Goal: Transaction & Acquisition: Book appointment/travel/reservation

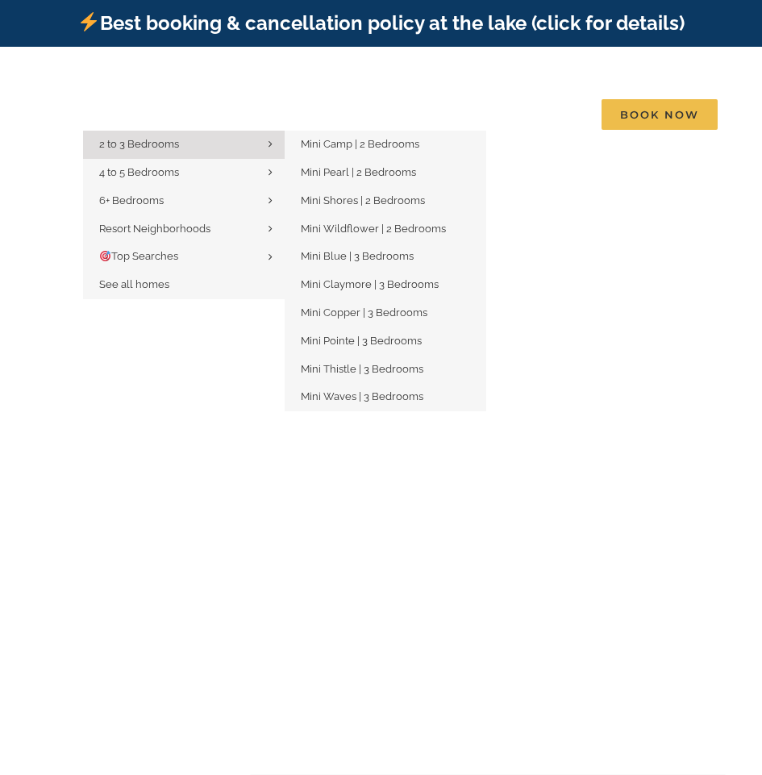
click at [140, 138] on span "2 to 3 Bedrooms" at bounding box center [139, 144] width 80 height 12
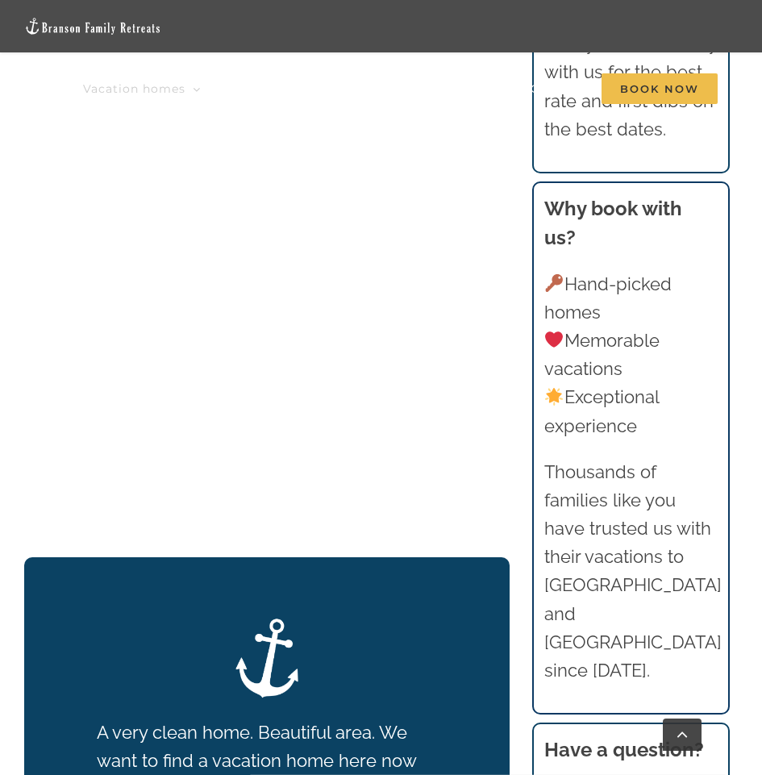
scroll to position [1651, 0]
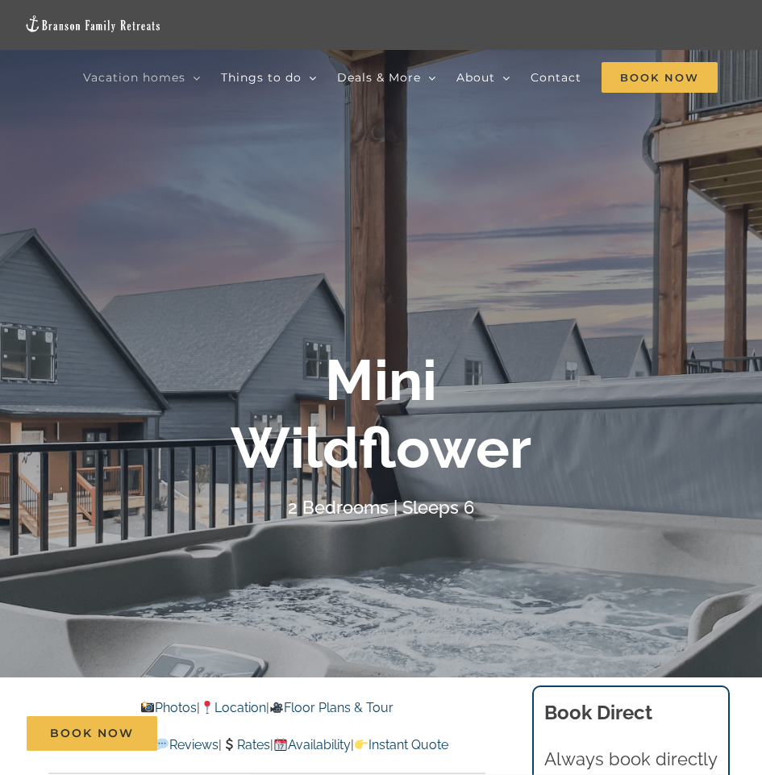
scroll to position [161, 0]
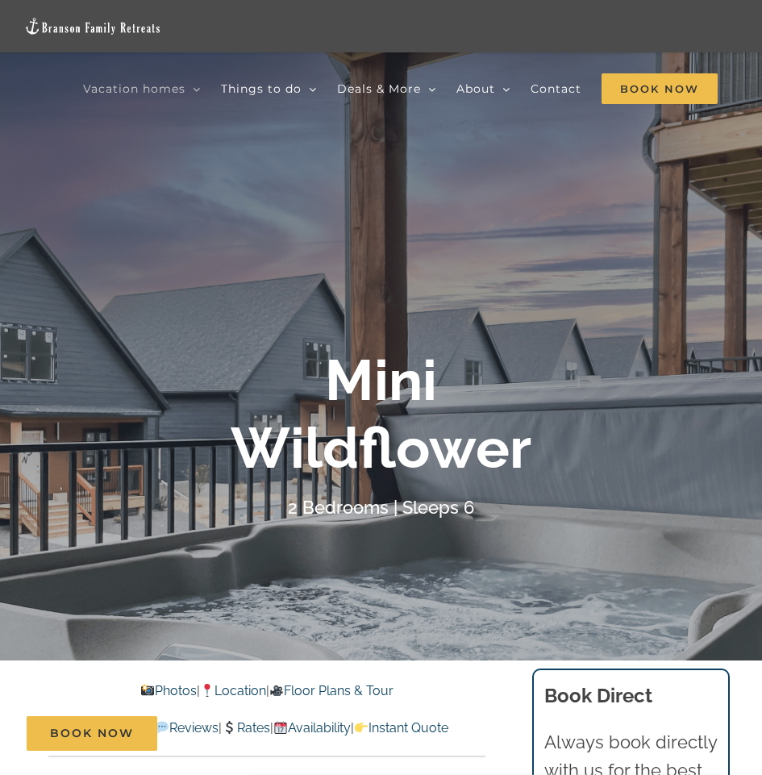
click at [646, 511] on div "2 Bedrooms | Sleeps 6" at bounding box center [381, 508] width 645 height 28
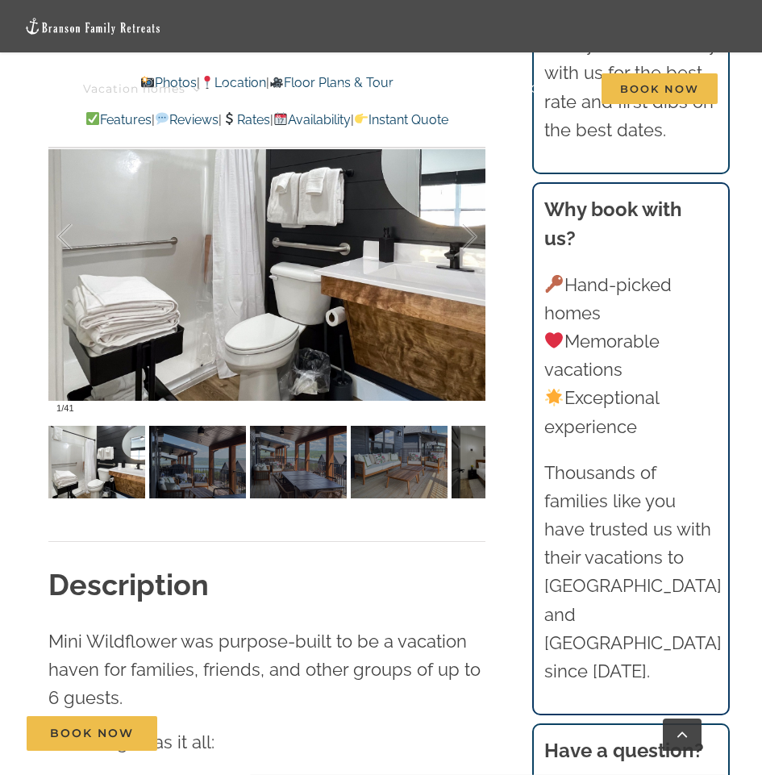
scroll to position [1130, 0]
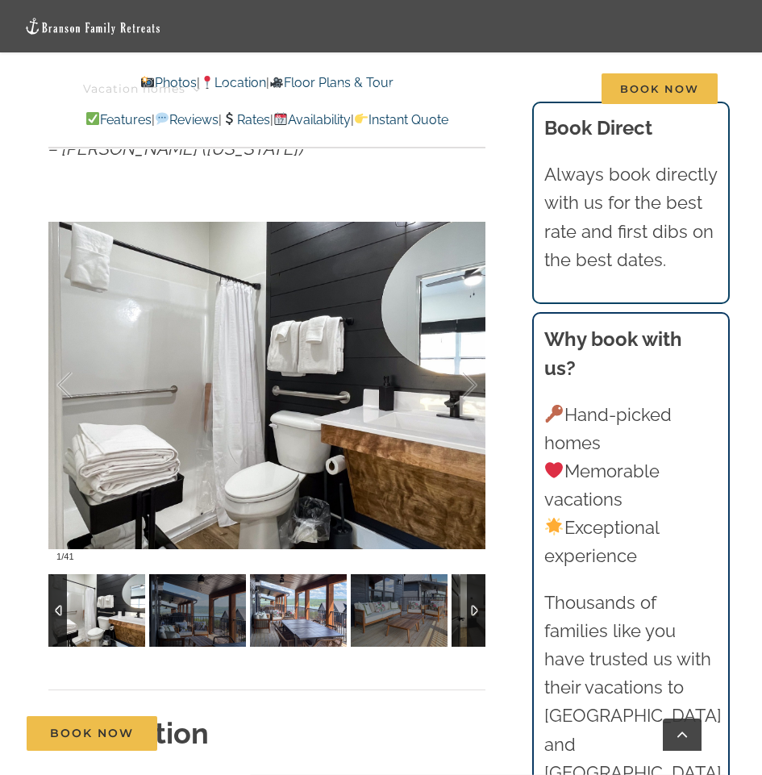
click at [297, 613] on img at bounding box center [298, 610] width 97 height 73
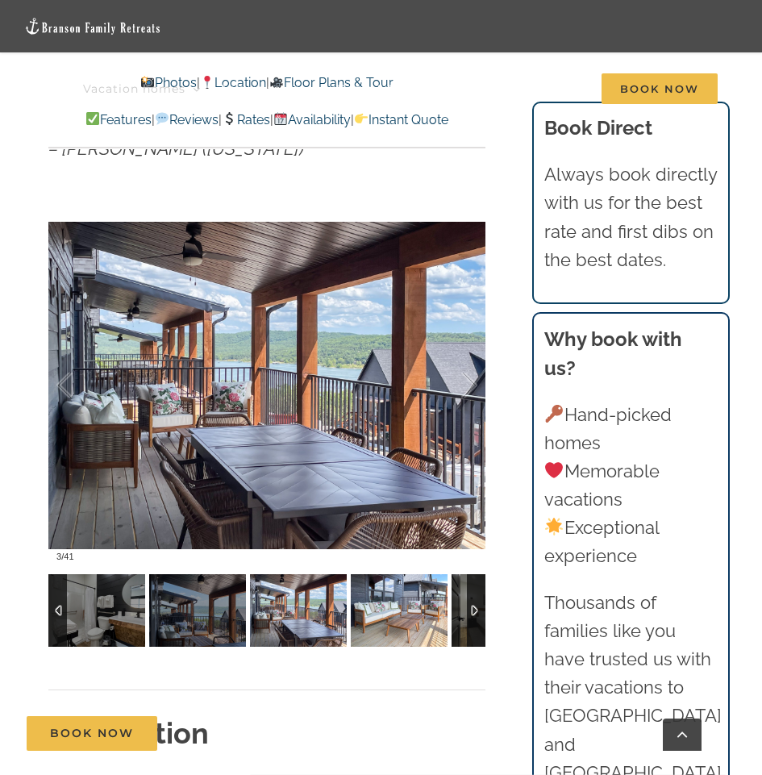
click at [390, 610] on img at bounding box center [399, 610] width 97 height 73
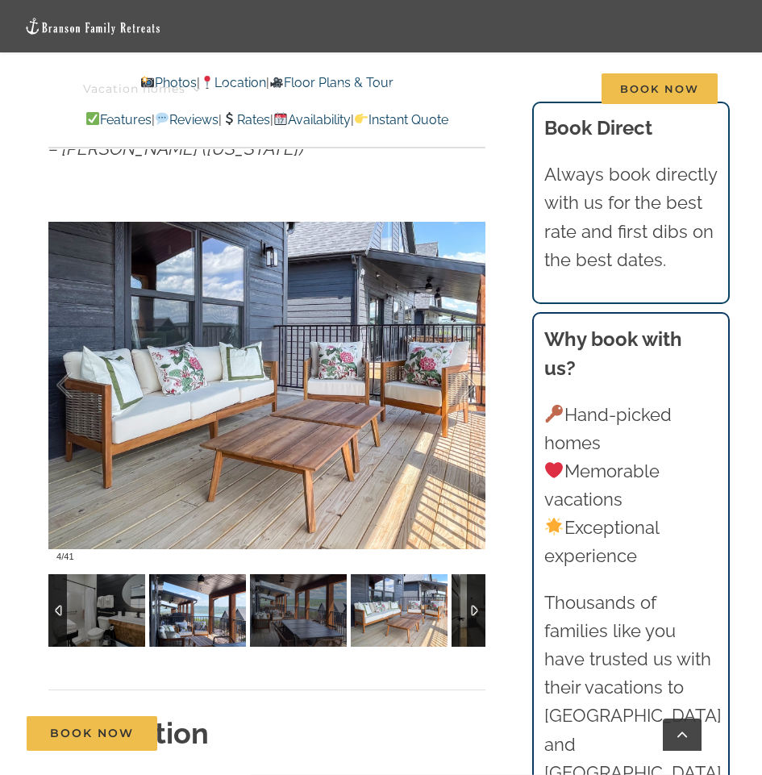
click at [190, 597] on img at bounding box center [197, 610] width 97 height 73
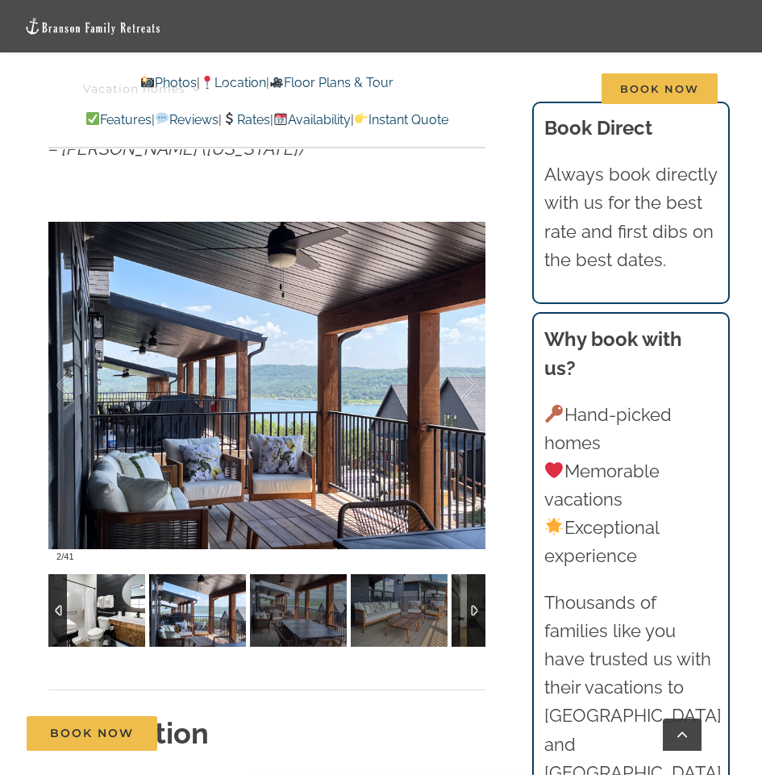
click at [118, 603] on img at bounding box center [96, 610] width 97 height 73
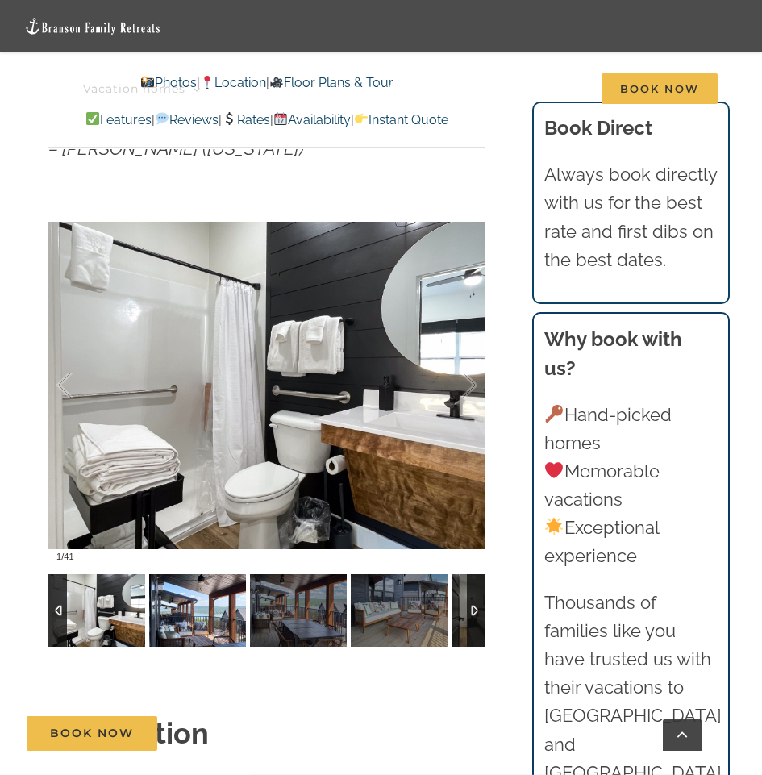
click at [186, 597] on img at bounding box center [197, 610] width 97 height 73
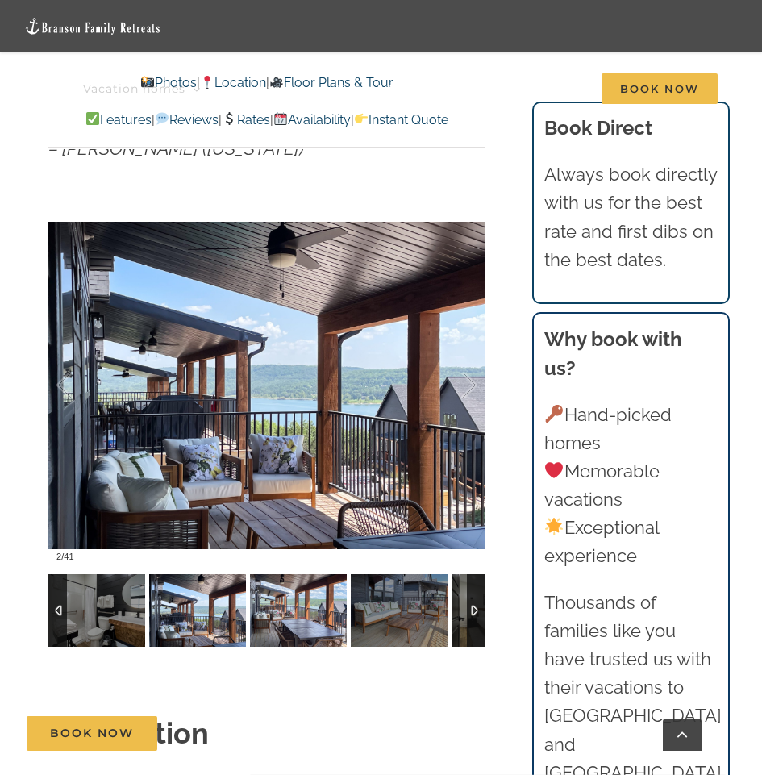
click at [264, 603] on img at bounding box center [298, 610] width 97 height 73
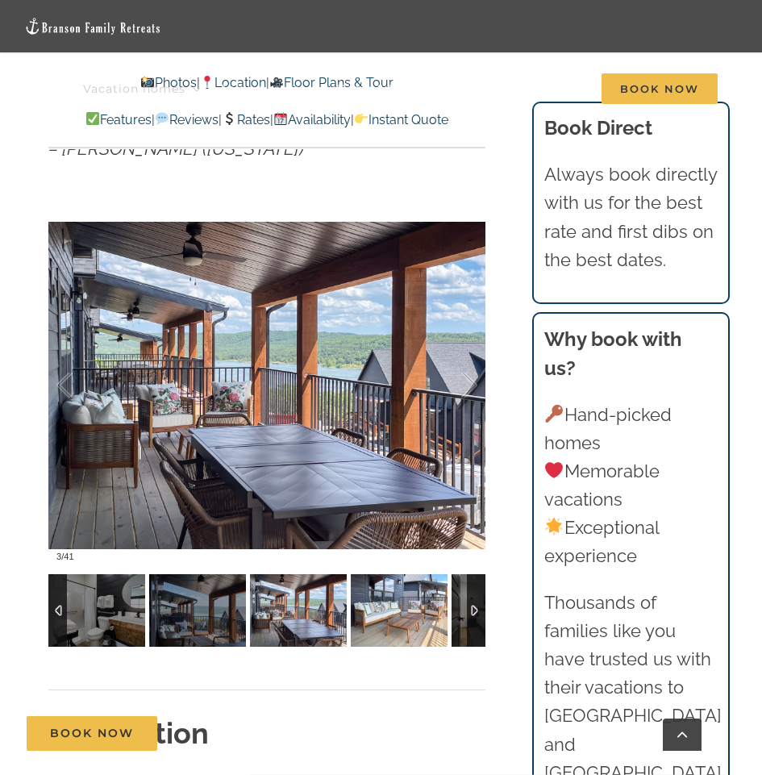
click at [372, 616] on img at bounding box center [399, 610] width 97 height 73
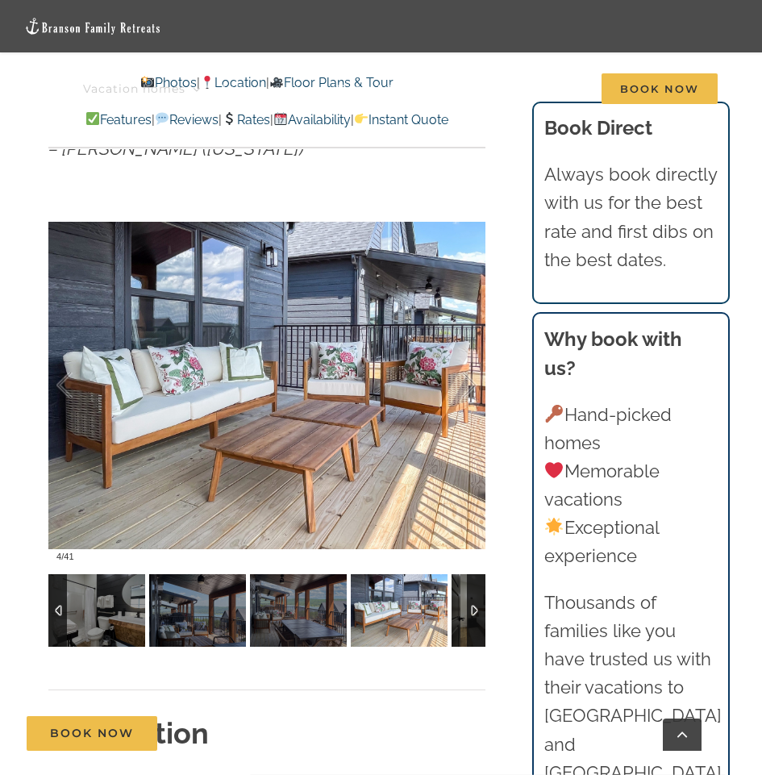
click at [467, 625] on div at bounding box center [476, 610] width 19 height 73
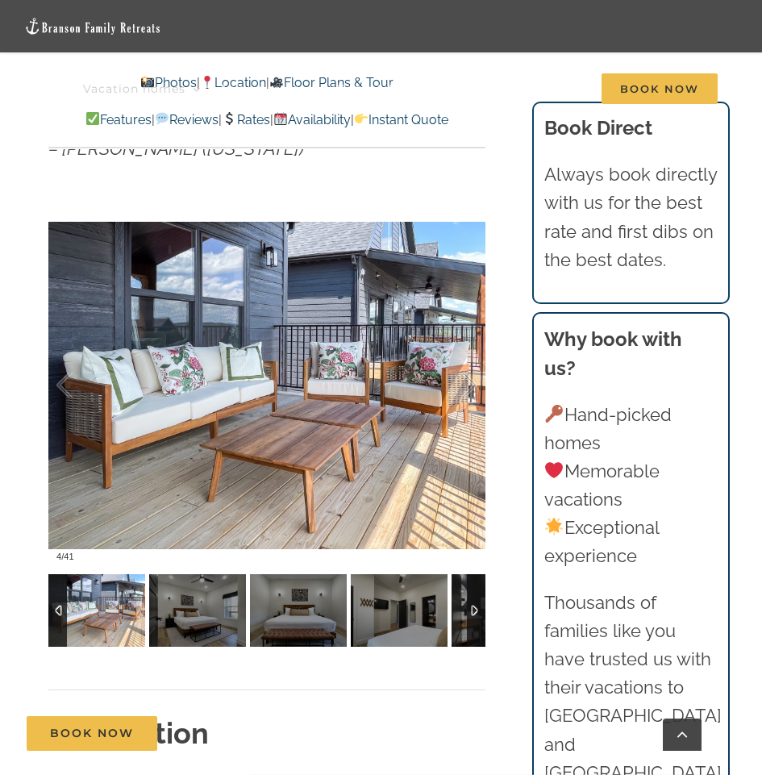
click at [467, 628] on div at bounding box center [476, 610] width 19 height 73
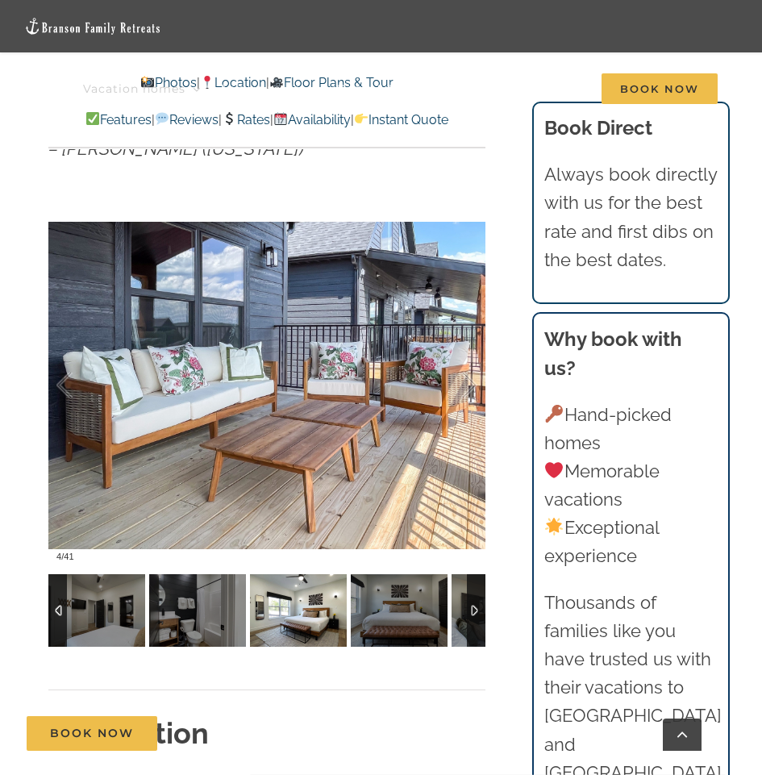
click at [305, 627] on img at bounding box center [298, 610] width 97 height 73
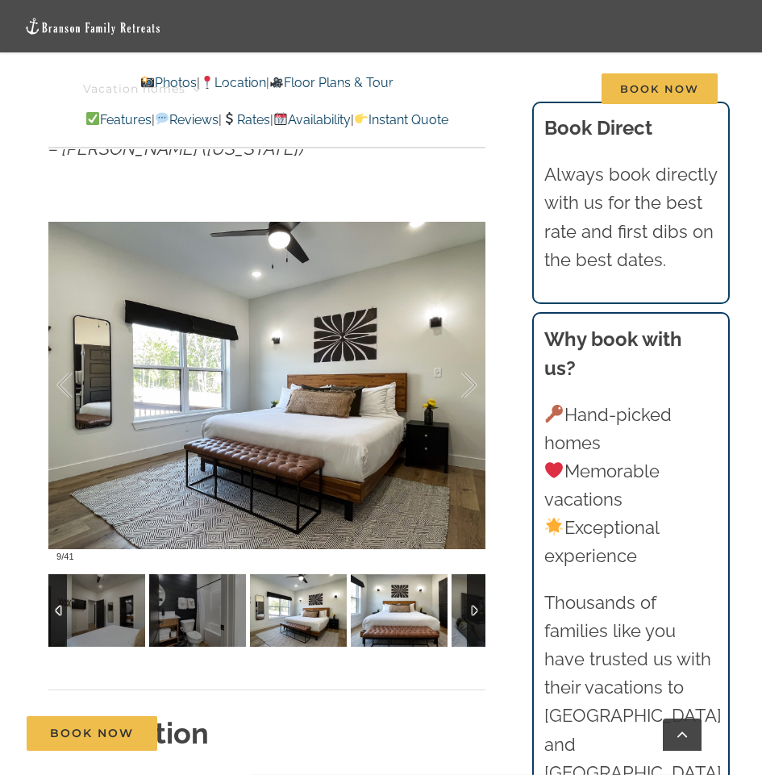
click at [366, 610] on img at bounding box center [399, 610] width 97 height 73
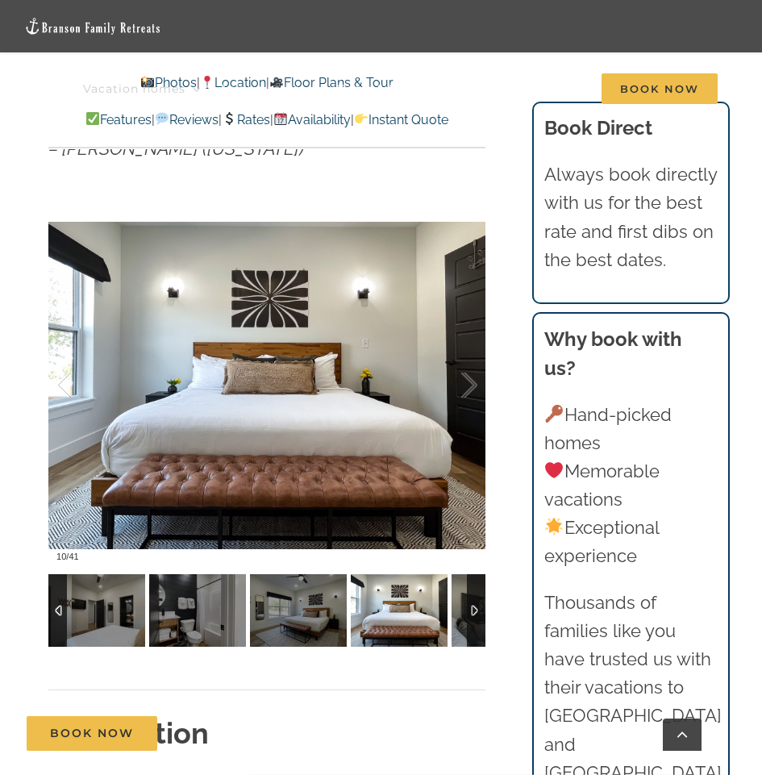
click at [398, 603] on img at bounding box center [399, 610] width 97 height 73
click at [460, 606] on img at bounding box center [500, 610] width 97 height 73
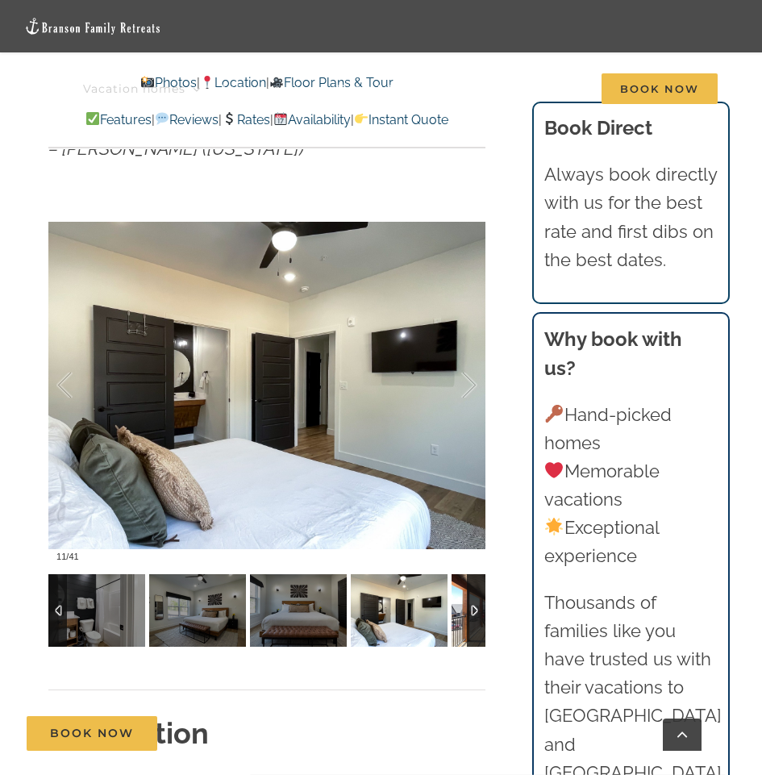
click at [462, 623] on img at bounding box center [500, 610] width 97 height 73
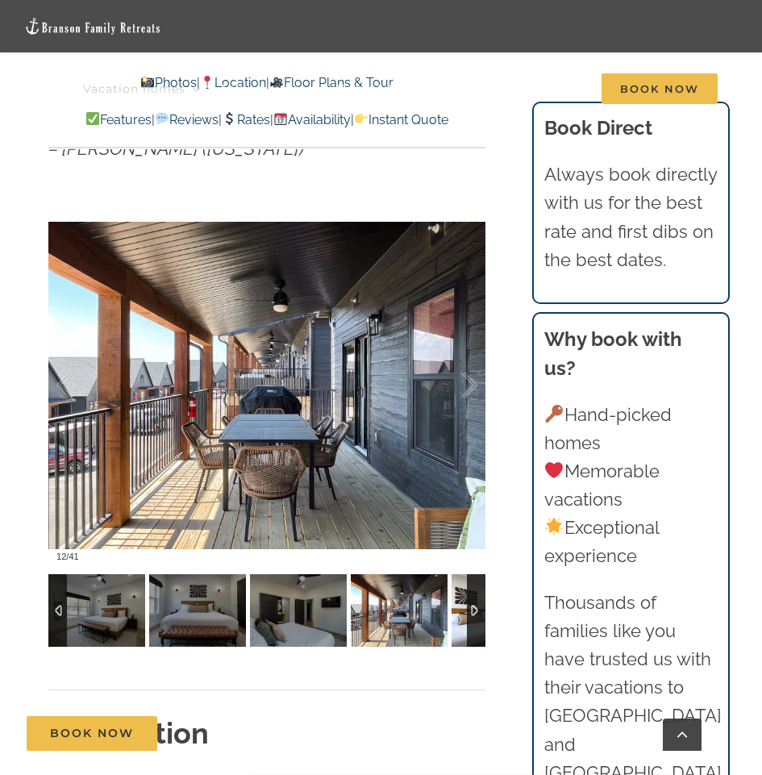
click at [462, 623] on img at bounding box center [500, 610] width 97 height 73
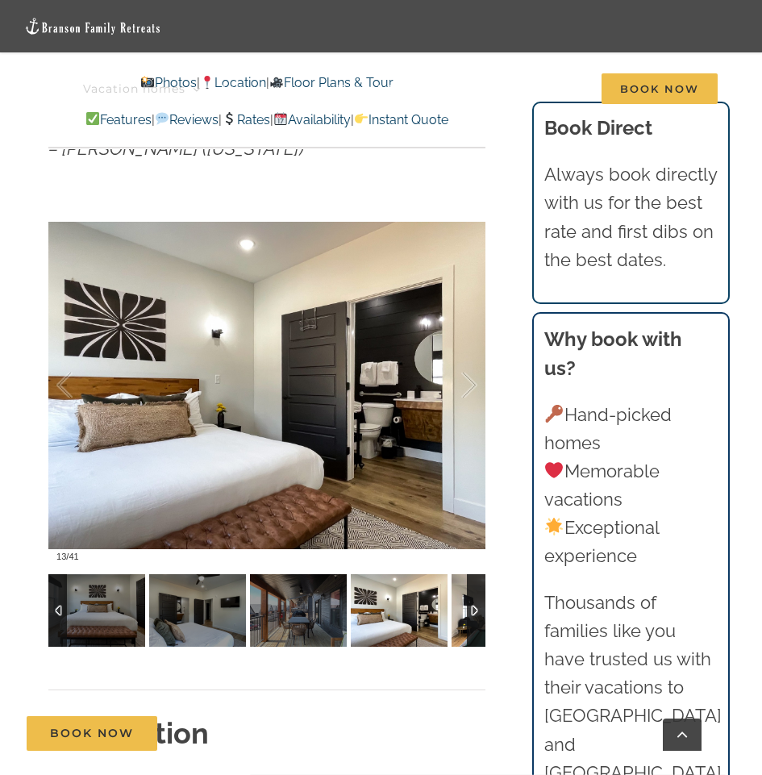
click at [462, 623] on img at bounding box center [500, 610] width 97 height 73
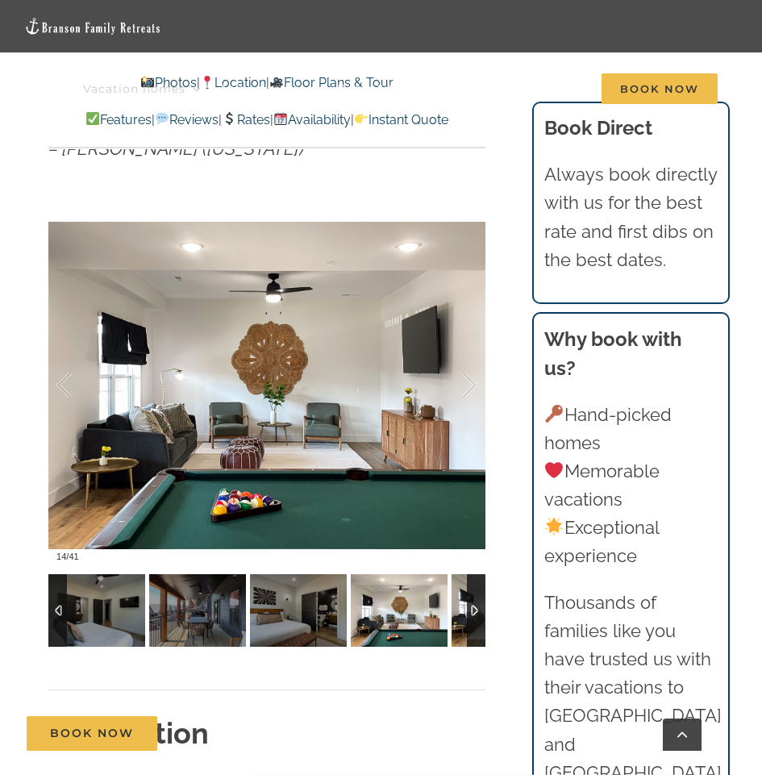
click at [462, 623] on img at bounding box center [500, 610] width 97 height 73
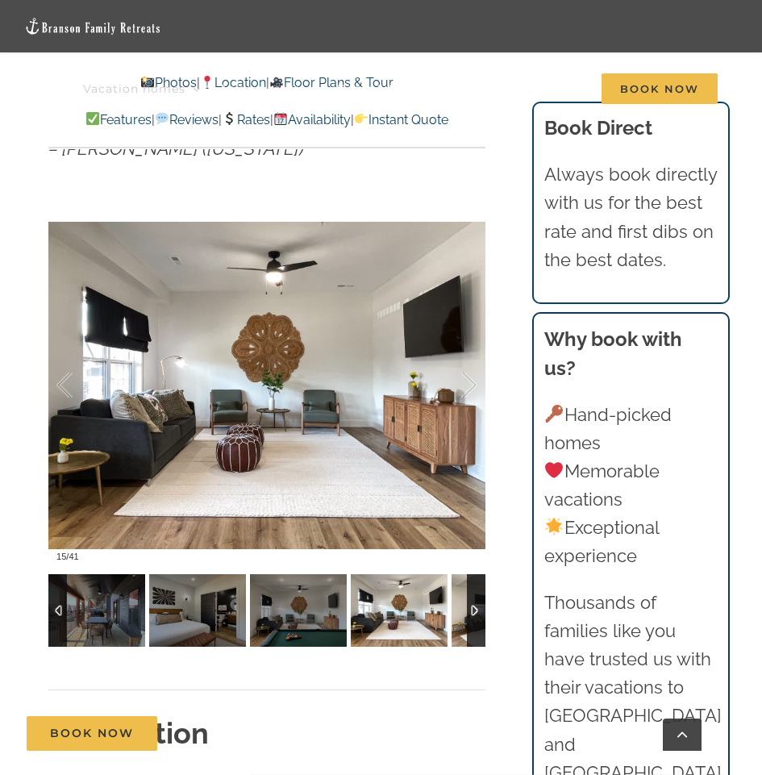
click at [462, 623] on img at bounding box center [500, 610] width 97 height 73
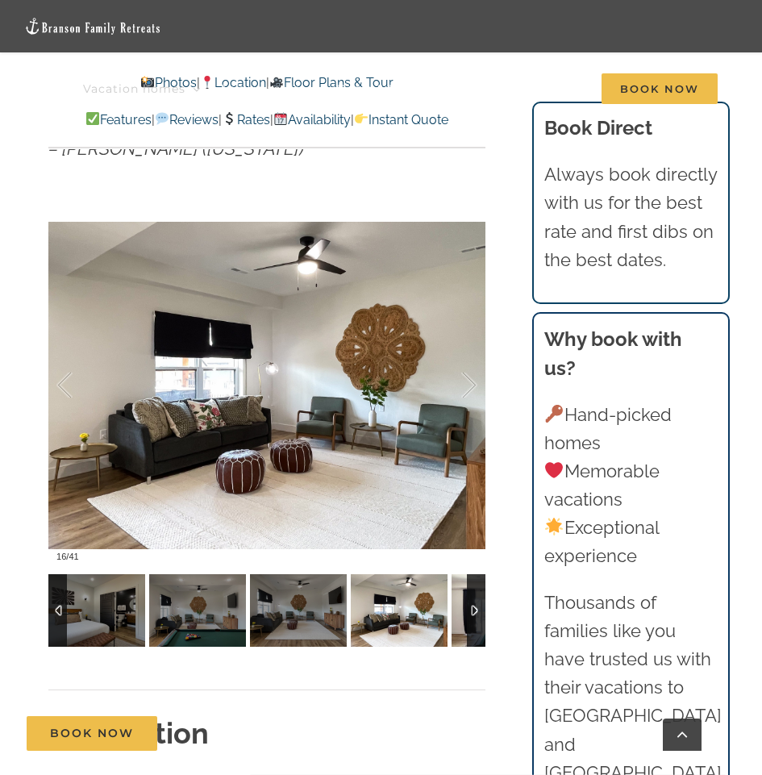
click at [462, 623] on img at bounding box center [500, 610] width 97 height 73
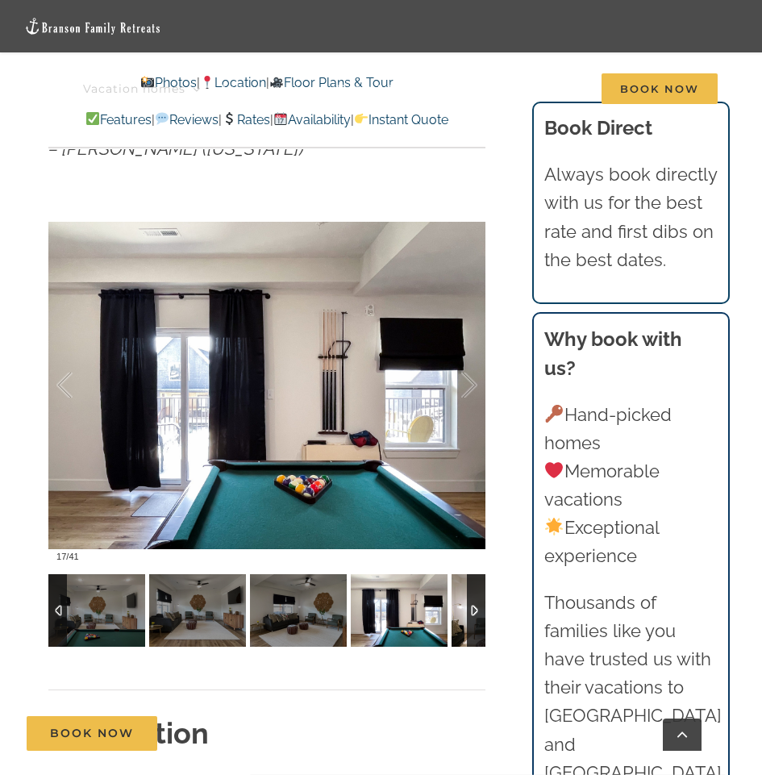
click at [462, 623] on img at bounding box center [500, 610] width 97 height 73
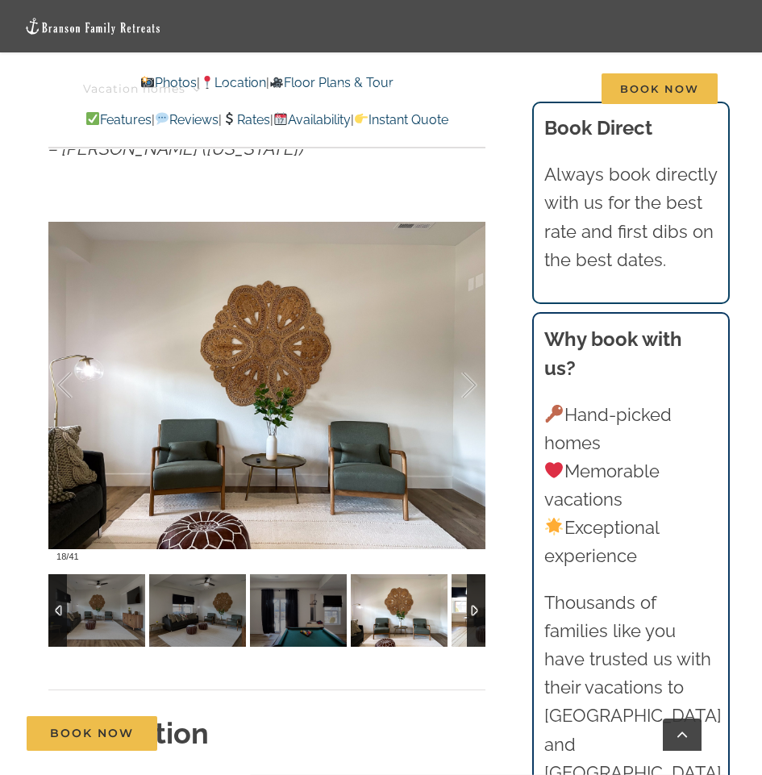
click at [462, 623] on img at bounding box center [500, 610] width 97 height 73
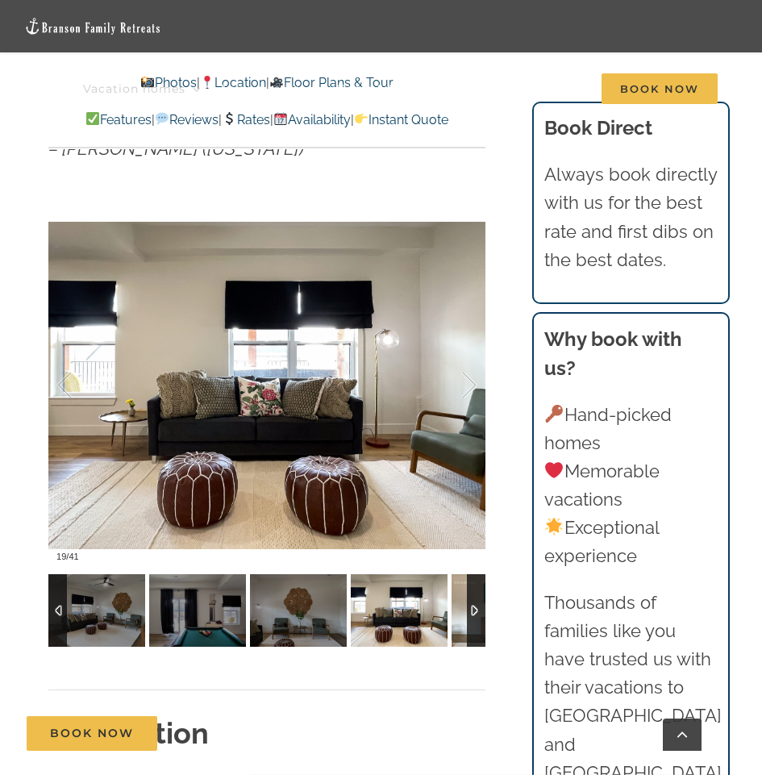
click at [462, 623] on img at bounding box center [500, 610] width 97 height 73
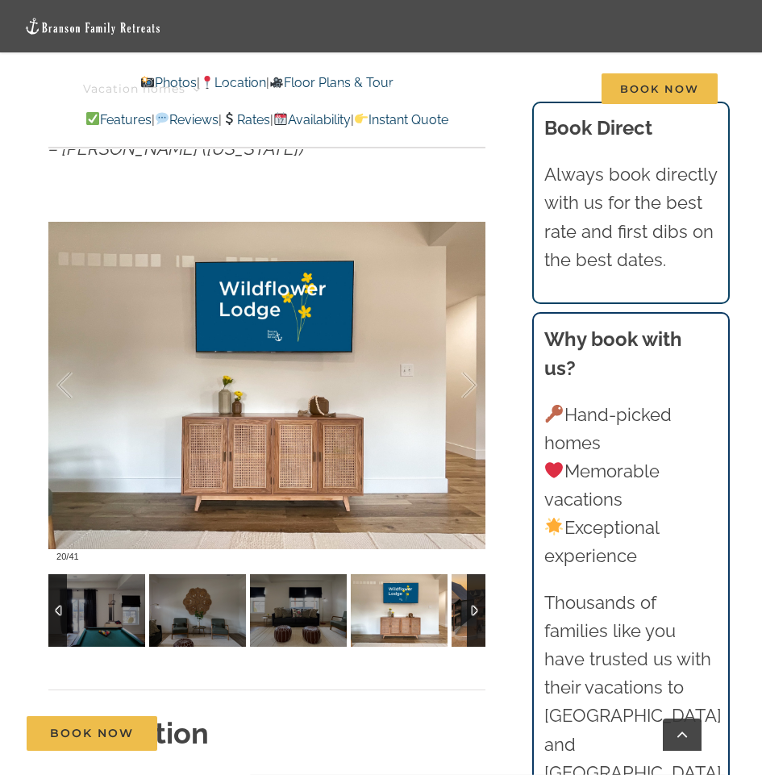
click at [462, 623] on img at bounding box center [500, 610] width 97 height 73
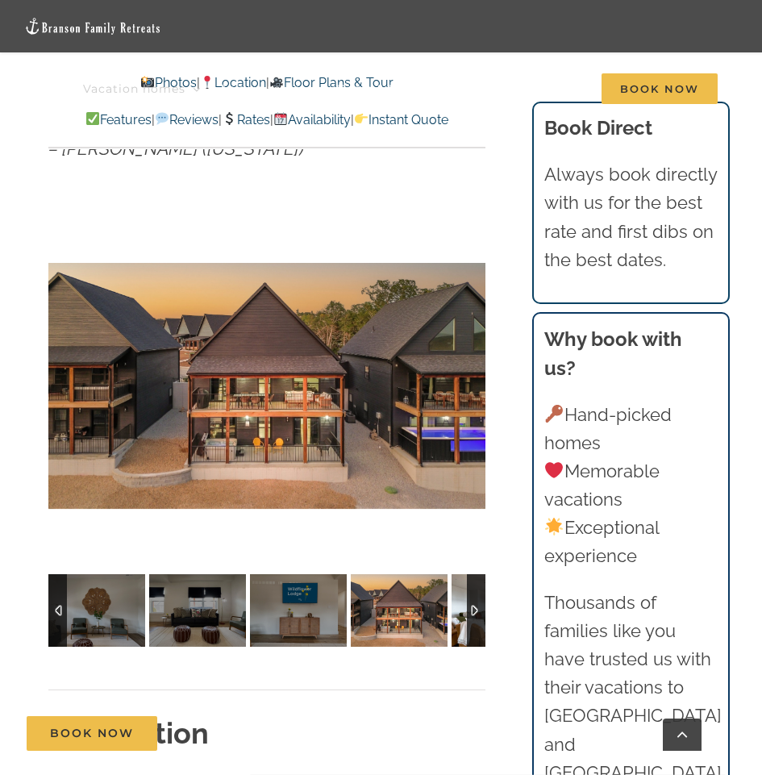
click at [462, 623] on img at bounding box center [500, 610] width 97 height 73
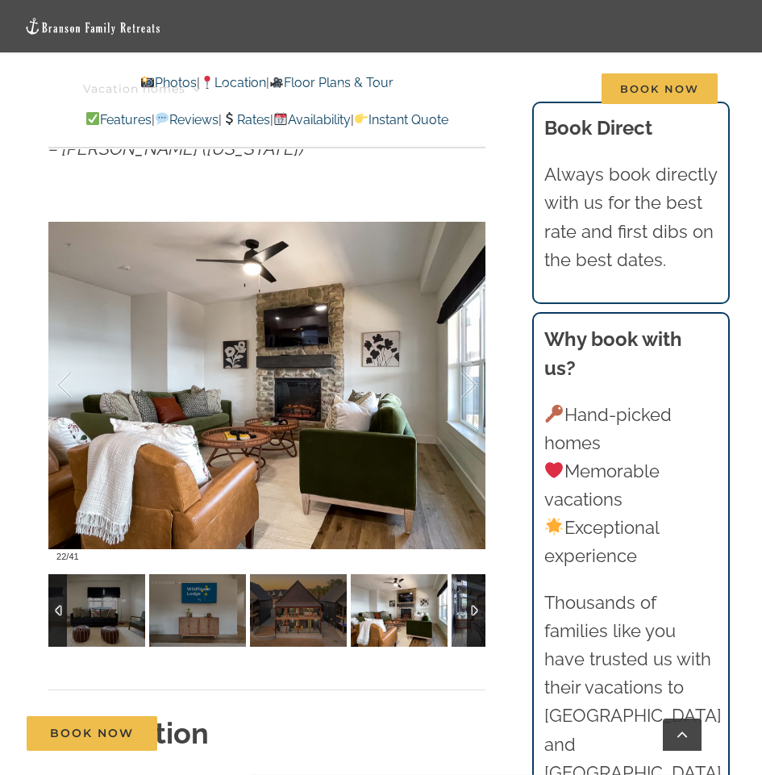
click at [462, 623] on img at bounding box center [500, 610] width 97 height 73
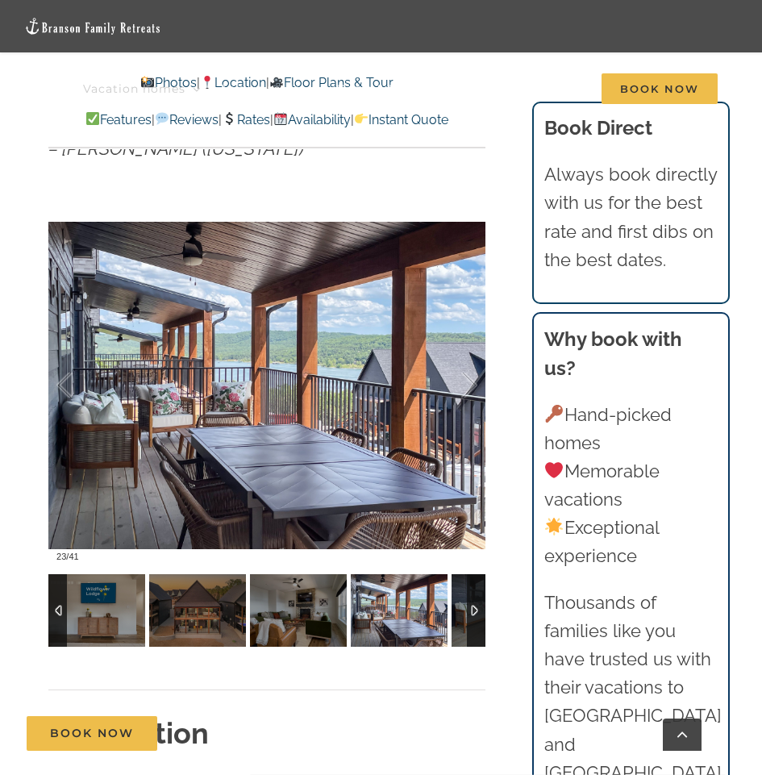
click at [448, 623] on img at bounding box center [399, 610] width 97 height 73
click at [462, 623] on img at bounding box center [500, 610] width 97 height 73
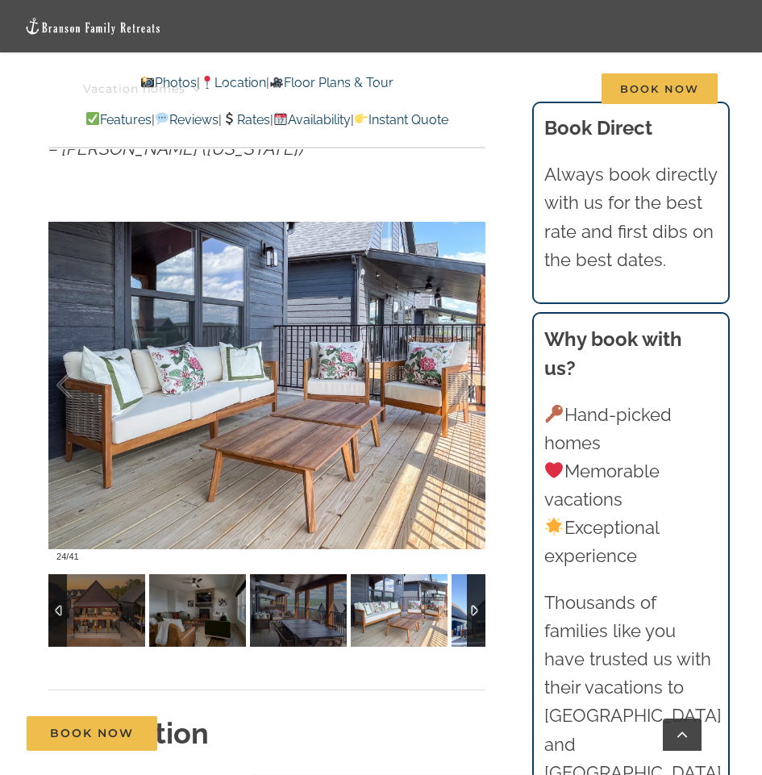
click at [462, 623] on img at bounding box center [500, 610] width 97 height 73
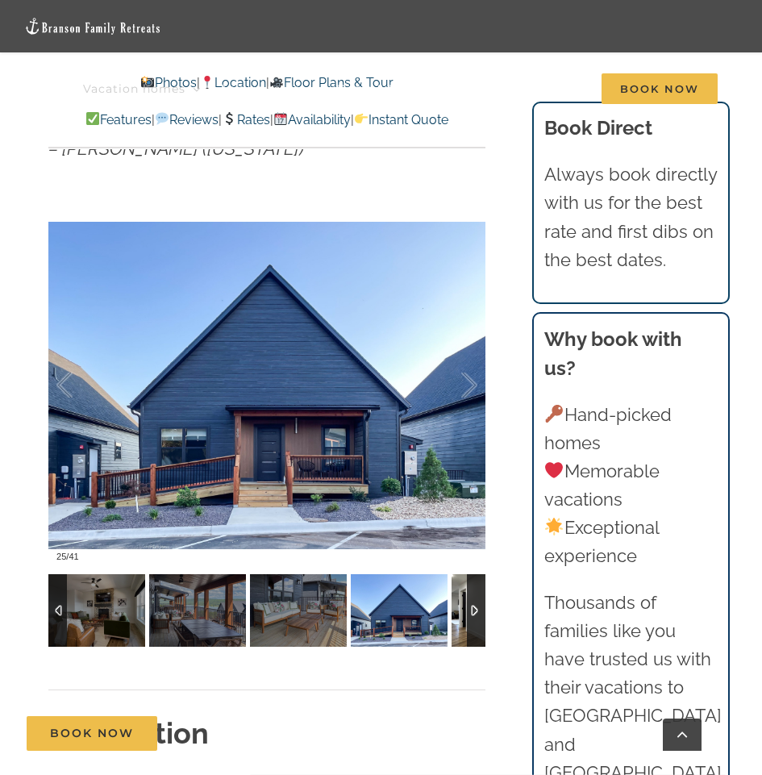
click at [462, 623] on img at bounding box center [500, 610] width 97 height 73
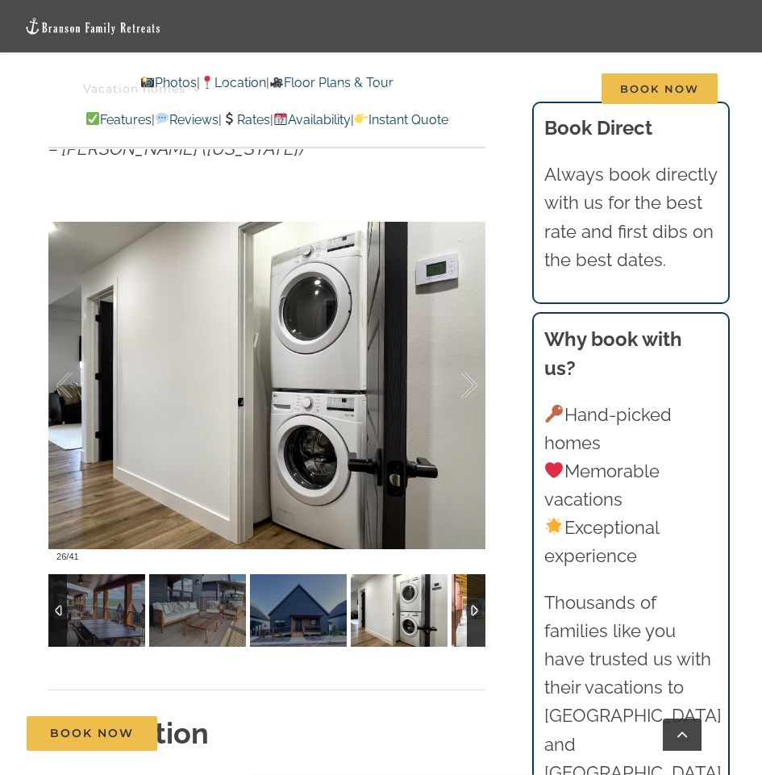
click at [462, 623] on img at bounding box center [500, 610] width 97 height 73
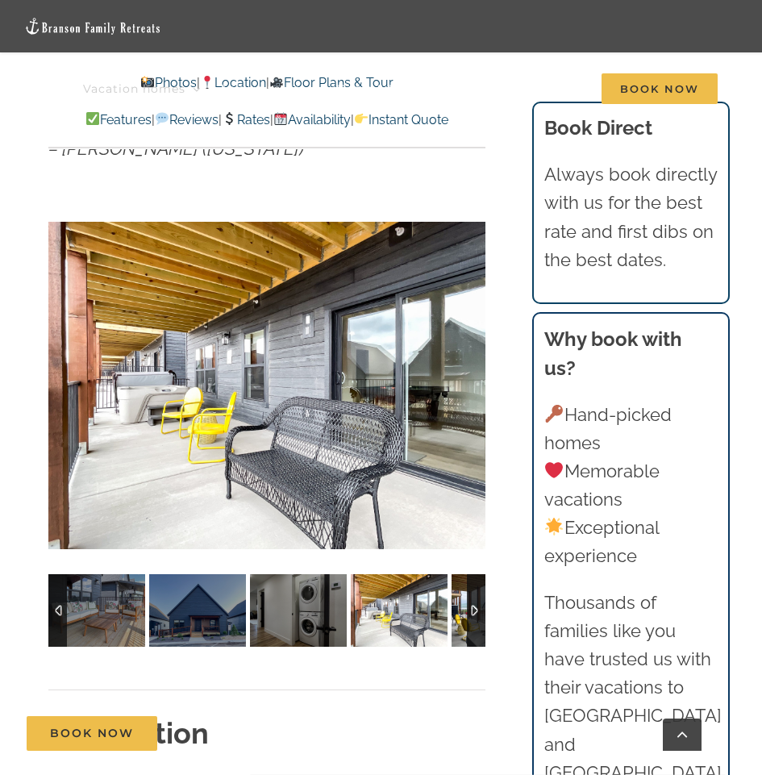
click at [462, 623] on img at bounding box center [500, 610] width 97 height 73
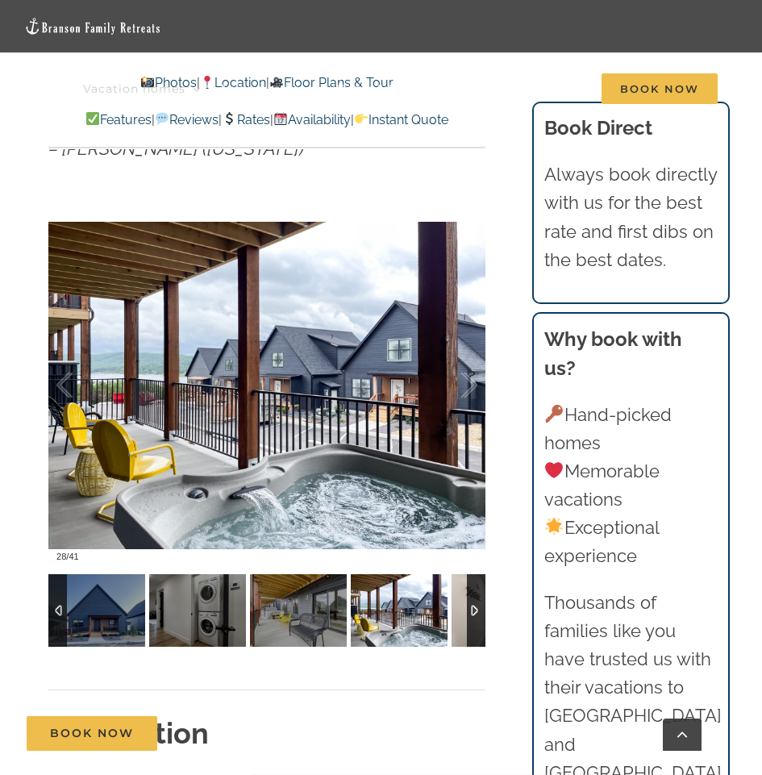
click at [462, 623] on img at bounding box center [500, 610] width 97 height 73
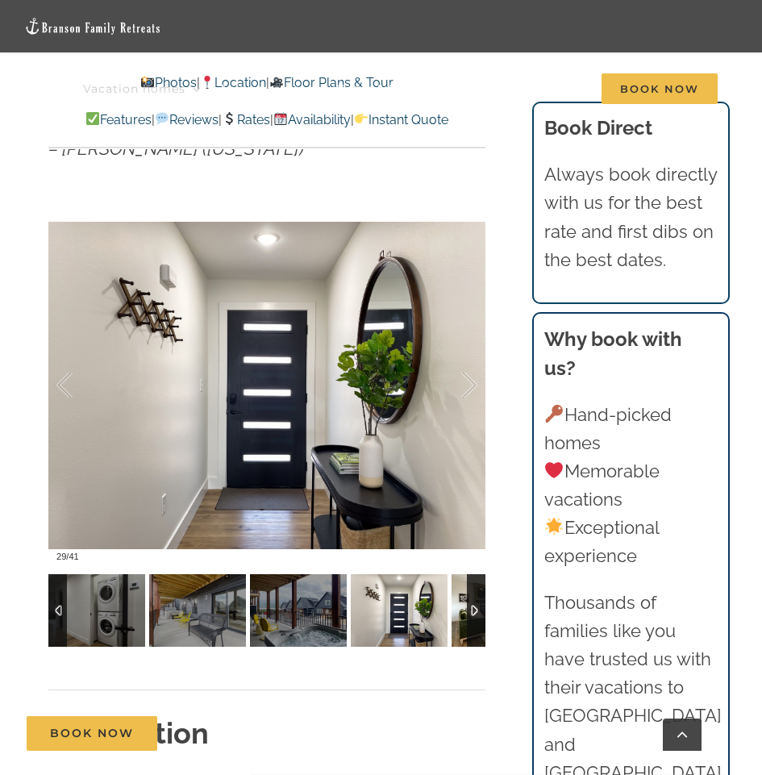
click at [462, 623] on img at bounding box center [500, 610] width 97 height 73
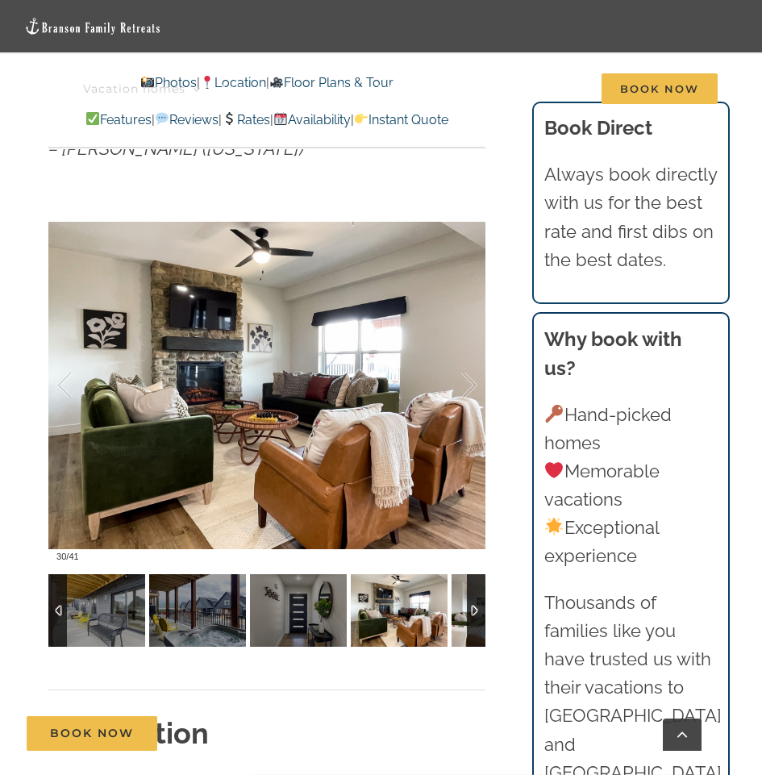
click at [462, 623] on img at bounding box center [500, 610] width 97 height 73
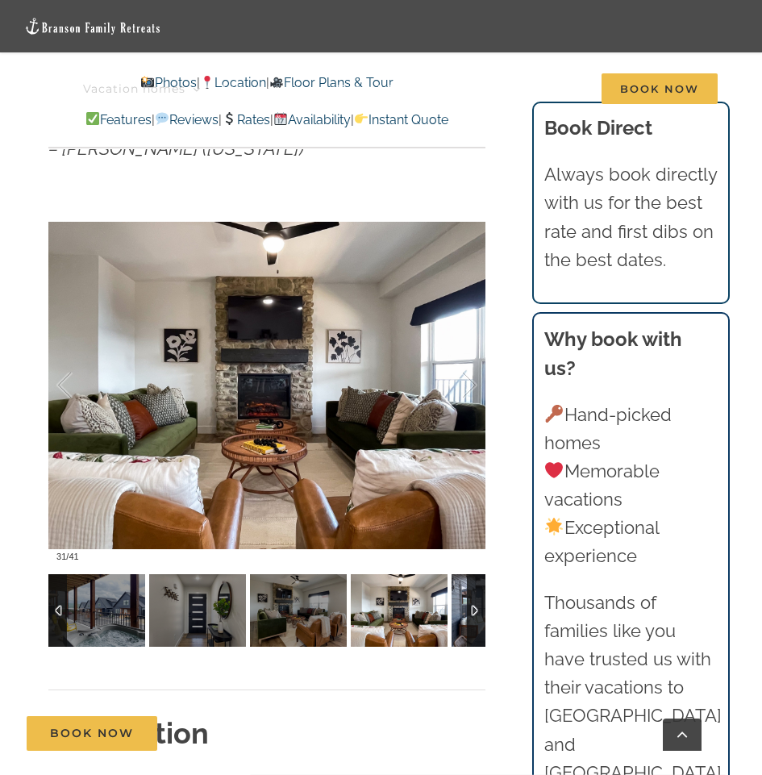
click at [462, 623] on img at bounding box center [500, 610] width 97 height 73
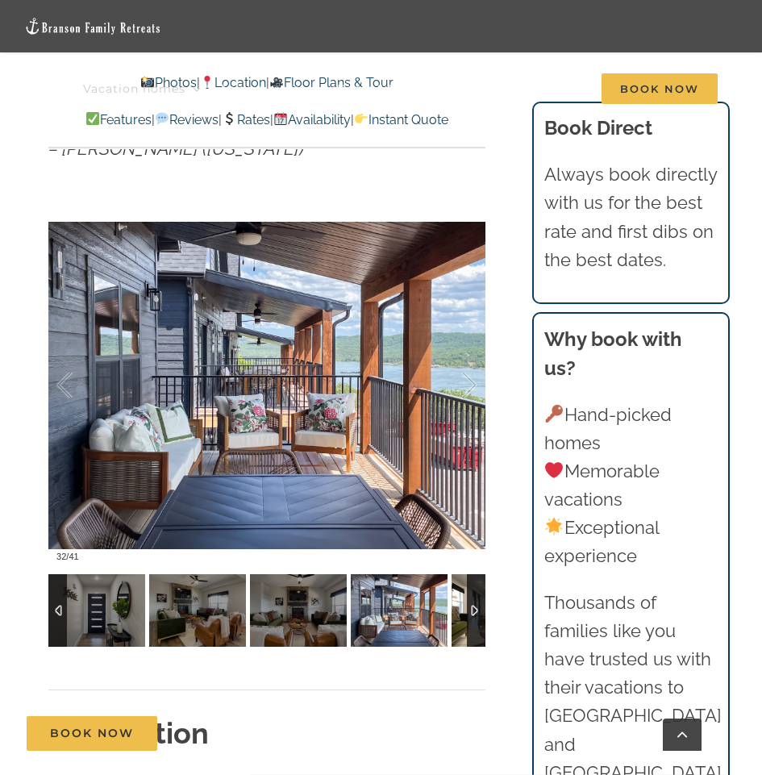
click at [462, 623] on img at bounding box center [500, 610] width 97 height 73
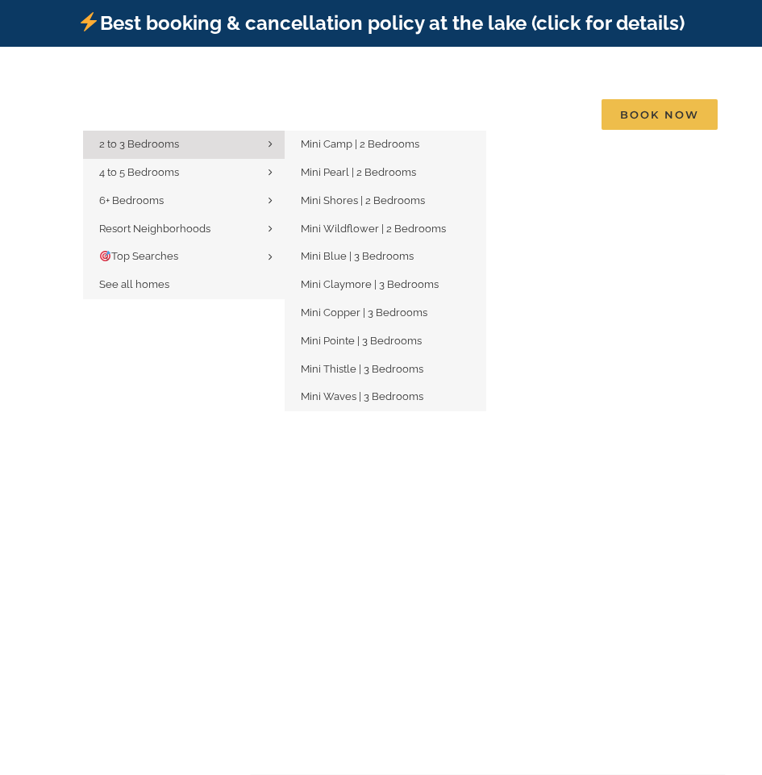
click at [114, 138] on span "2 to 3 Bedrooms" at bounding box center [139, 144] width 80 height 12
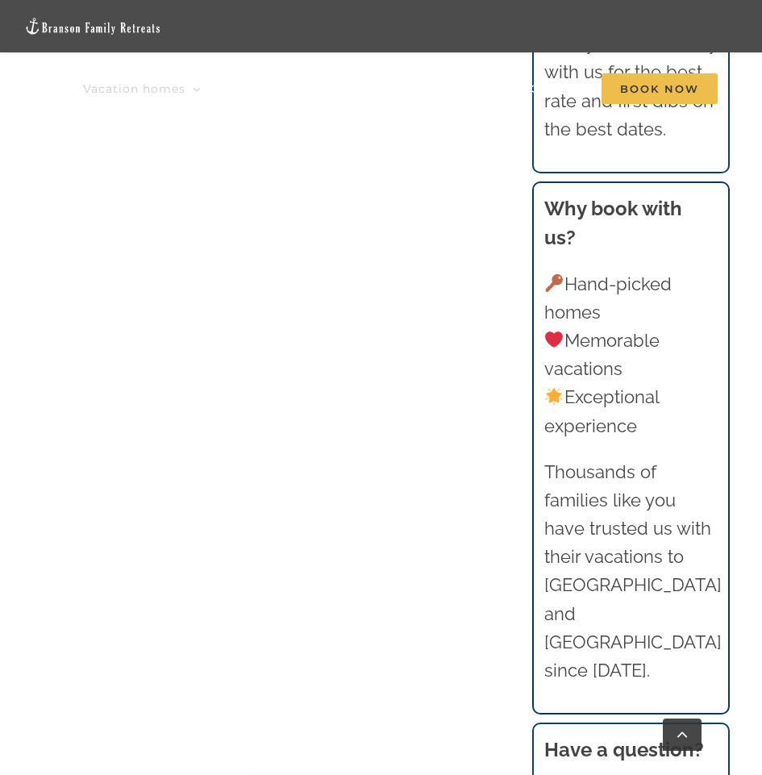
scroll to position [1210, 0]
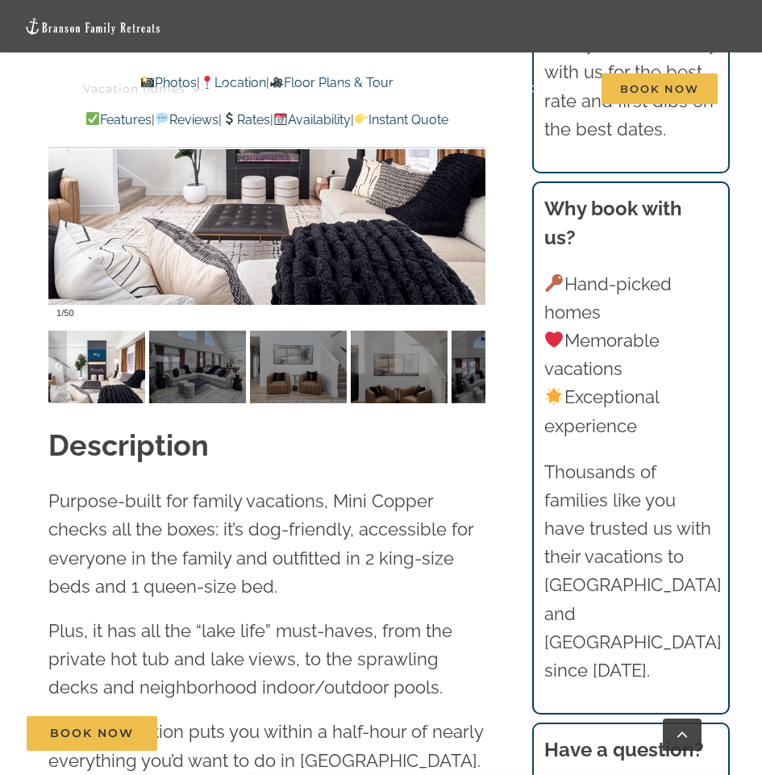
scroll to position [1646, 0]
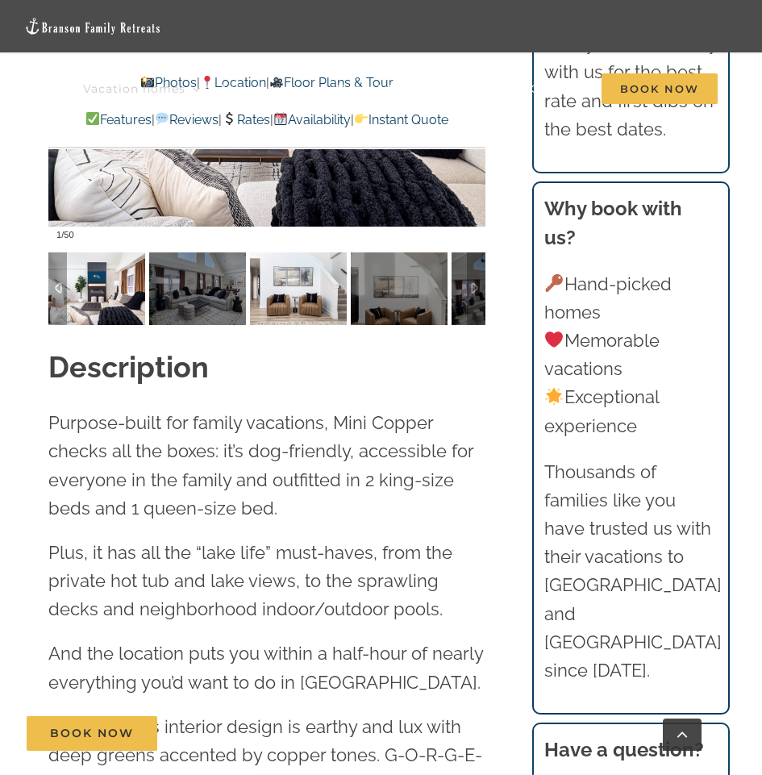
click at [287, 306] on img at bounding box center [298, 289] width 97 height 73
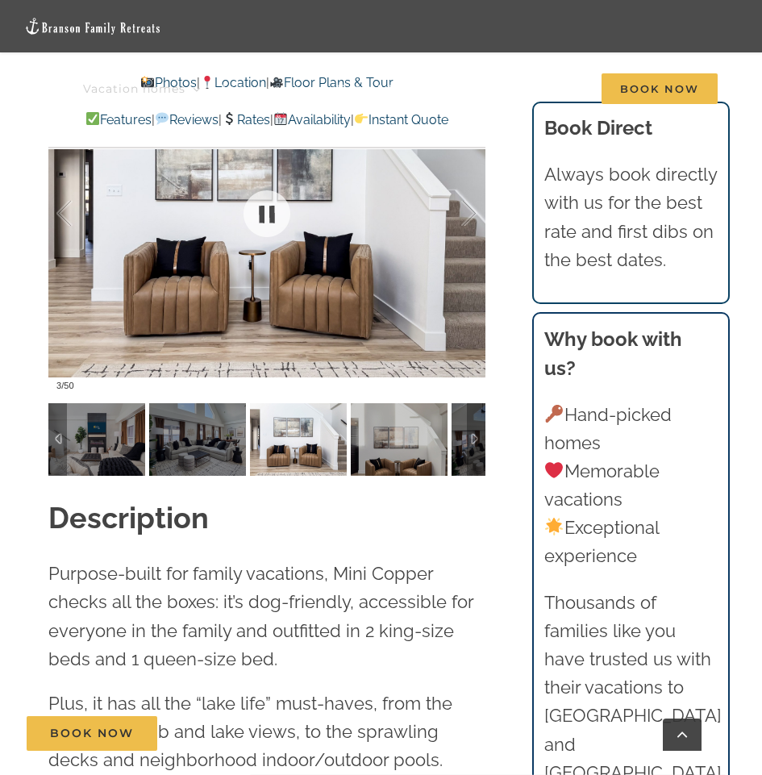
scroll to position [1485, 0]
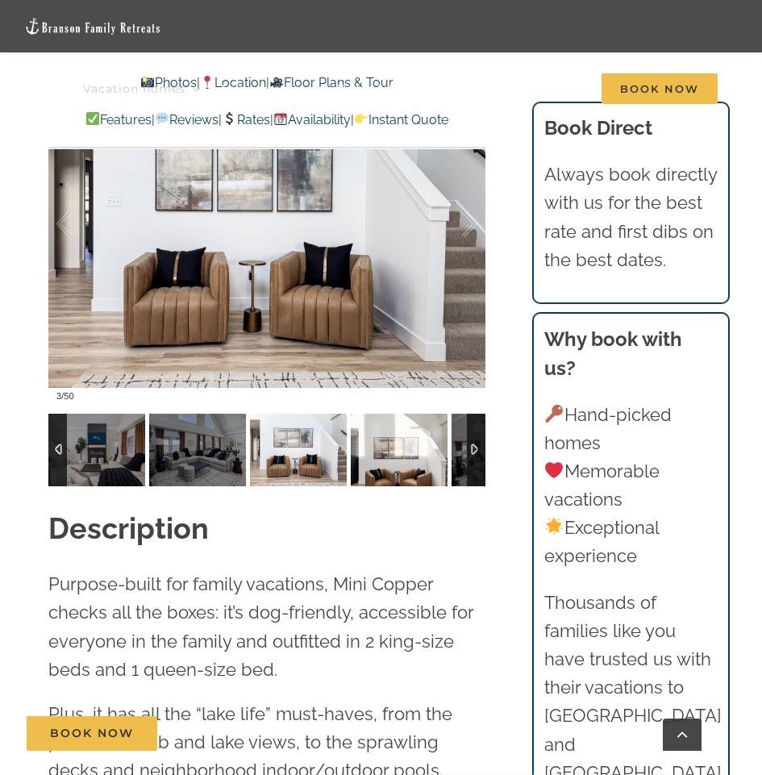
click at [408, 457] on img at bounding box center [399, 450] width 97 height 73
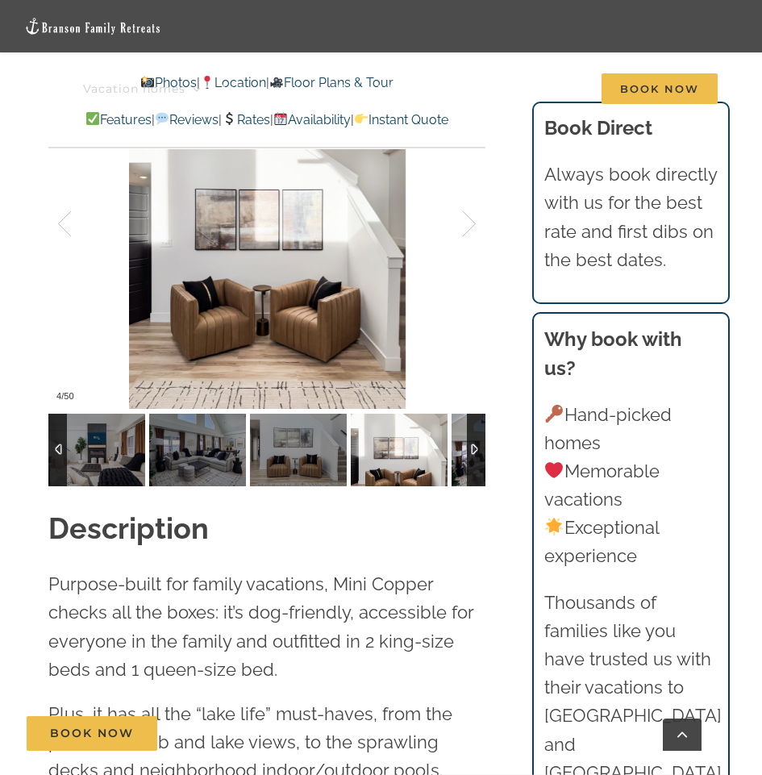
click at [458, 457] on img at bounding box center [500, 450] width 97 height 73
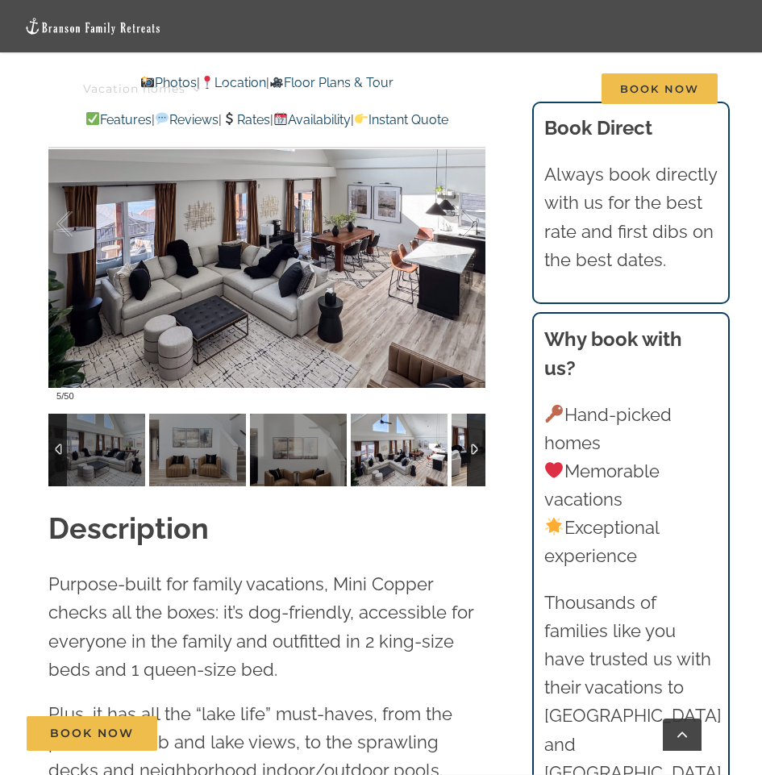
click at [458, 457] on img at bounding box center [500, 450] width 97 height 73
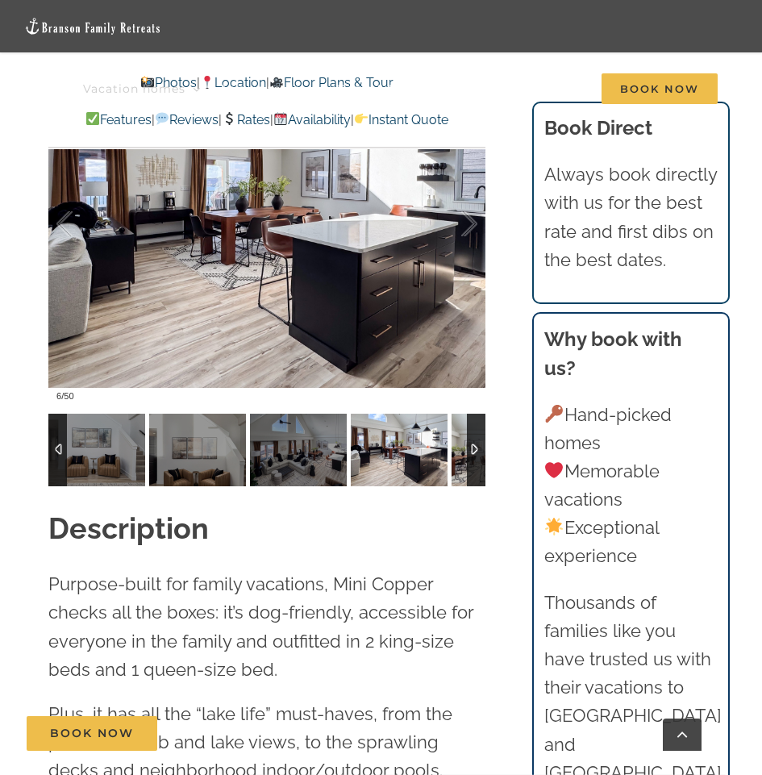
click at [458, 457] on img at bounding box center [500, 450] width 97 height 73
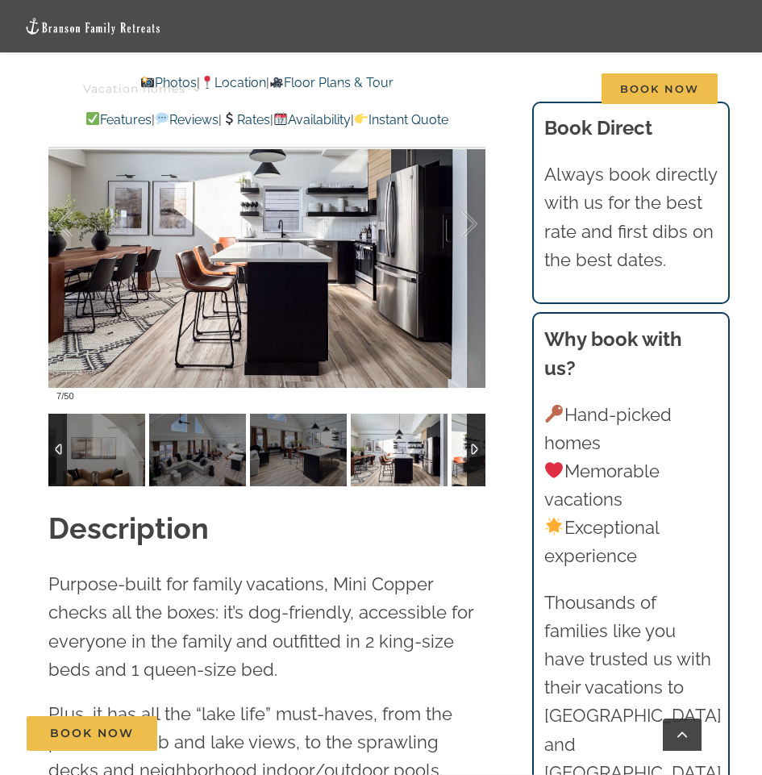
click at [458, 457] on img at bounding box center [500, 450] width 97 height 73
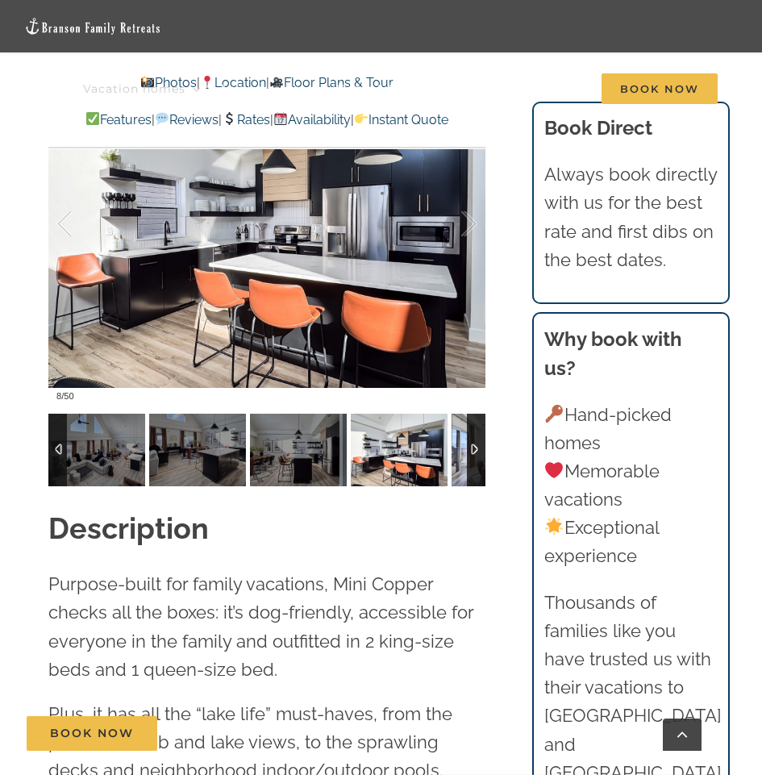
click at [458, 457] on img at bounding box center [500, 450] width 97 height 73
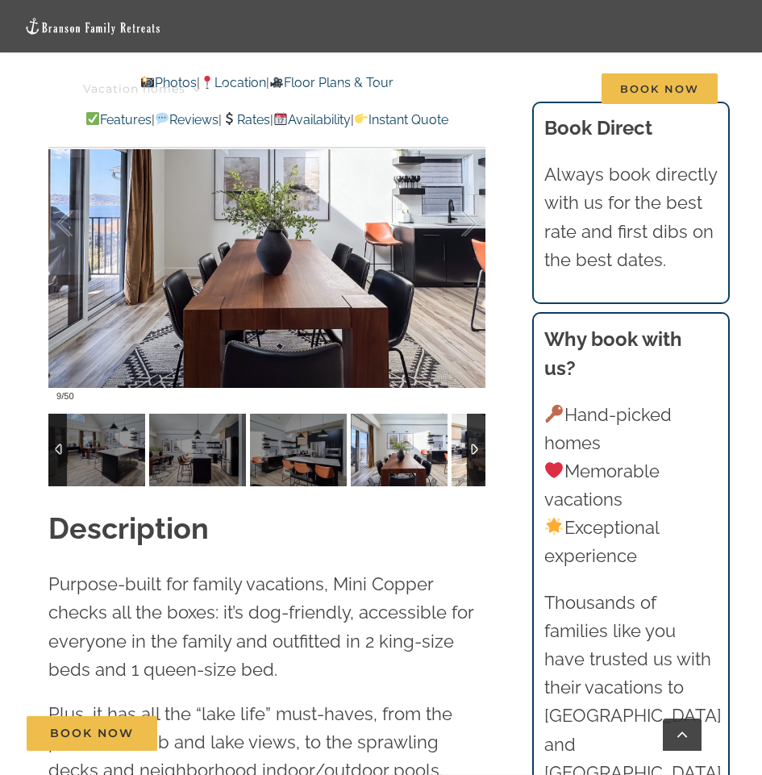
click at [458, 457] on img at bounding box center [500, 450] width 97 height 73
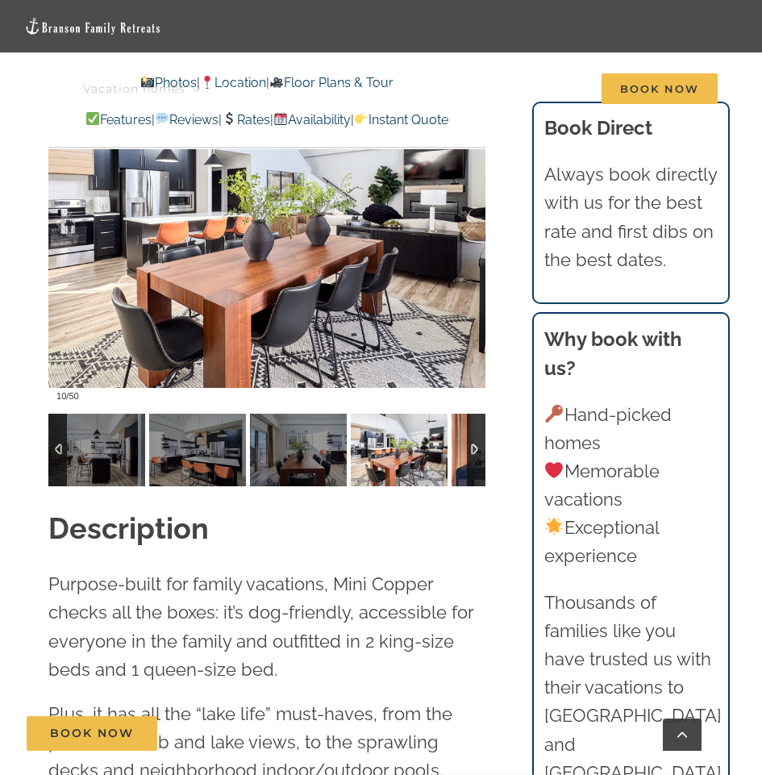
click at [458, 457] on img at bounding box center [500, 450] width 97 height 73
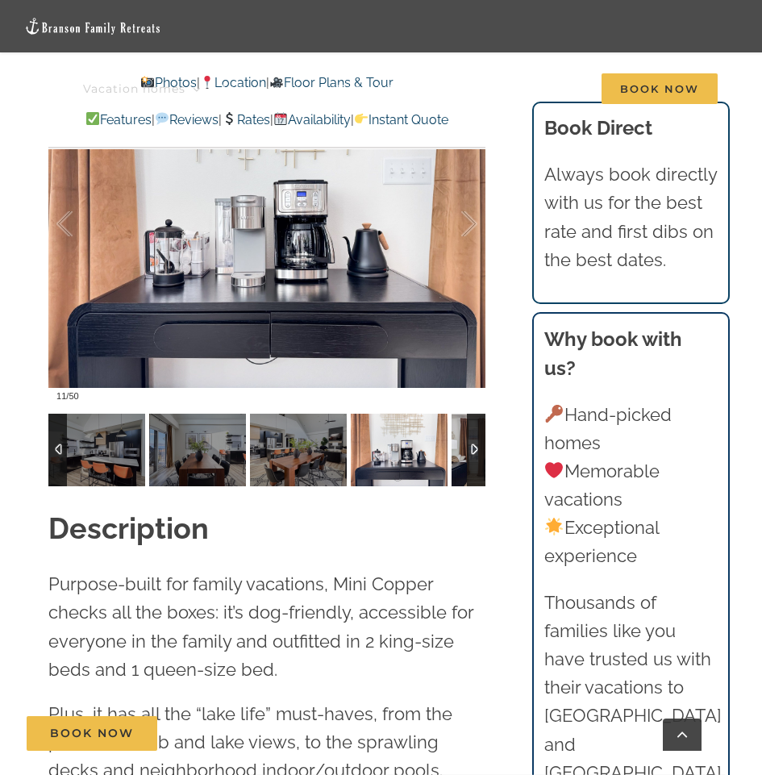
click at [458, 457] on img at bounding box center [500, 450] width 97 height 73
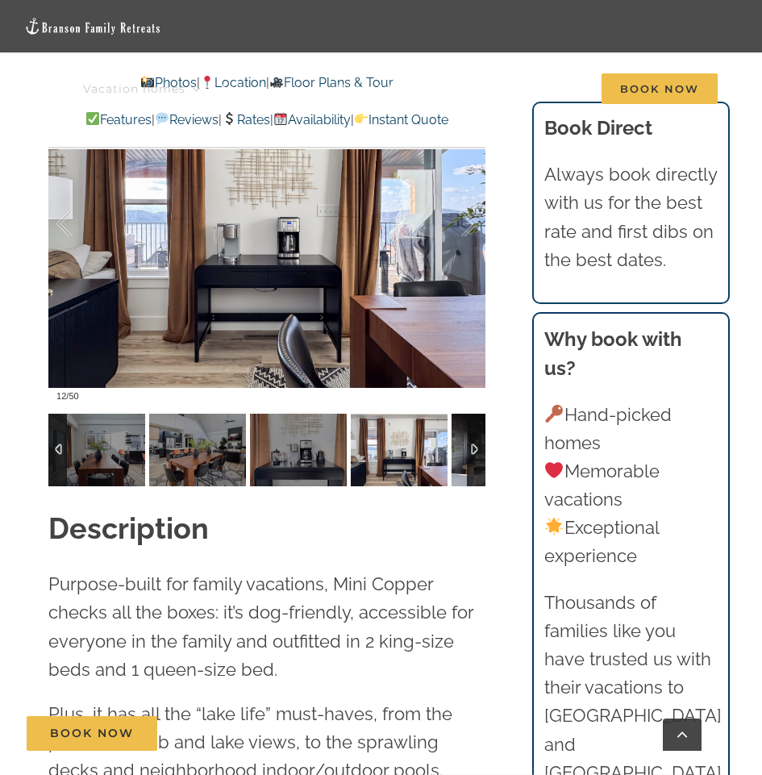
click at [458, 457] on img at bounding box center [500, 450] width 97 height 73
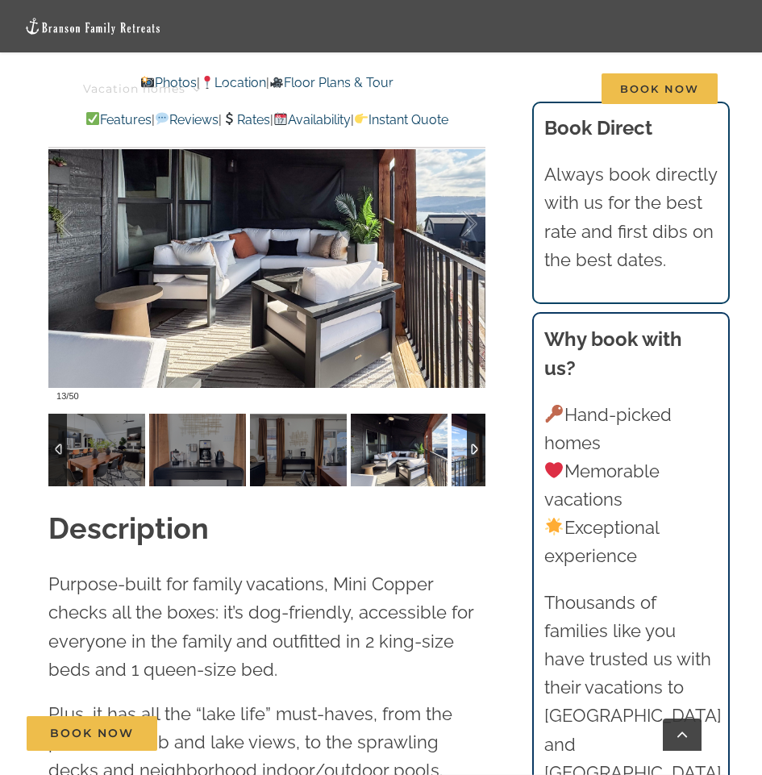
click at [458, 457] on img at bounding box center [500, 450] width 97 height 73
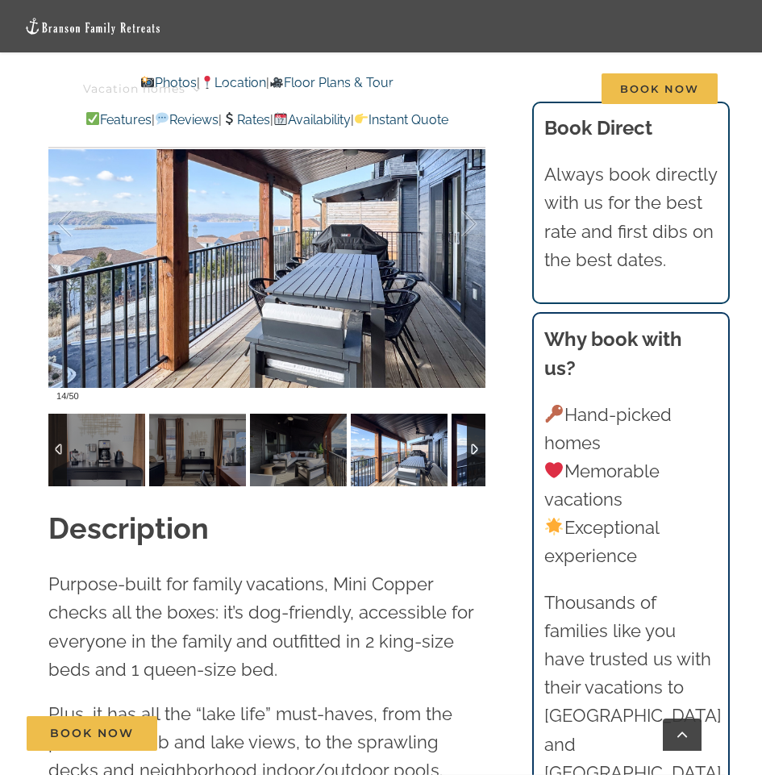
click at [458, 457] on img at bounding box center [500, 450] width 97 height 73
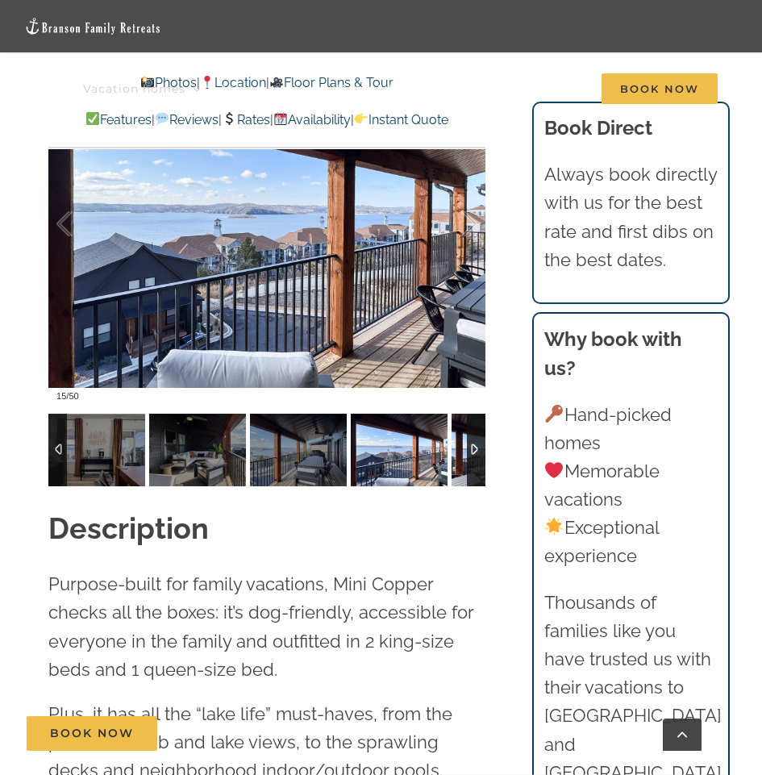
click at [458, 457] on img at bounding box center [500, 450] width 97 height 73
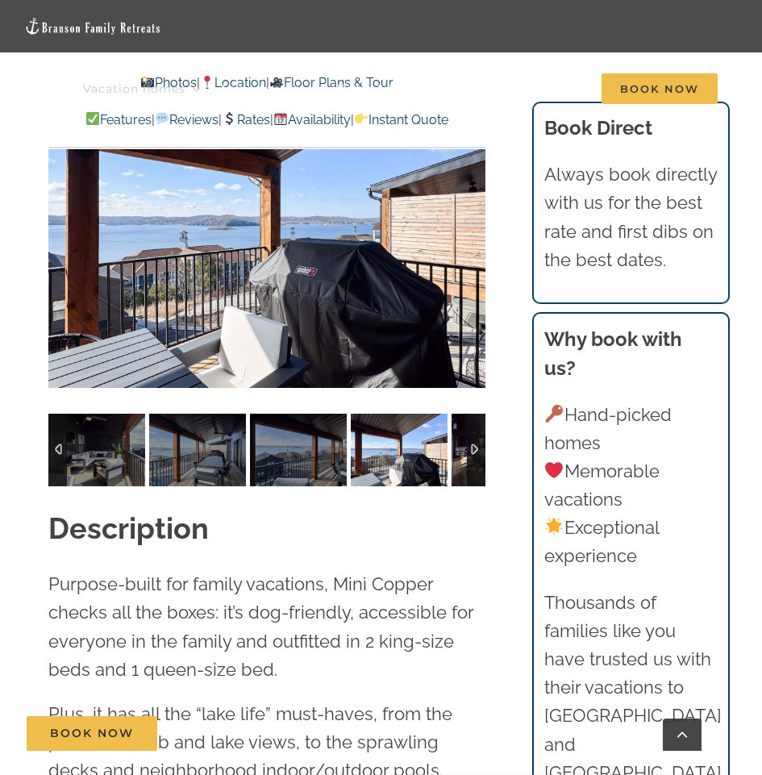
click at [458, 457] on img at bounding box center [500, 450] width 97 height 73
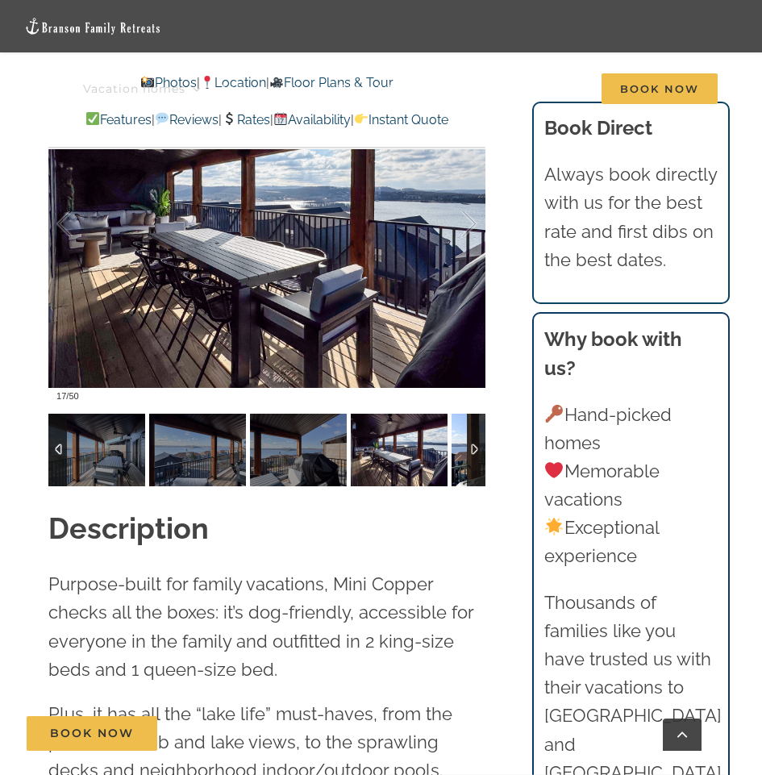
click at [458, 457] on img at bounding box center [500, 450] width 97 height 73
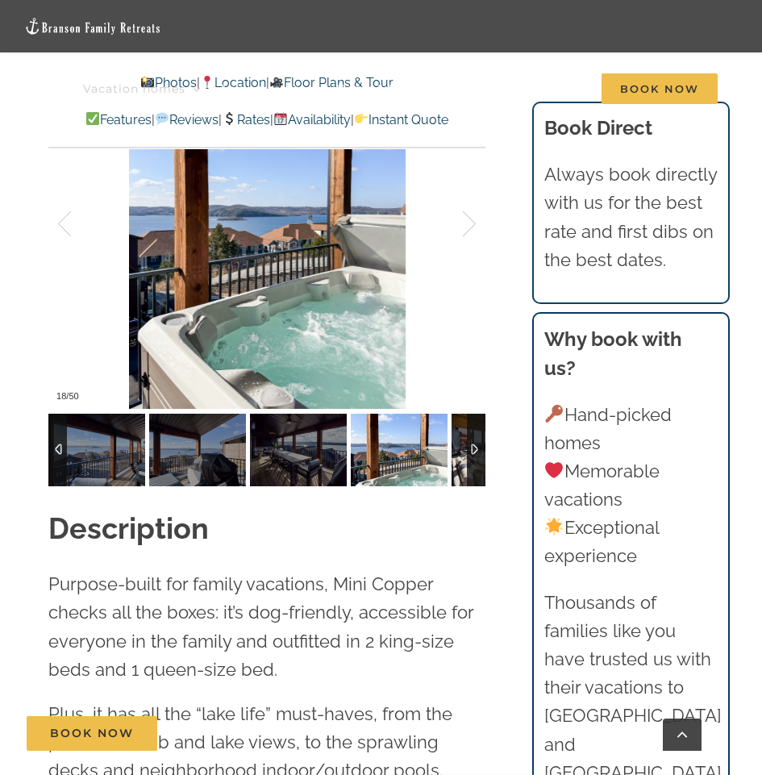
click at [458, 457] on img at bounding box center [500, 450] width 97 height 73
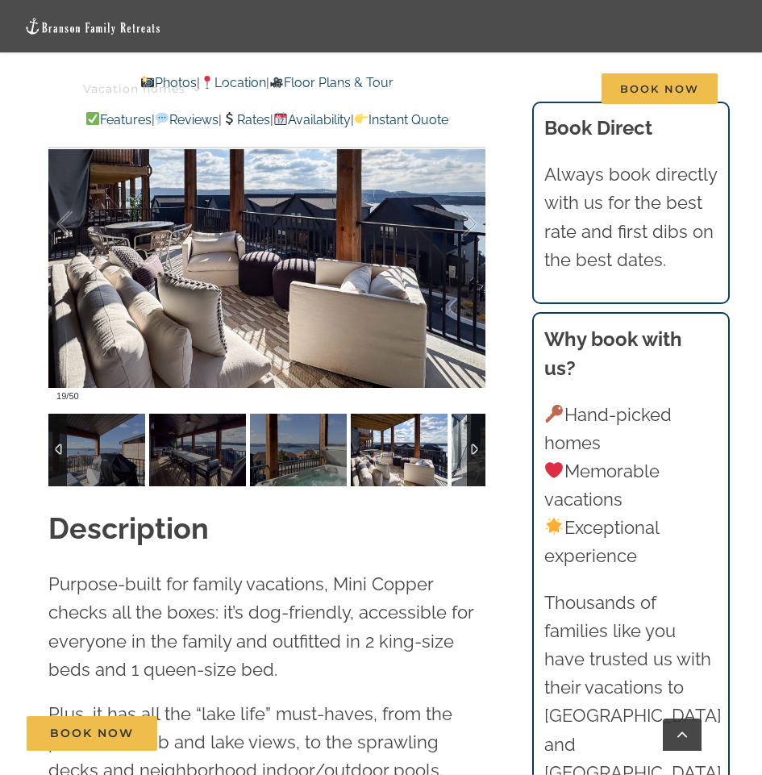
click at [458, 457] on img at bounding box center [500, 450] width 97 height 73
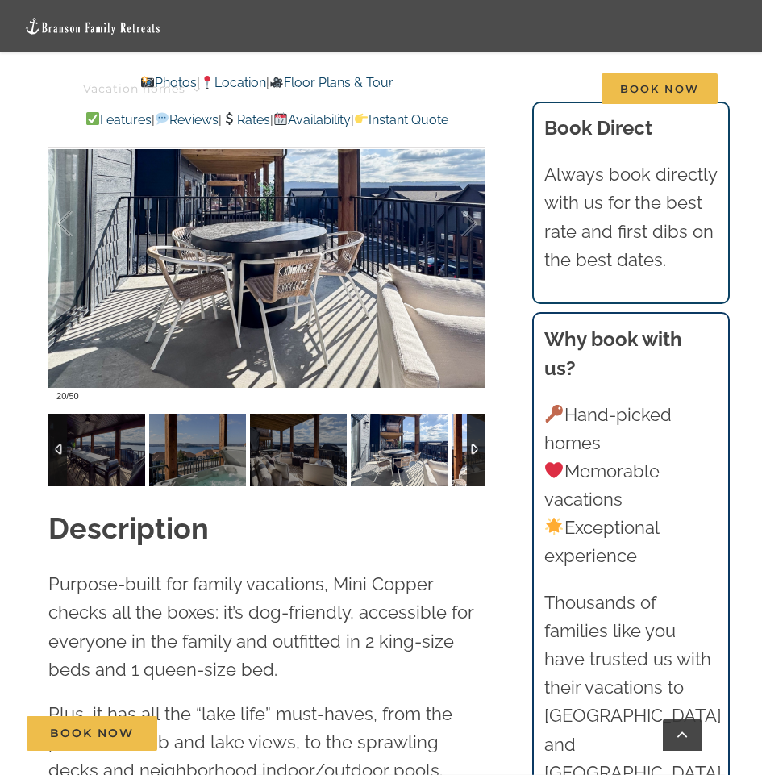
click at [458, 457] on img at bounding box center [500, 450] width 97 height 73
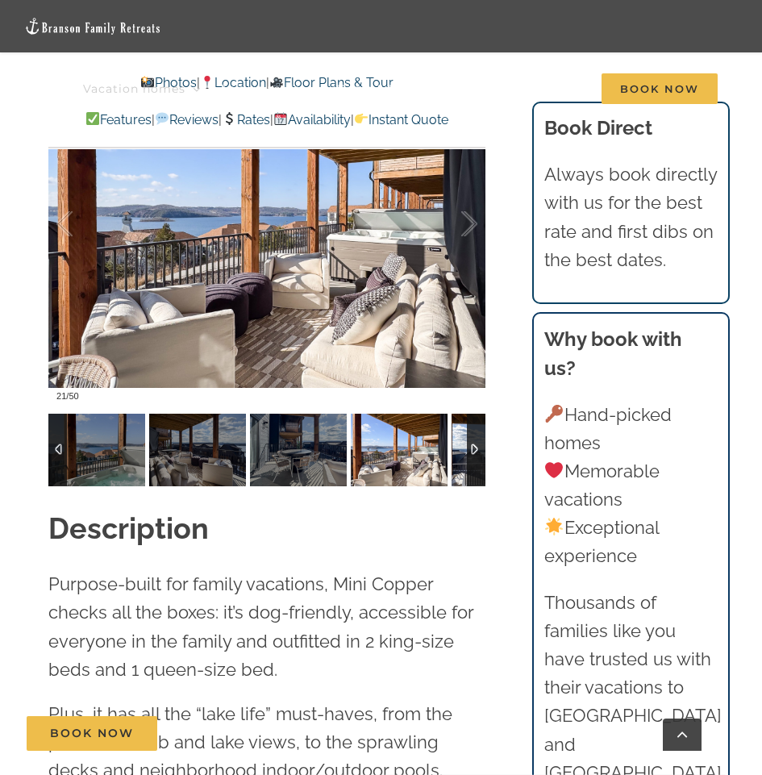
click at [458, 457] on img at bounding box center [500, 450] width 97 height 73
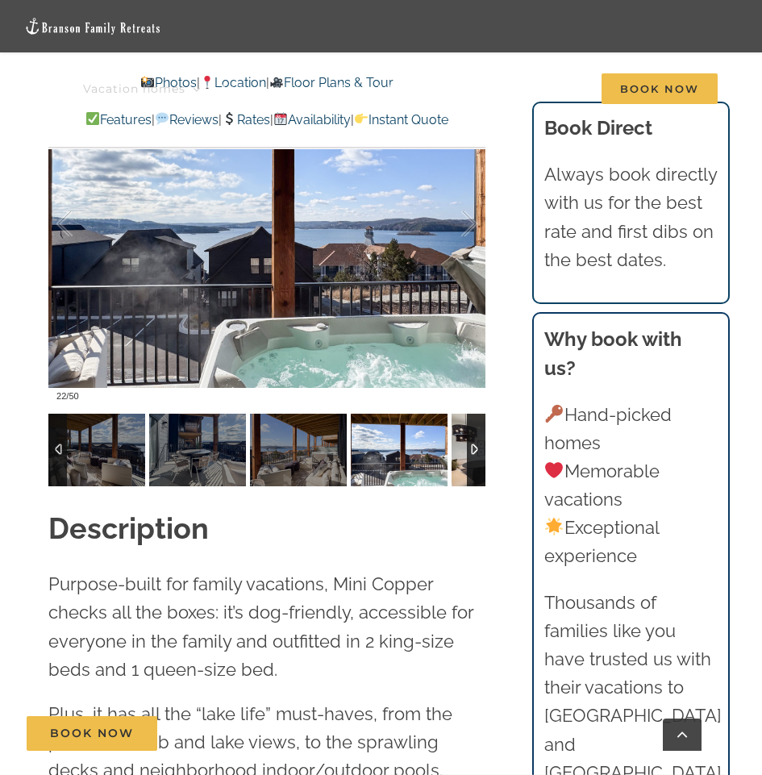
click at [458, 457] on img at bounding box center [500, 450] width 97 height 73
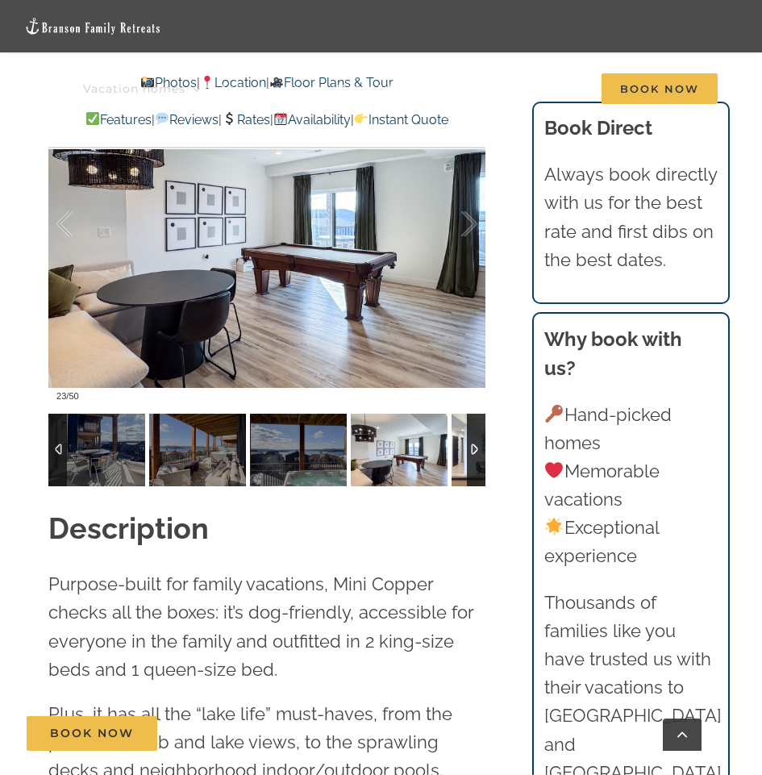
click at [458, 457] on img at bounding box center [500, 450] width 97 height 73
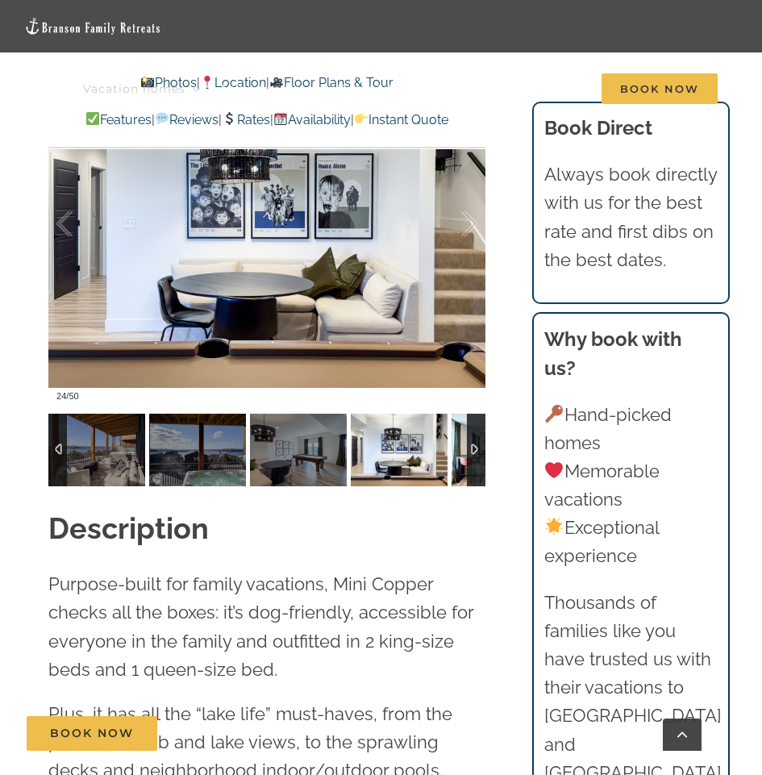
click at [458, 457] on img at bounding box center [500, 450] width 97 height 73
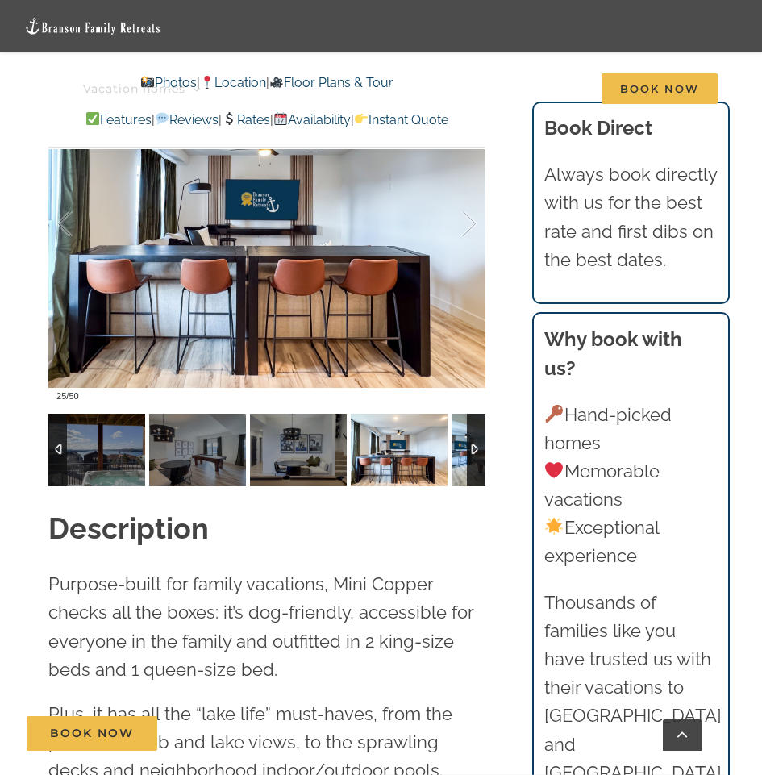
click at [458, 457] on img at bounding box center [500, 450] width 97 height 73
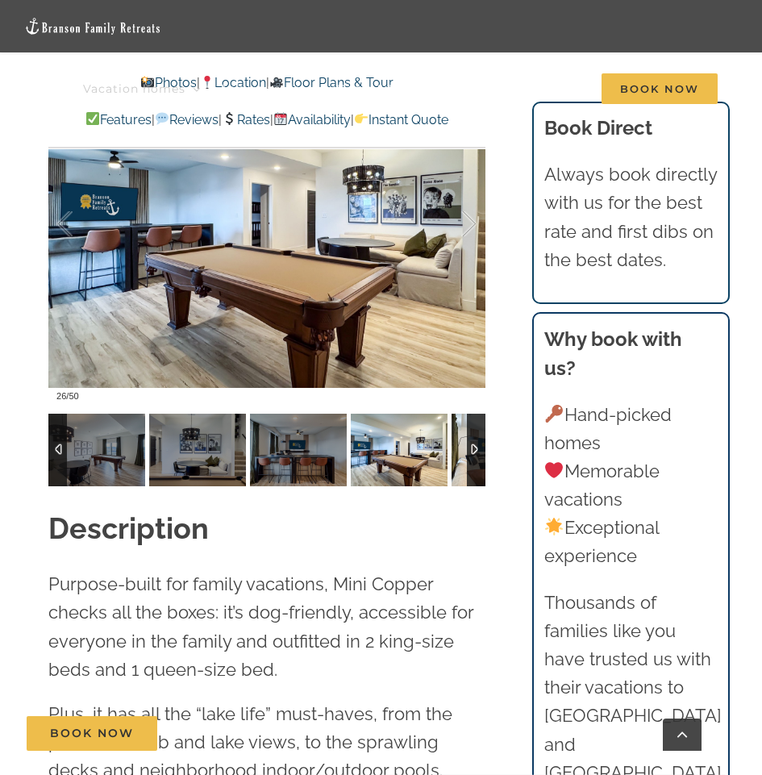
click at [458, 457] on img at bounding box center [500, 450] width 97 height 73
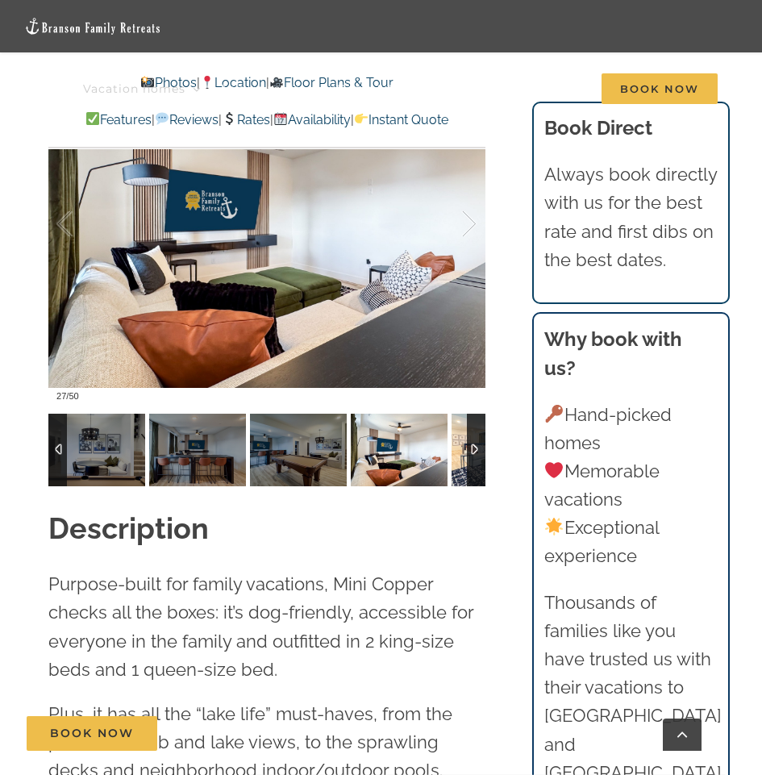
click at [458, 457] on img at bounding box center [500, 450] width 97 height 73
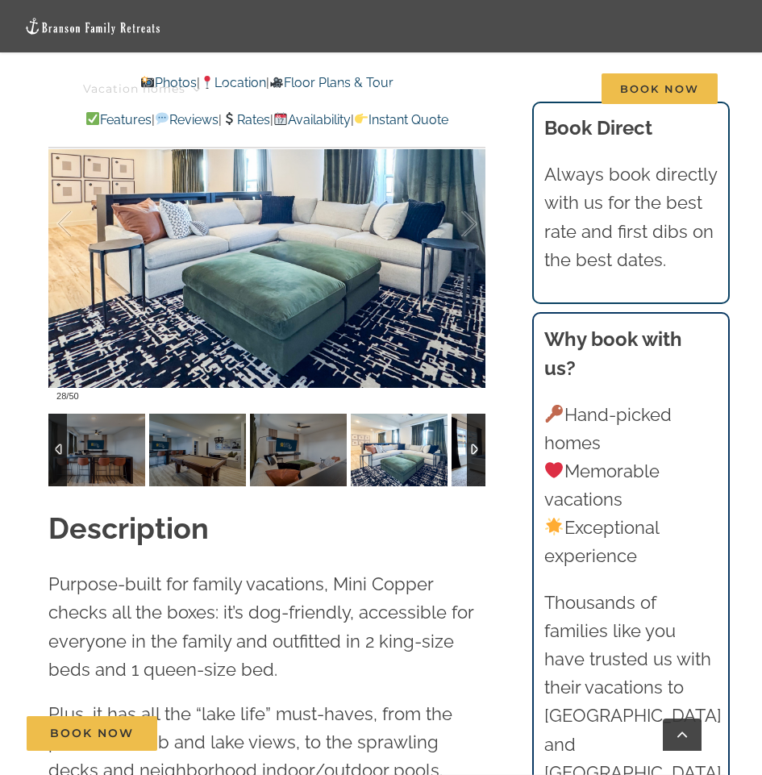
click at [458, 457] on img at bounding box center [500, 450] width 97 height 73
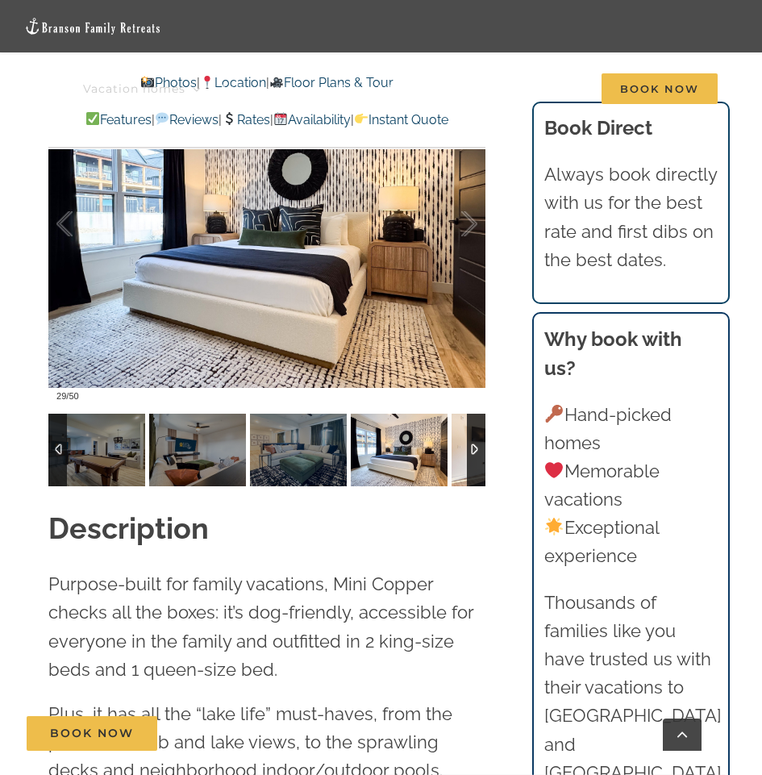
click at [458, 457] on img at bounding box center [500, 450] width 97 height 73
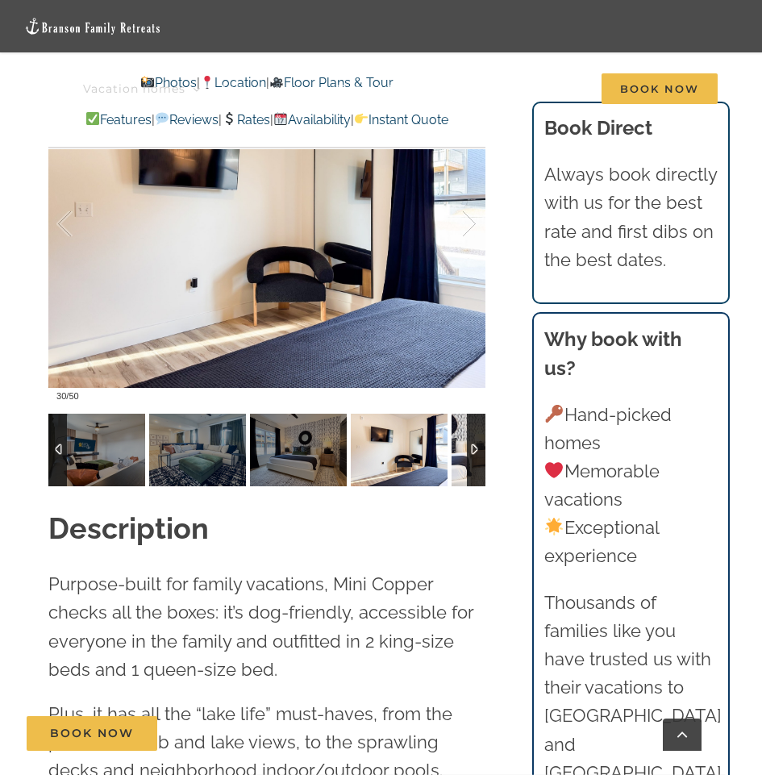
click at [458, 457] on img at bounding box center [500, 450] width 97 height 73
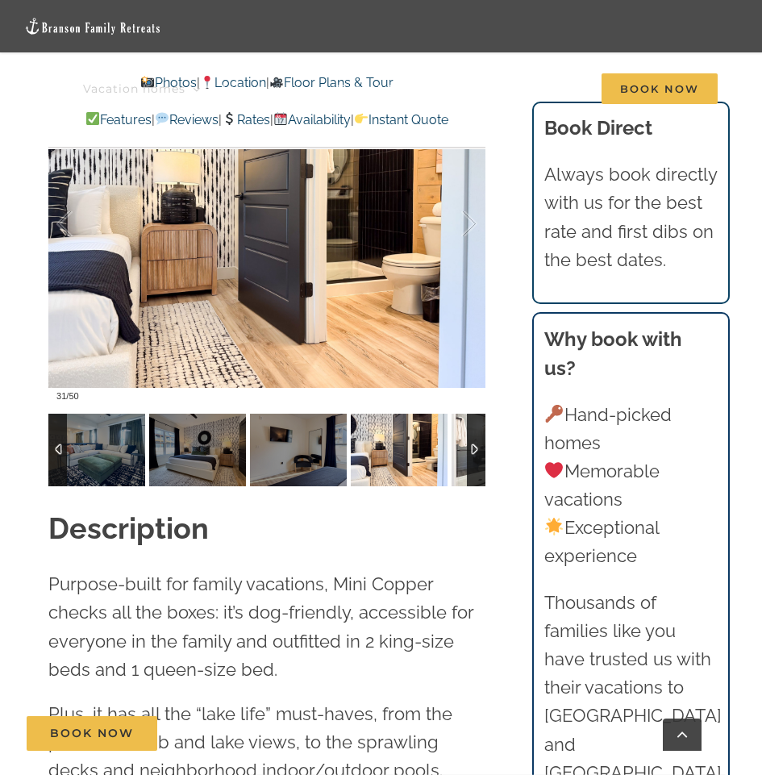
click at [459, 456] on img at bounding box center [500, 450] width 97 height 73
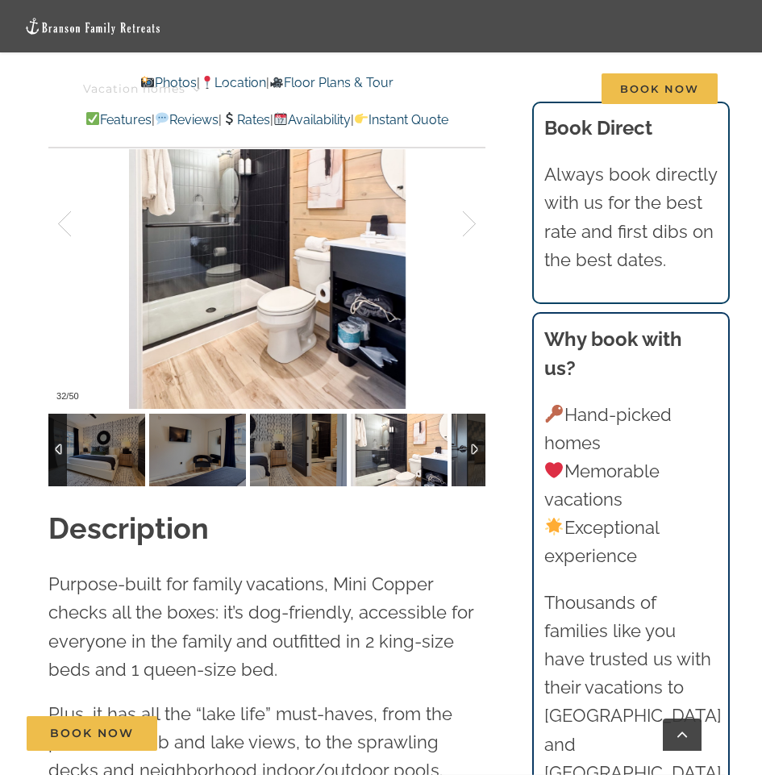
click at [459, 456] on img at bounding box center [500, 450] width 97 height 73
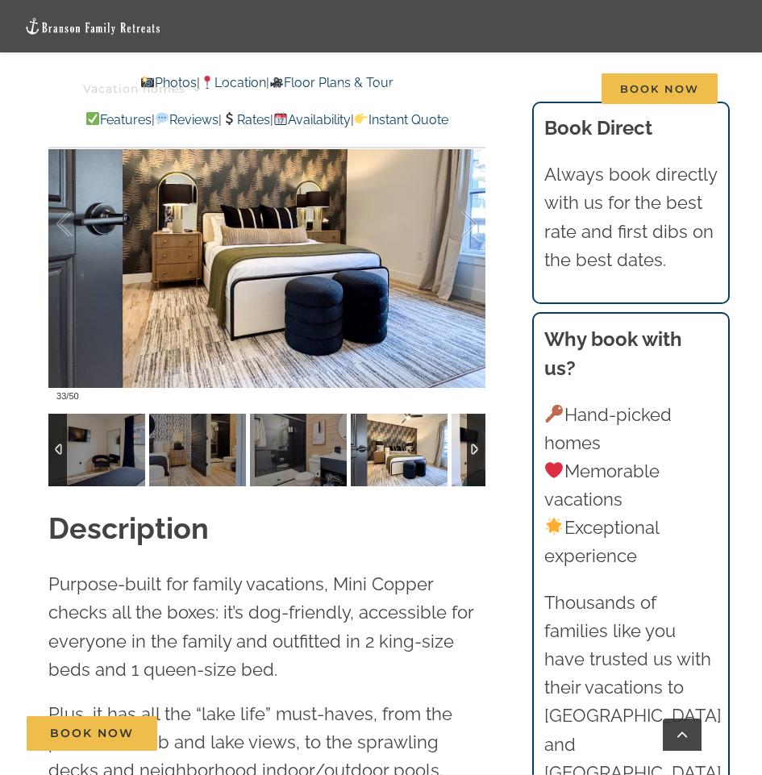
click at [459, 456] on img at bounding box center [500, 450] width 97 height 73
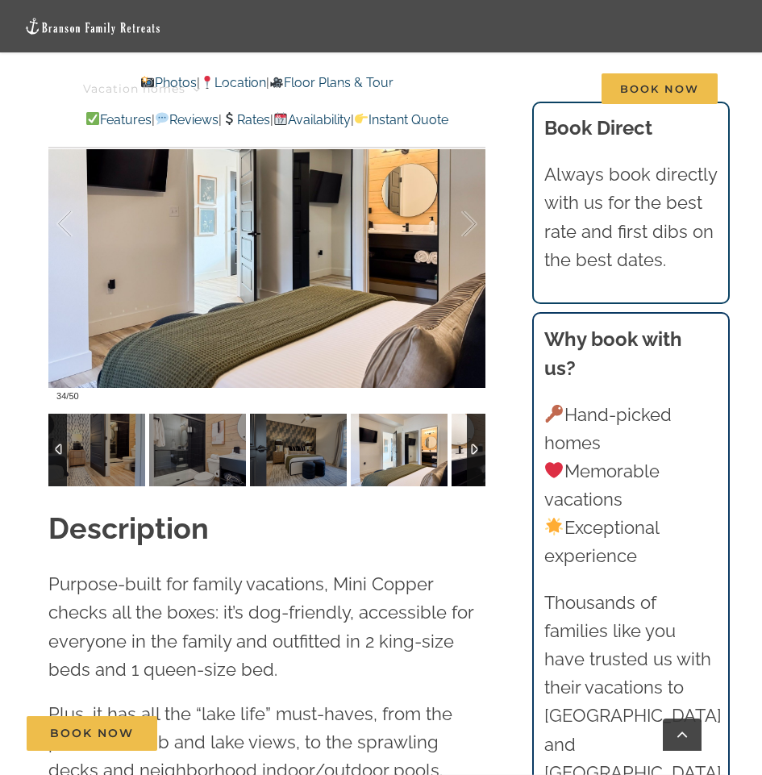
click at [459, 456] on img at bounding box center [500, 450] width 97 height 73
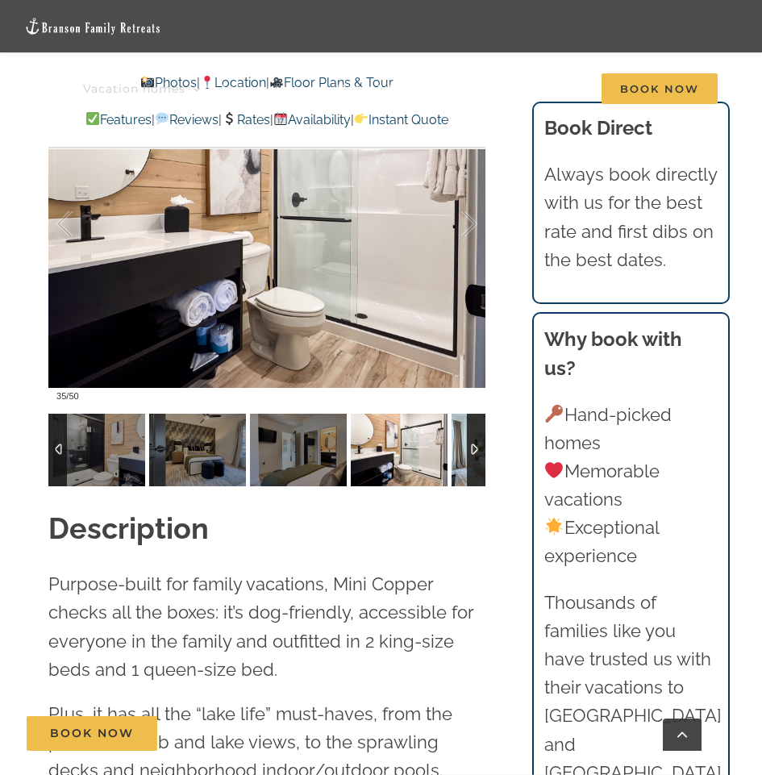
click at [459, 456] on img at bounding box center [500, 450] width 97 height 73
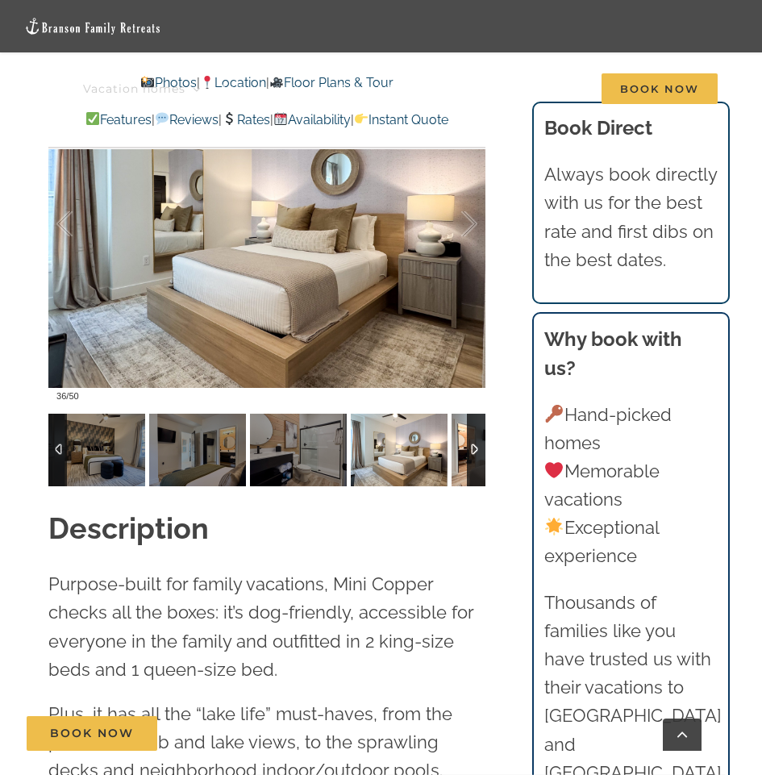
click at [459, 456] on img at bounding box center [500, 450] width 97 height 73
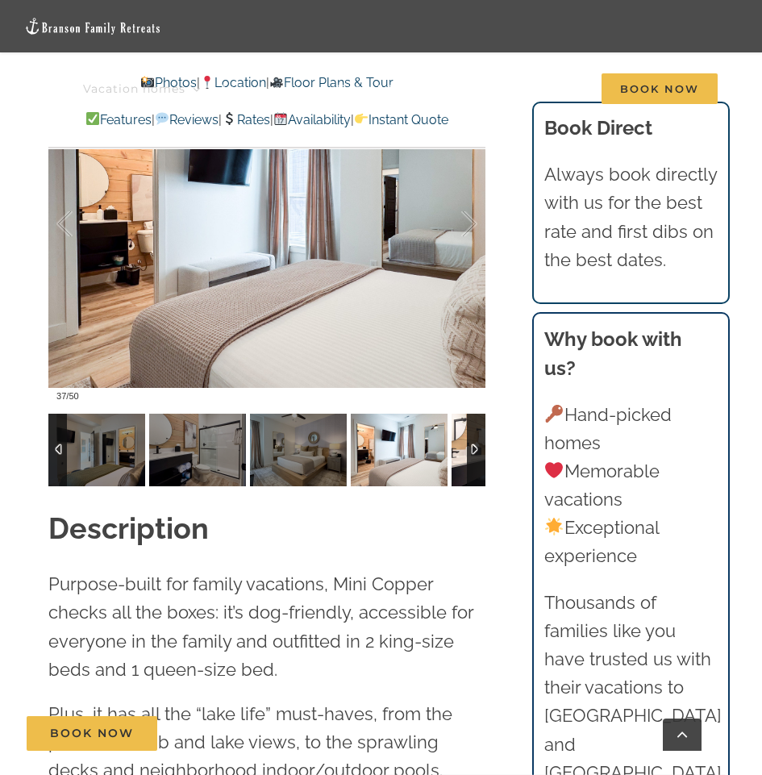
click at [459, 456] on img at bounding box center [500, 450] width 97 height 73
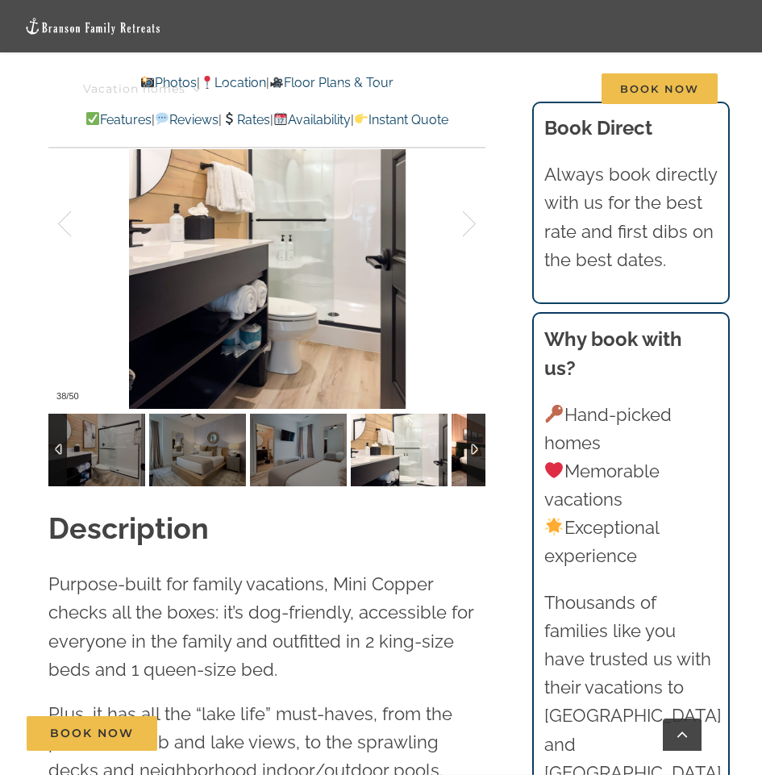
click at [459, 456] on img at bounding box center [500, 450] width 97 height 73
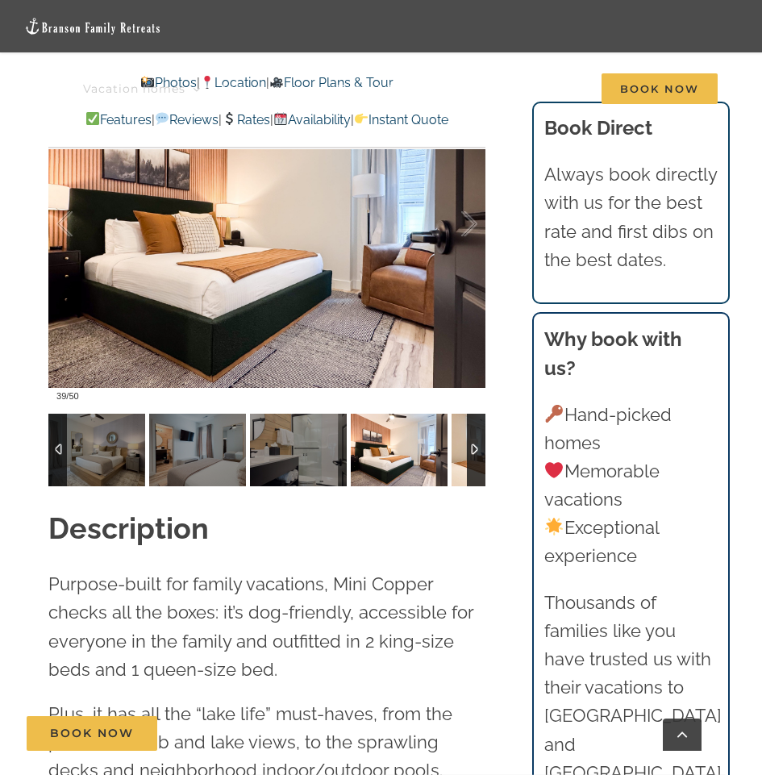
click at [459, 456] on img at bounding box center [500, 450] width 97 height 73
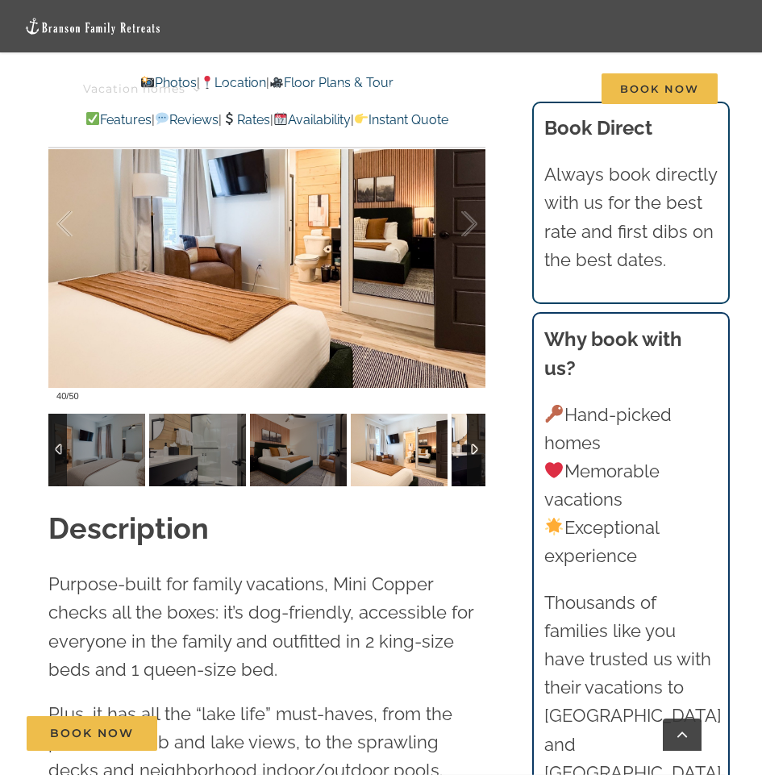
click at [459, 456] on img at bounding box center [500, 450] width 97 height 73
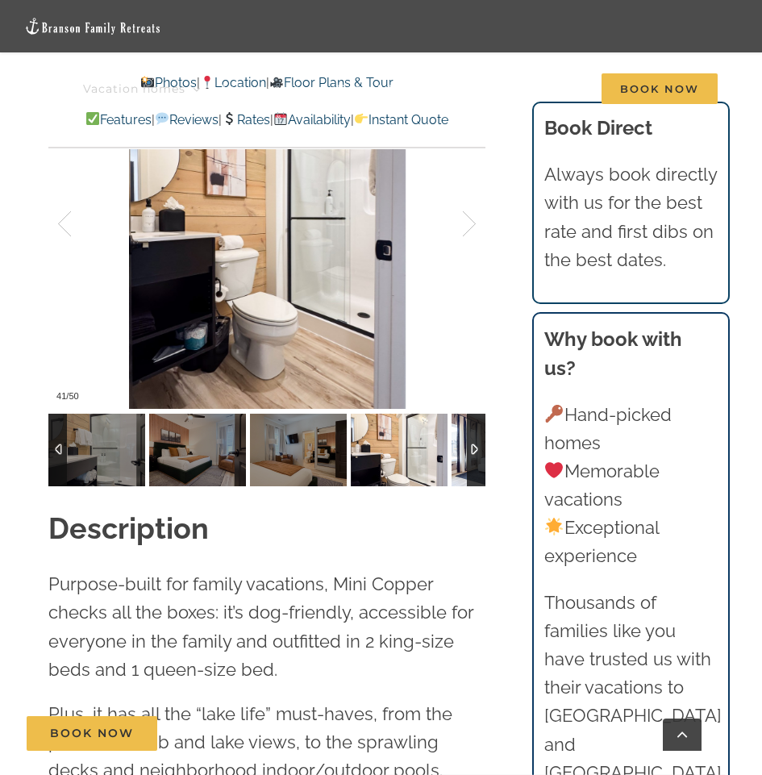
click at [459, 456] on img at bounding box center [500, 450] width 97 height 73
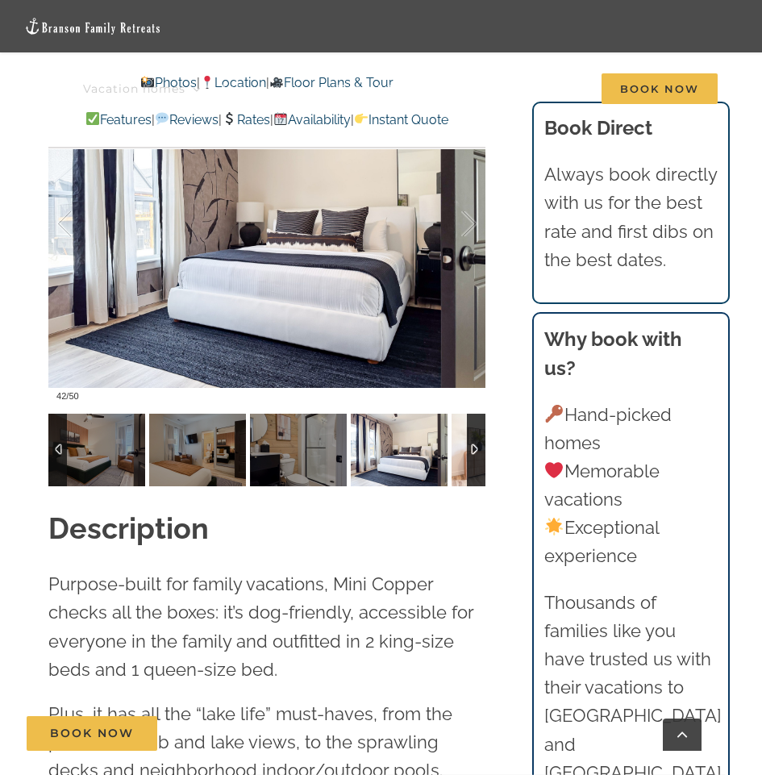
click at [459, 456] on img at bounding box center [500, 450] width 97 height 73
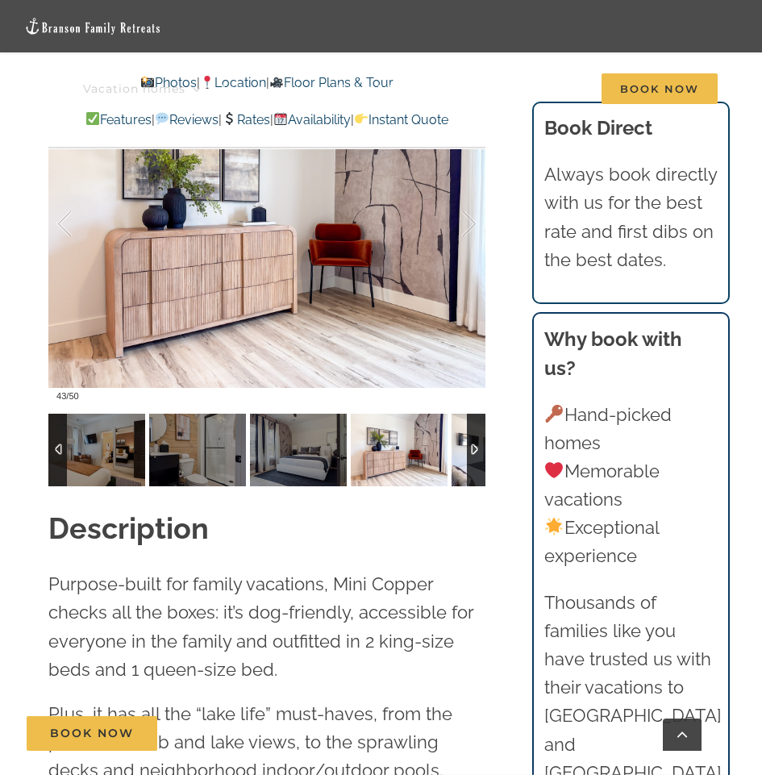
click at [459, 456] on img at bounding box center [500, 450] width 97 height 73
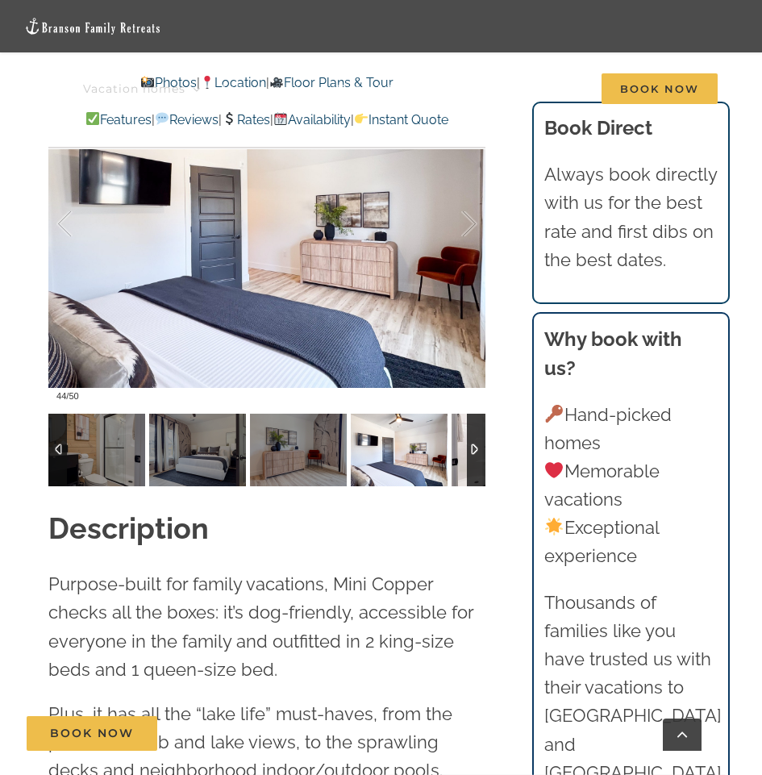
click at [459, 456] on img at bounding box center [500, 450] width 97 height 73
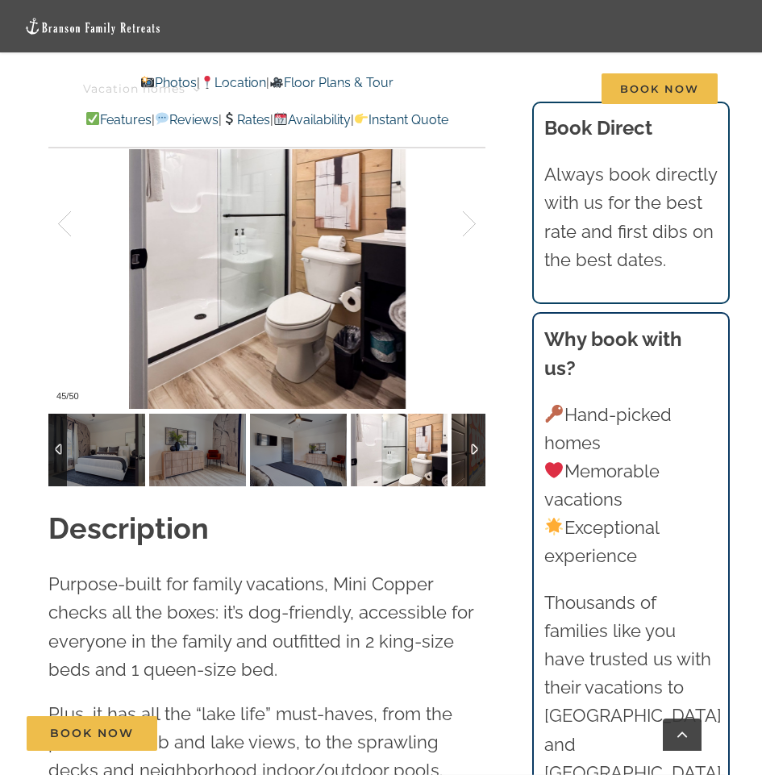
click at [459, 456] on img at bounding box center [500, 450] width 97 height 73
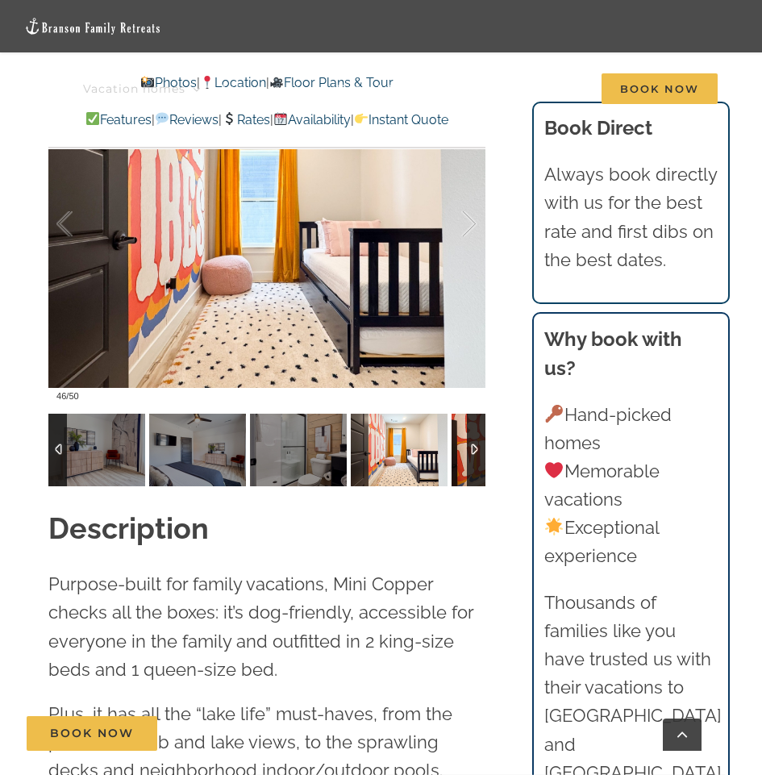
click at [459, 456] on img at bounding box center [500, 450] width 97 height 73
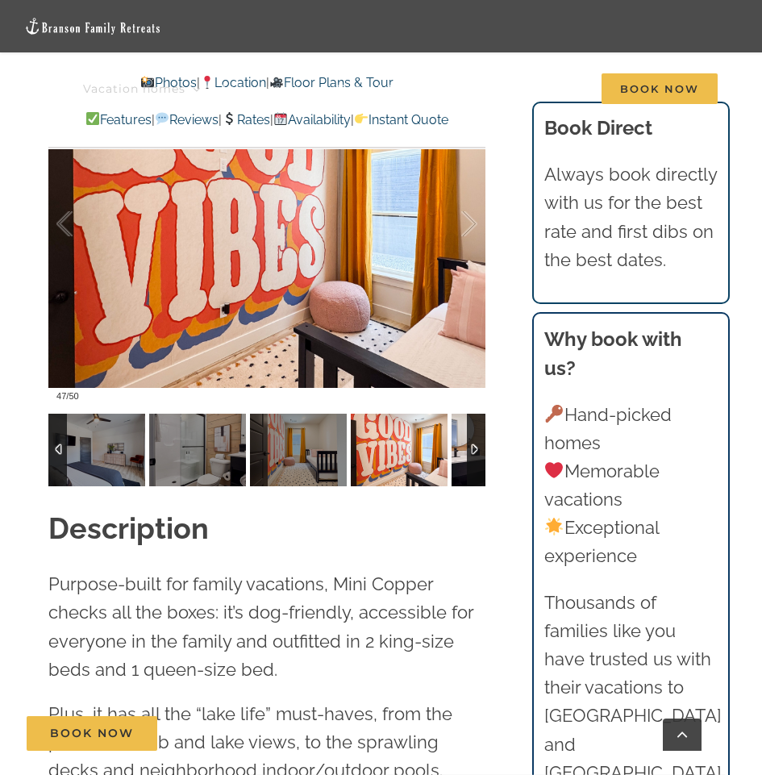
click at [459, 456] on img at bounding box center [500, 450] width 97 height 73
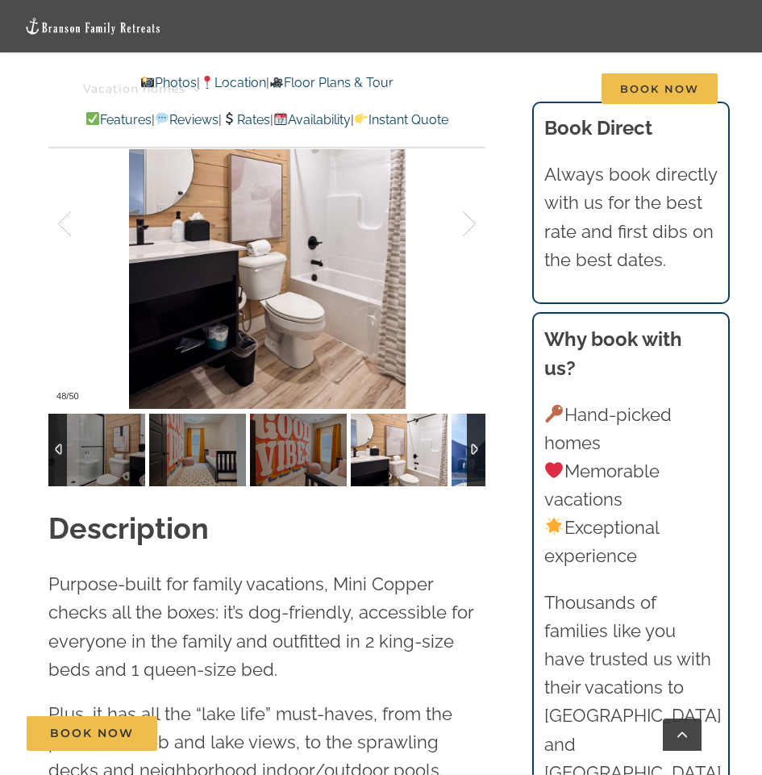
click at [459, 456] on img at bounding box center [500, 450] width 97 height 73
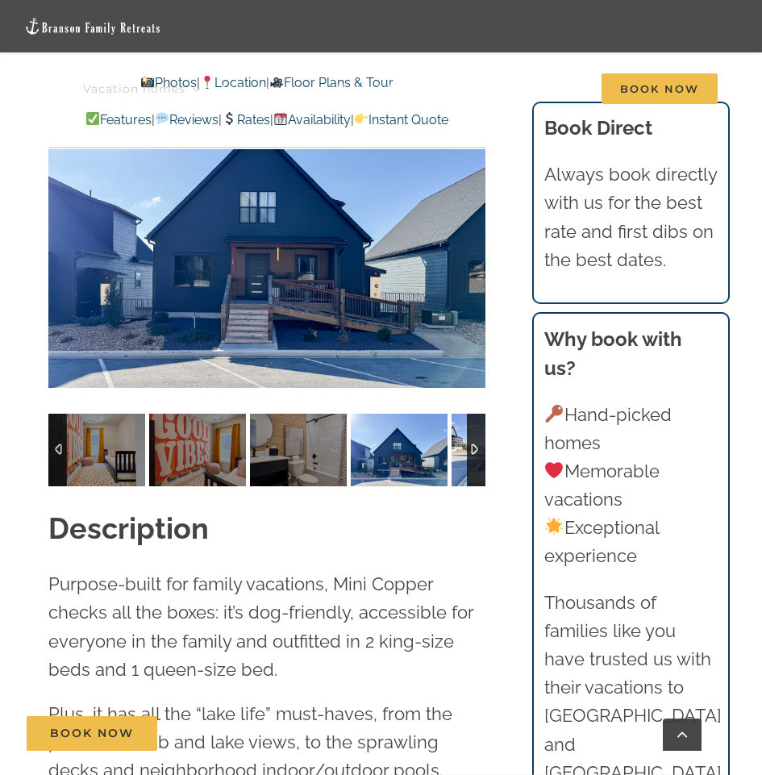
click at [459, 456] on img at bounding box center [500, 450] width 97 height 73
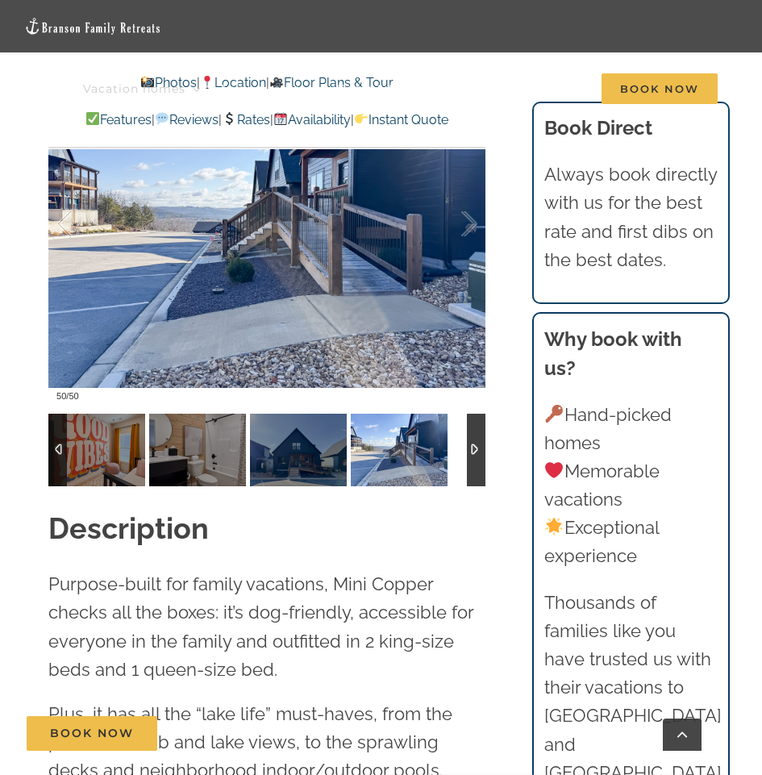
click at [459, 456] on div at bounding box center [266, 450] width 437 height 73
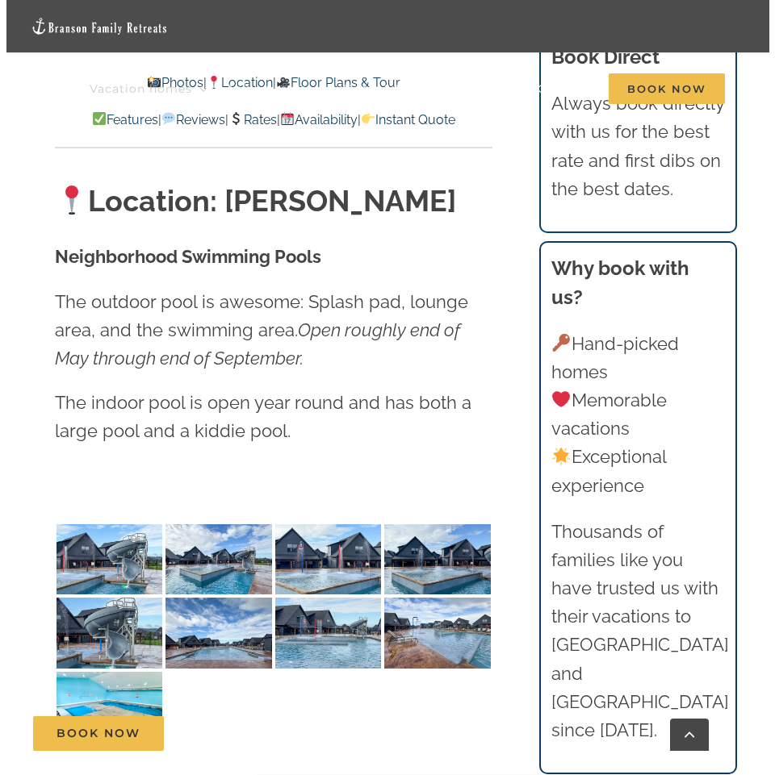
scroll to position [3986, 0]
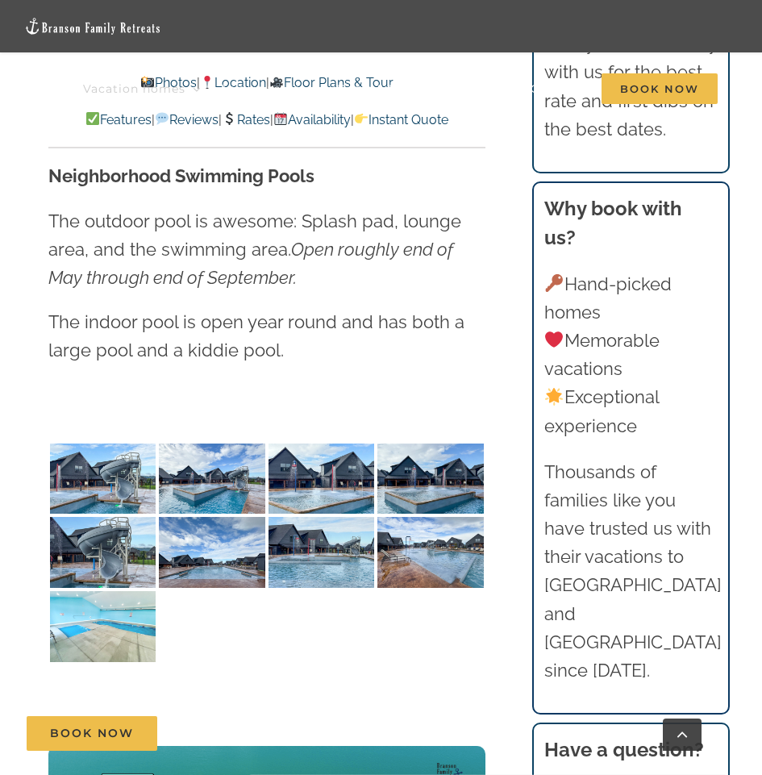
click at [134, 591] on img at bounding box center [103, 626] width 106 height 71
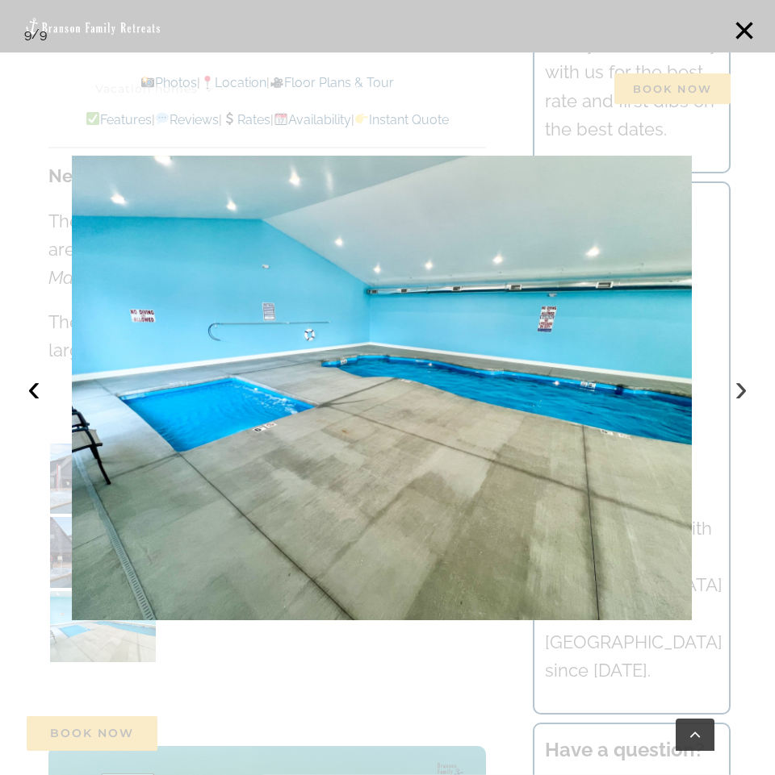
click at [736, 391] on button "›" at bounding box center [741, 388] width 36 height 36
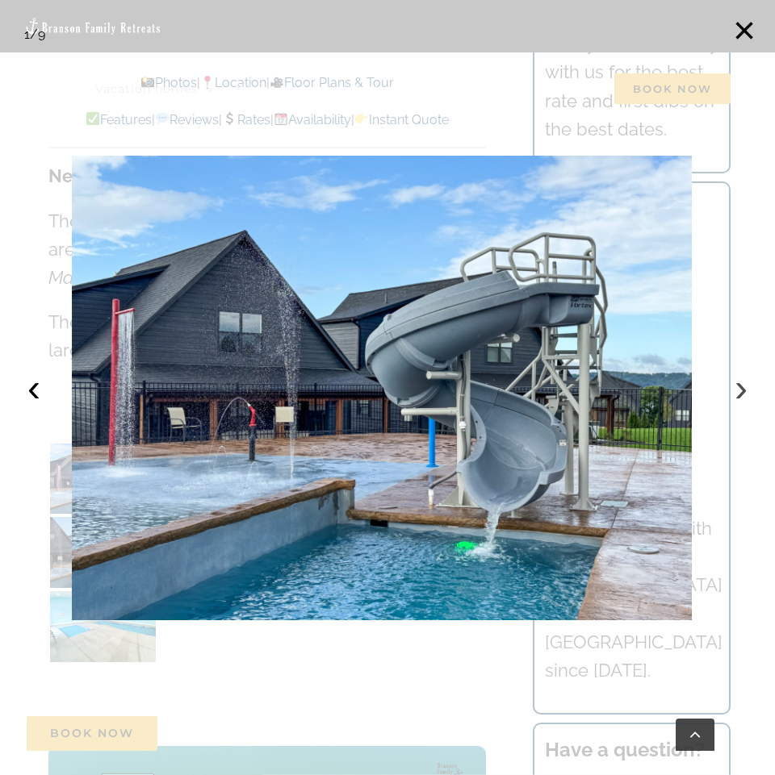
click at [736, 391] on button "›" at bounding box center [741, 388] width 36 height 36
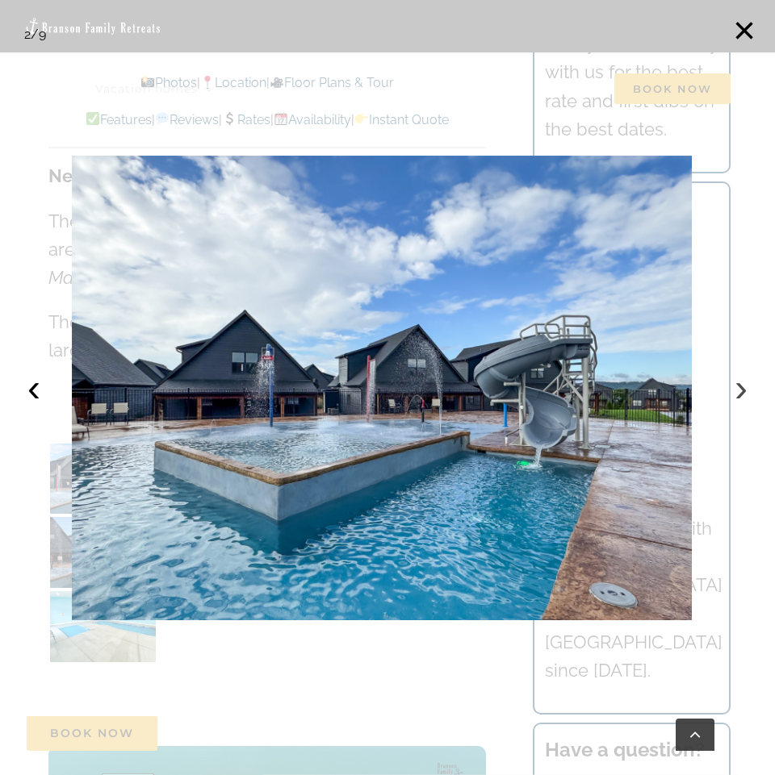
click at [736, 391] on button "›" at bounding box center [741, 388] width 36 height 36
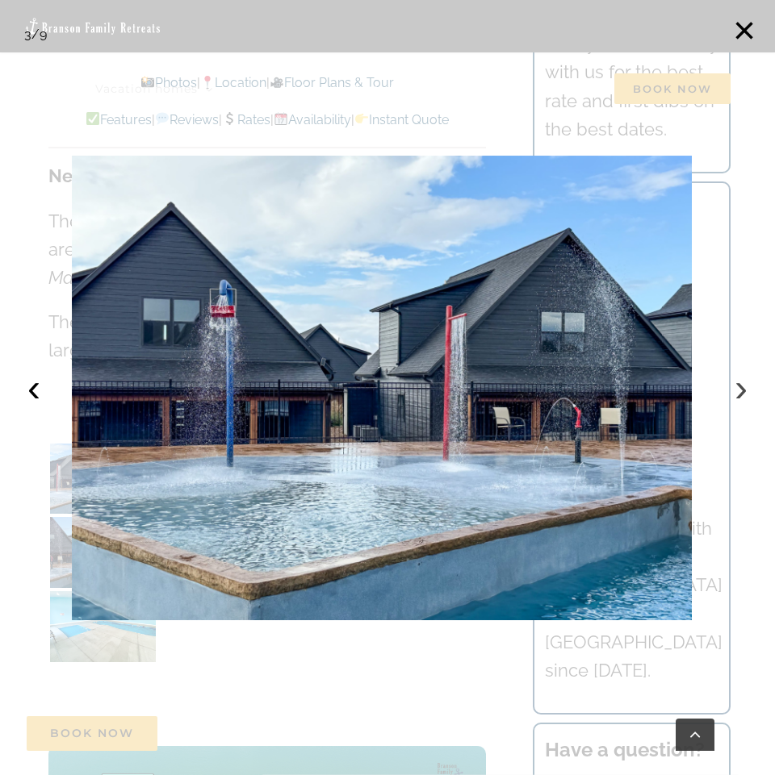
click at [736, 391] on button "›" at bounding box center [741, 388] width 36 height 36
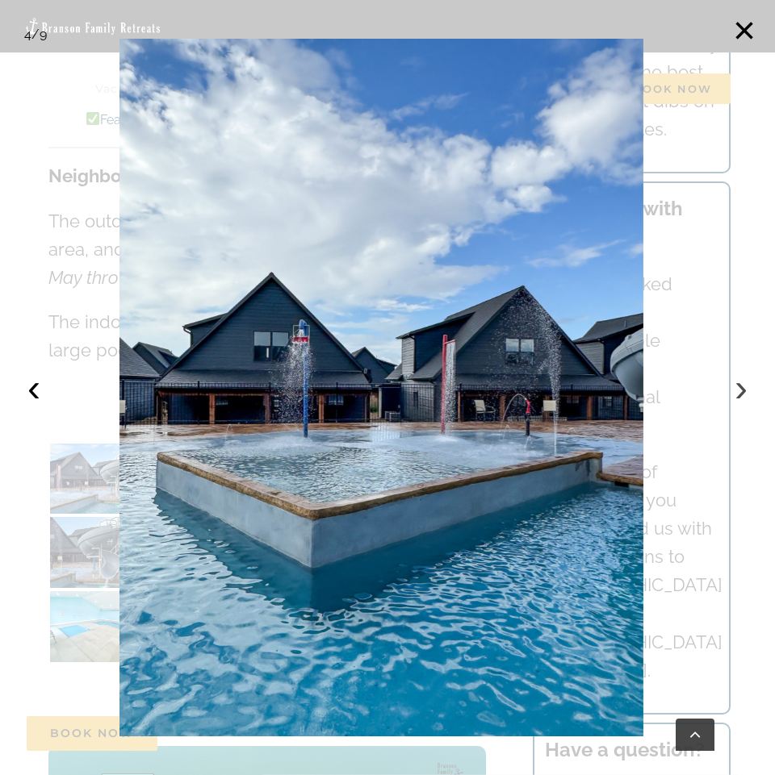
click at [736, 391] on button "›" at bounding box center [741, 388] width 36 height 36
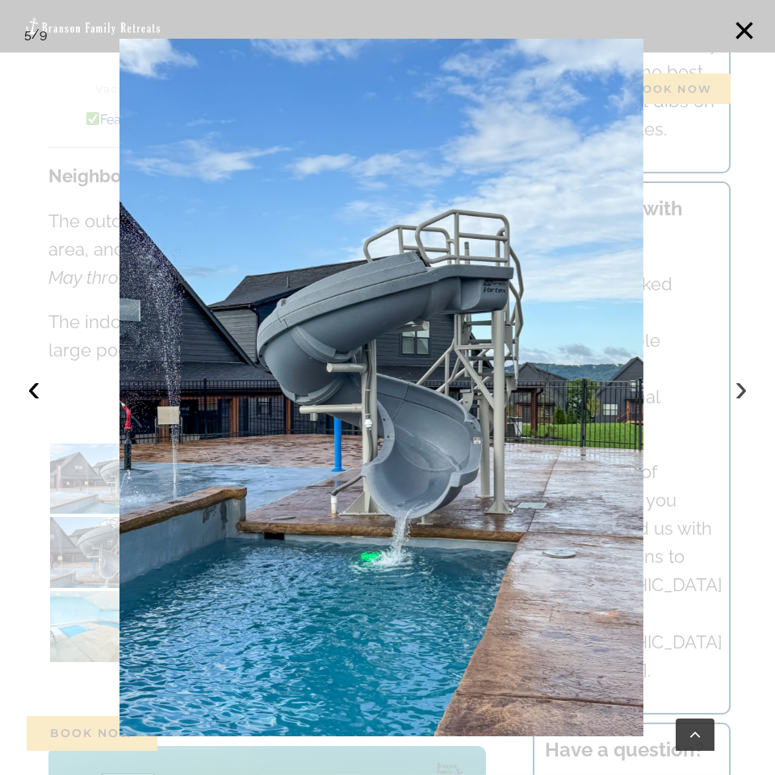
click at [736, 391] on button "›" at bounding box center [741, 388] width 36 height 36
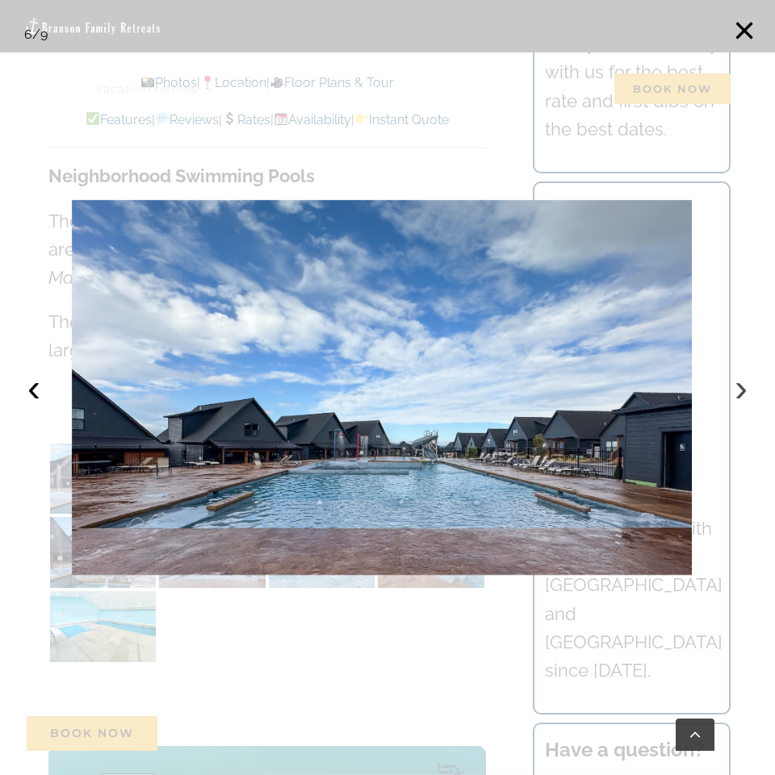
click at [736, 391] on button "›" at bounding box center [741, 388] width 36 height 36
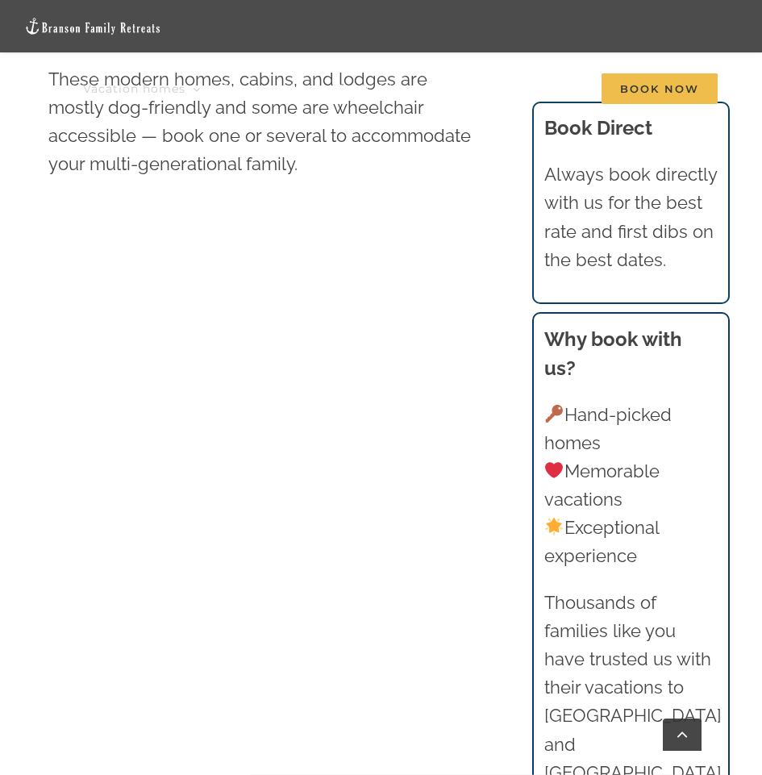
scroll to position [968, 0]
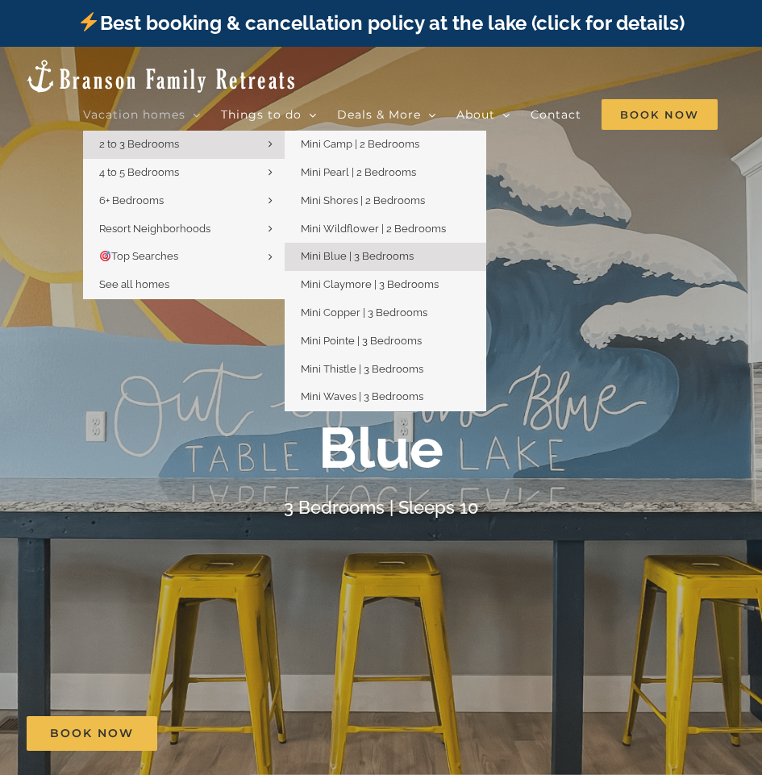
click at [99, 138] on span "2 to 3 Bedrooms" at bounding box center [139, 144] width 80 height 12
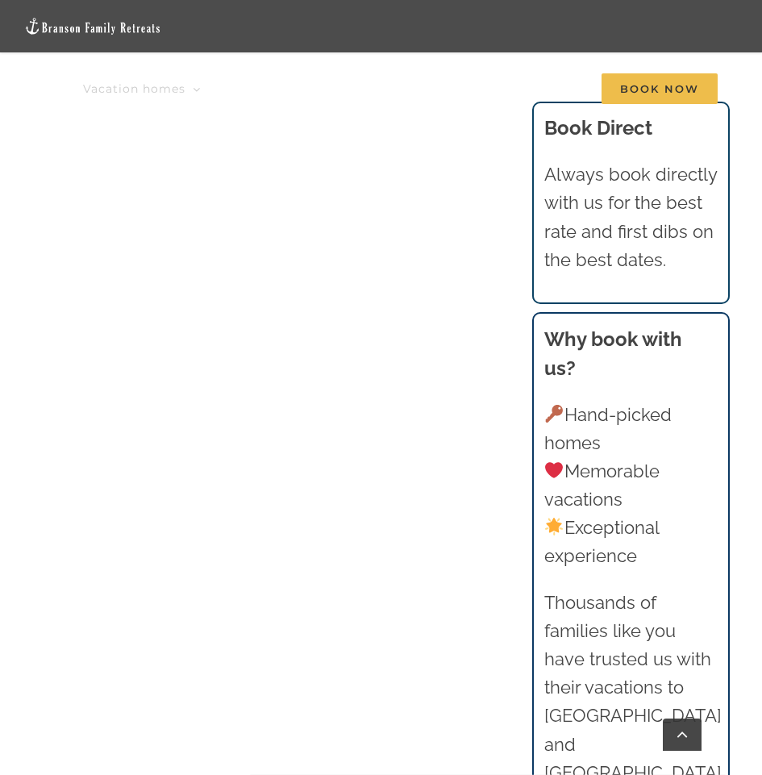
scroll to position [1372, 0]
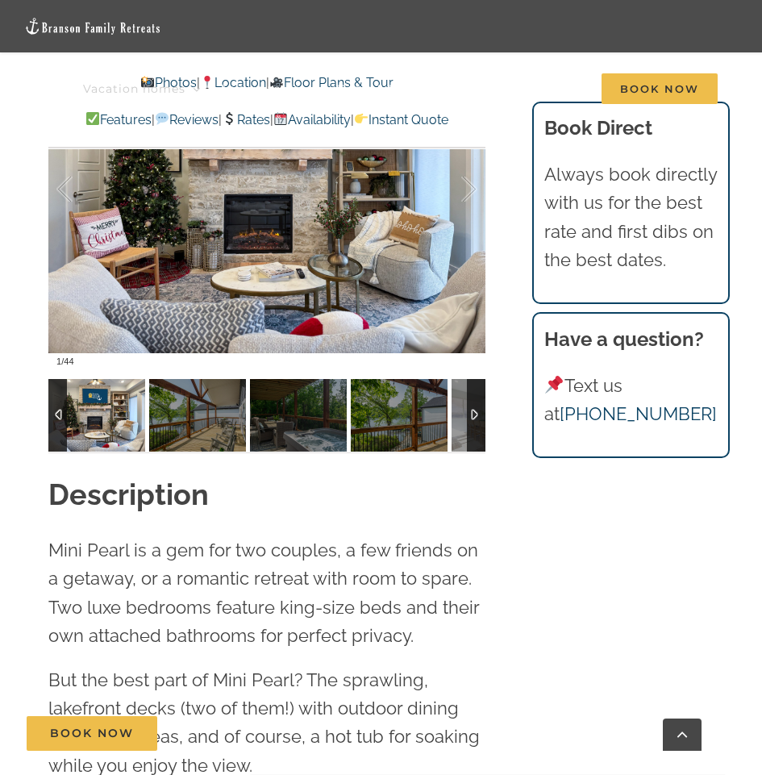
scroll to position [1372, 0]
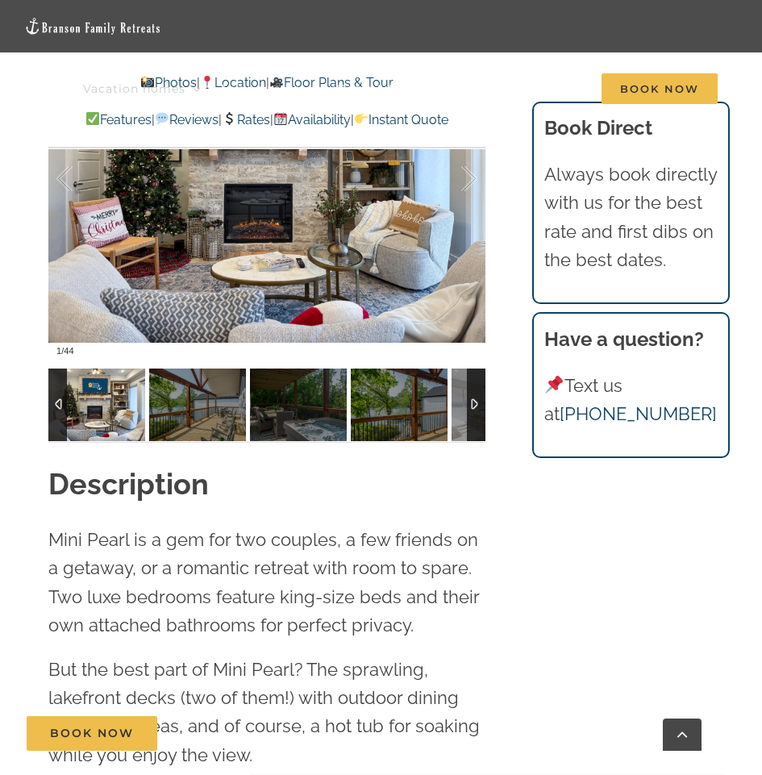
click at [102, 420] on img at bounding box center [96, 405] width 97 height 73
click at [175, 414] on img at bounding box center [197, 405] width 97 height 73
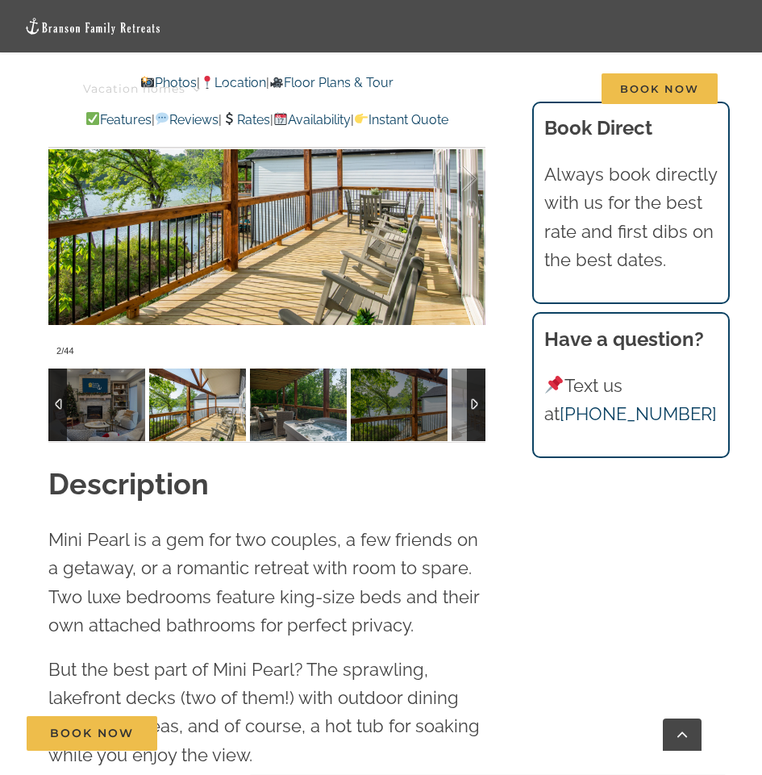
click at [281, 426] on img at bounding box center [298, 405] width 97 height 73
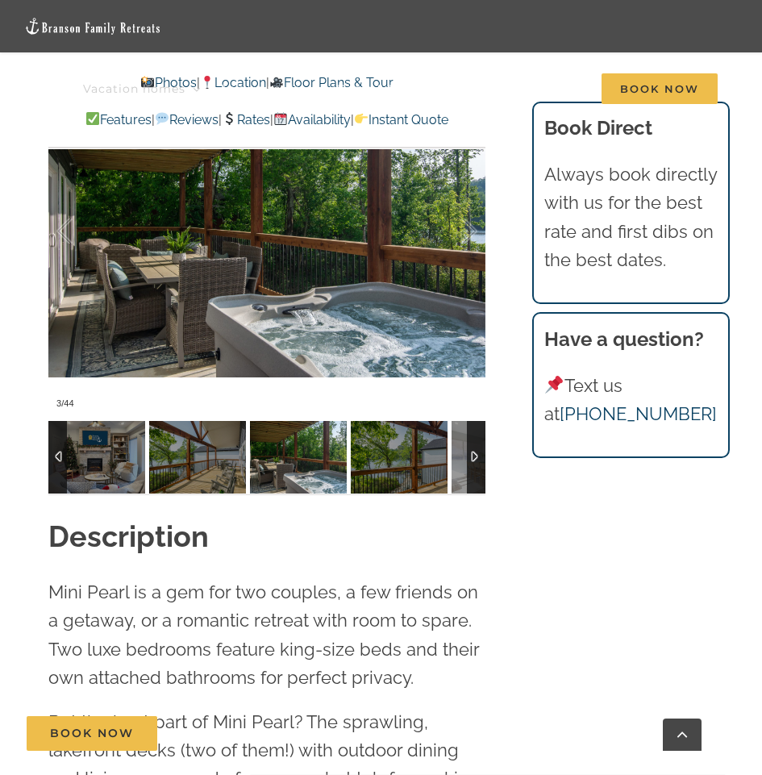
scroll to position [1291, 0]
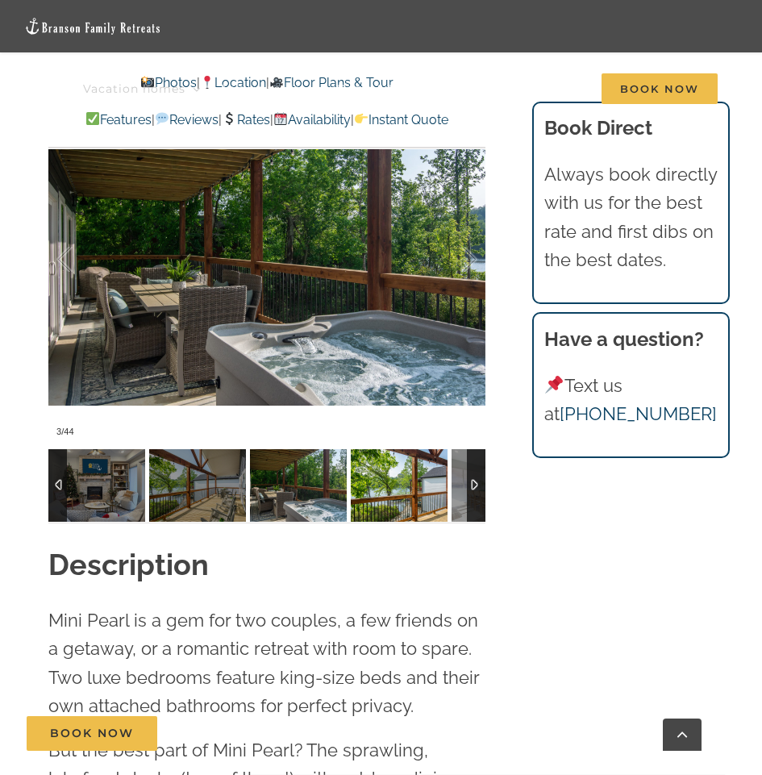
click at [378, 488] on img at bounding box center [399, 485] width 97 height 73
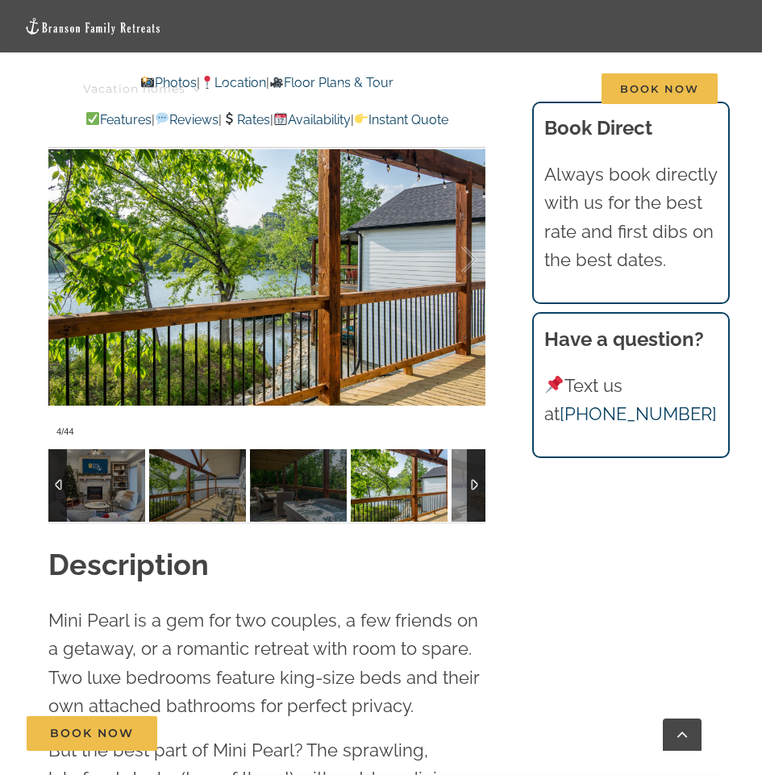
click at [479, 486] on div at bounding box center [476, 485] width 19 height 73
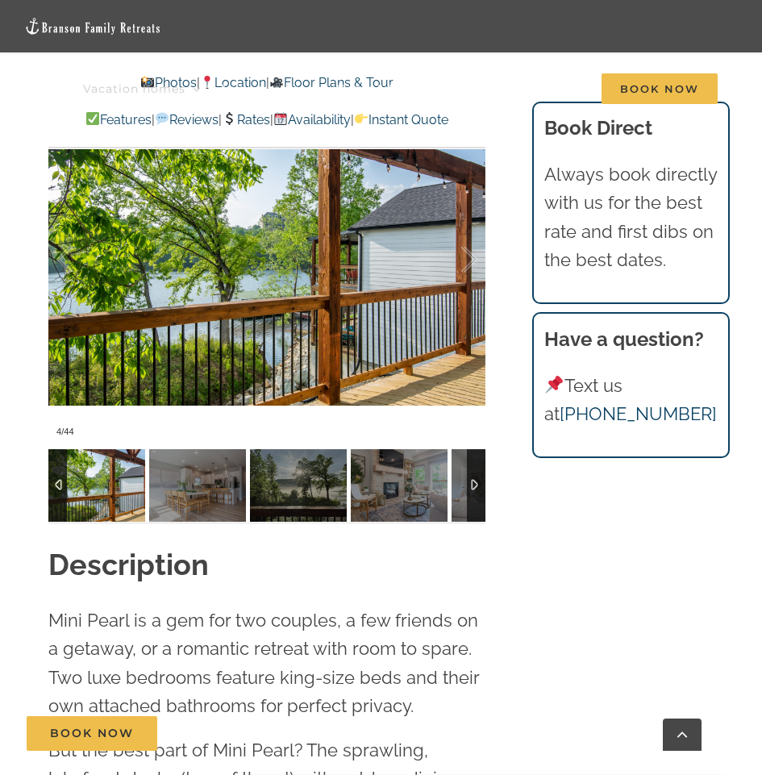
click at [478, 486] on div at bounding box center [476, 485] width 19 height 73
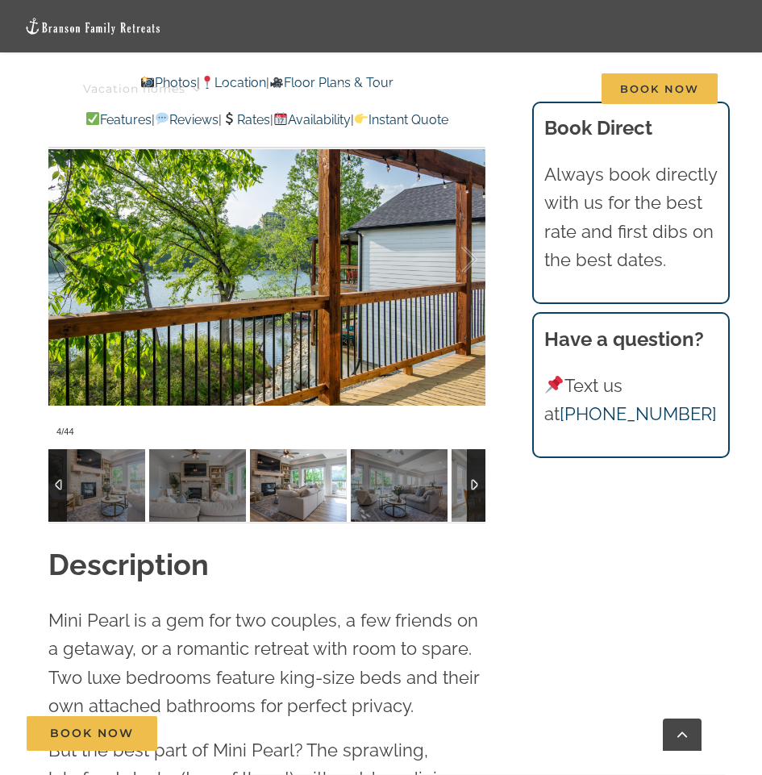
click at [269, 506] on img at bounding box center [298, 485] width 97 height 73
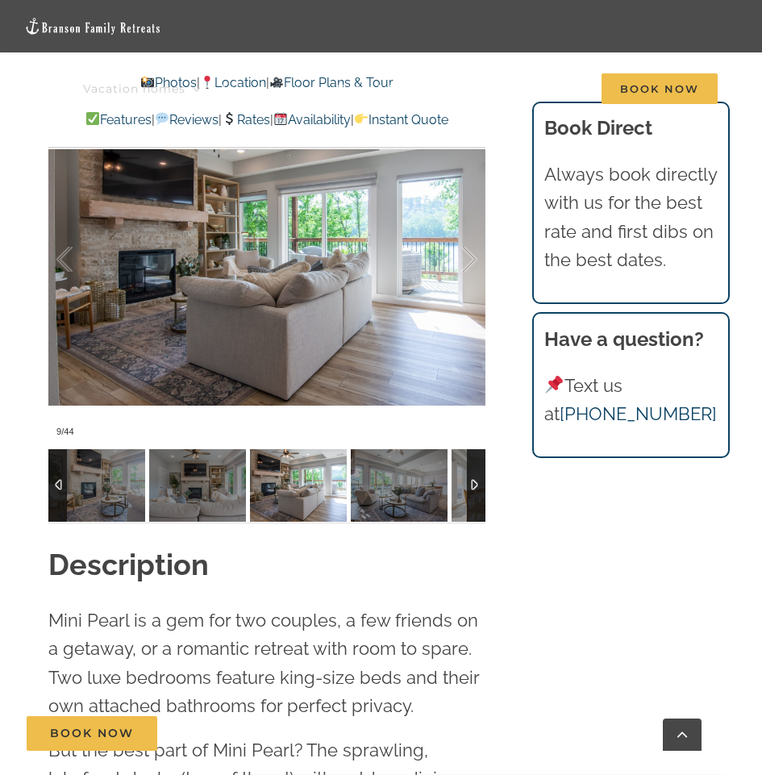
click at [330, 500] on img at bounding box center [298, 485] width 97 height 73
click at [332, 500] on img at bounding box center [298, 485] width 97 height 73
click at [379, 497] on img at bounding box center [399, 485] width 97 height 73
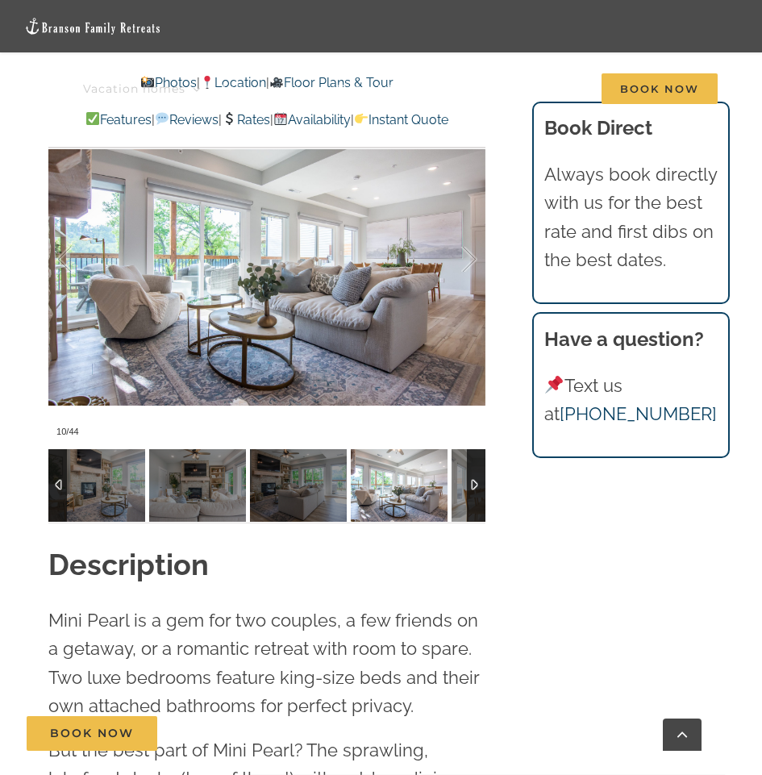
click at [407, 491] on img at bounding box center [399, 485] width 97 height 73
click at [459, 499] on img at bounding box center [500, 485] width 97 height 73
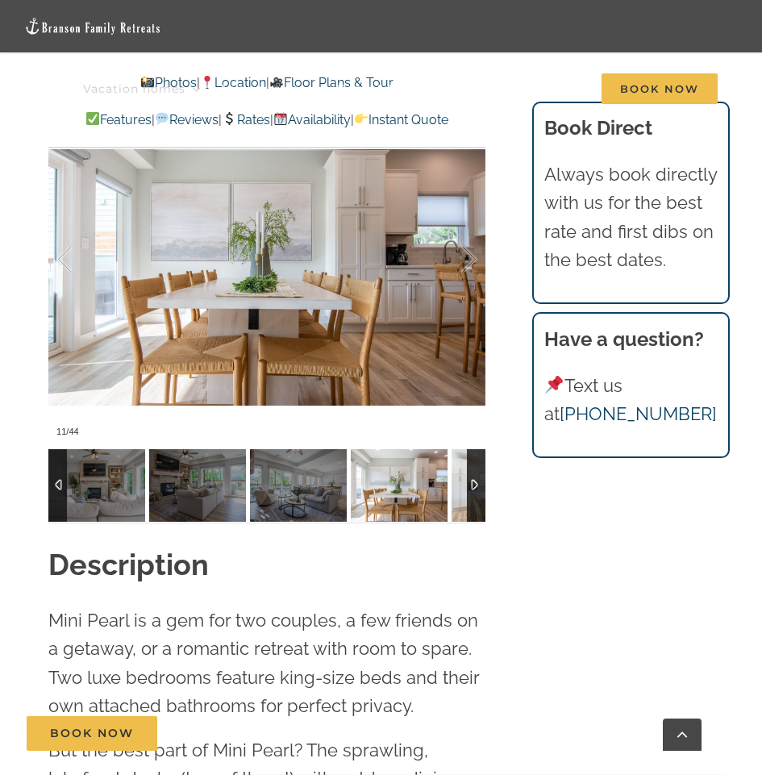
click at [459, 499] on img at bounding box center [500, 485] width 97 height 73
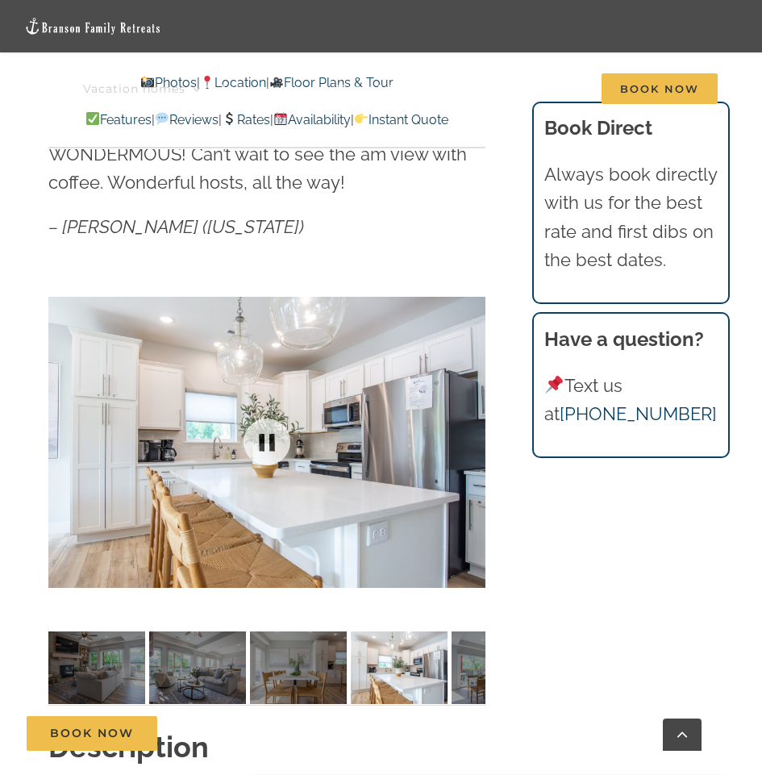
scroll to position [1130, 0]
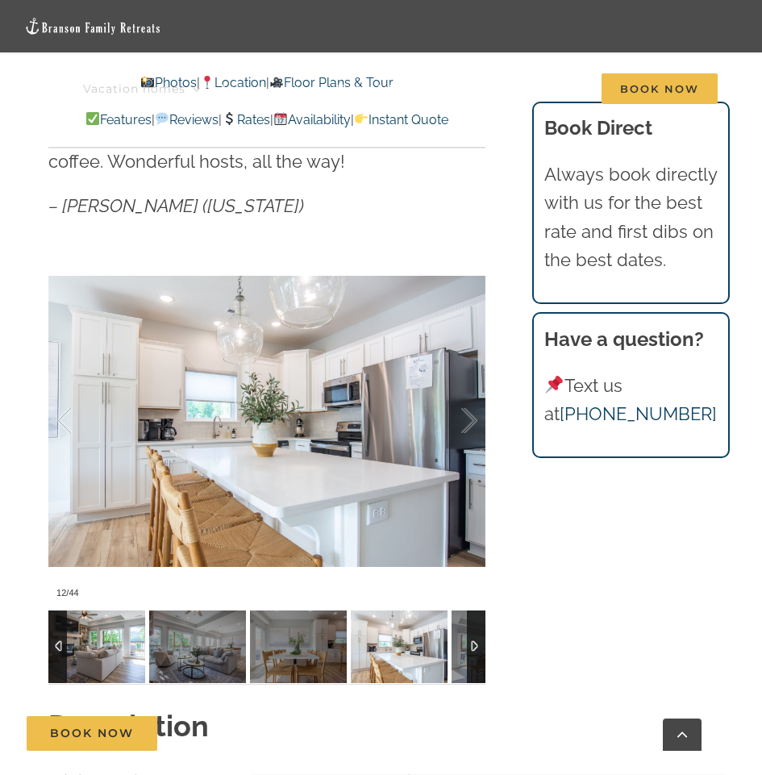
click at [80, 641] on img at bounding box center [96, 647] width 97 height 73
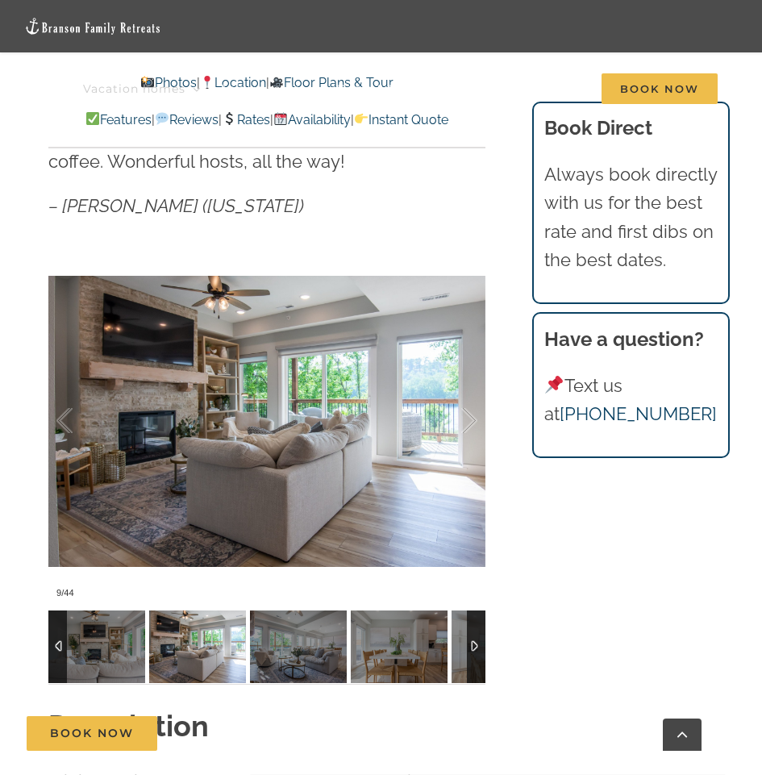
click at [190, 633] on img at bounding box center [197, 647] width 97 height 73
click at [283, 644] on img at bounding box center [298, 647] width 97 height 73
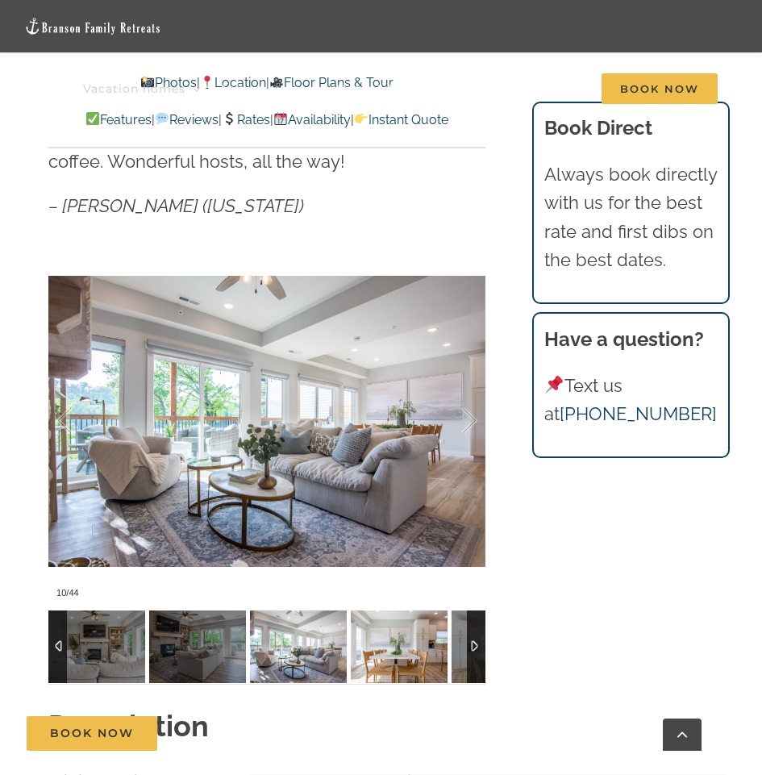
click at [386, 637] on img at bounding box center [399, 647] width 97 height 73
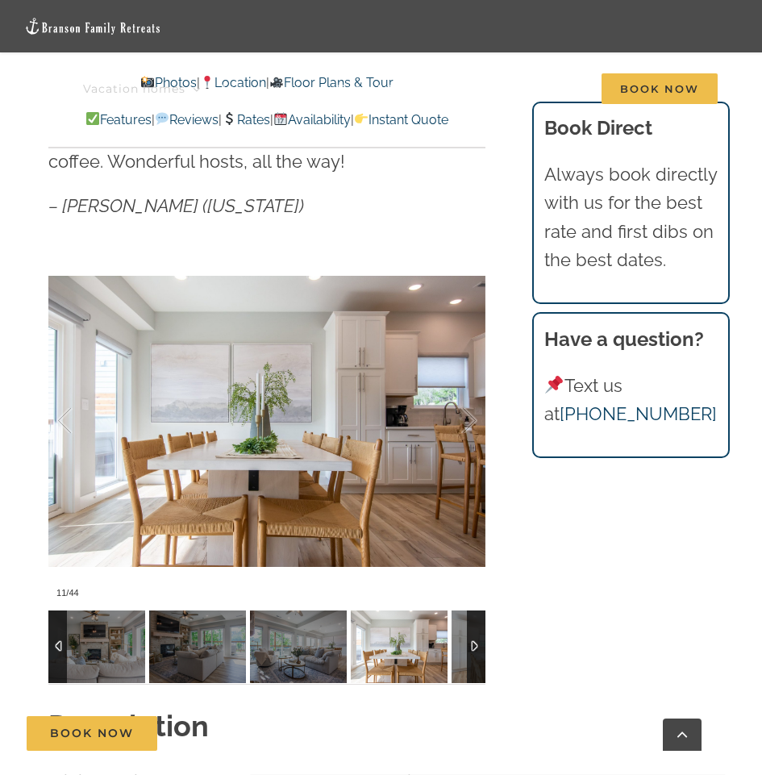
click at [474, 652] on div at bounding box center [476, 647] width 19 height 73
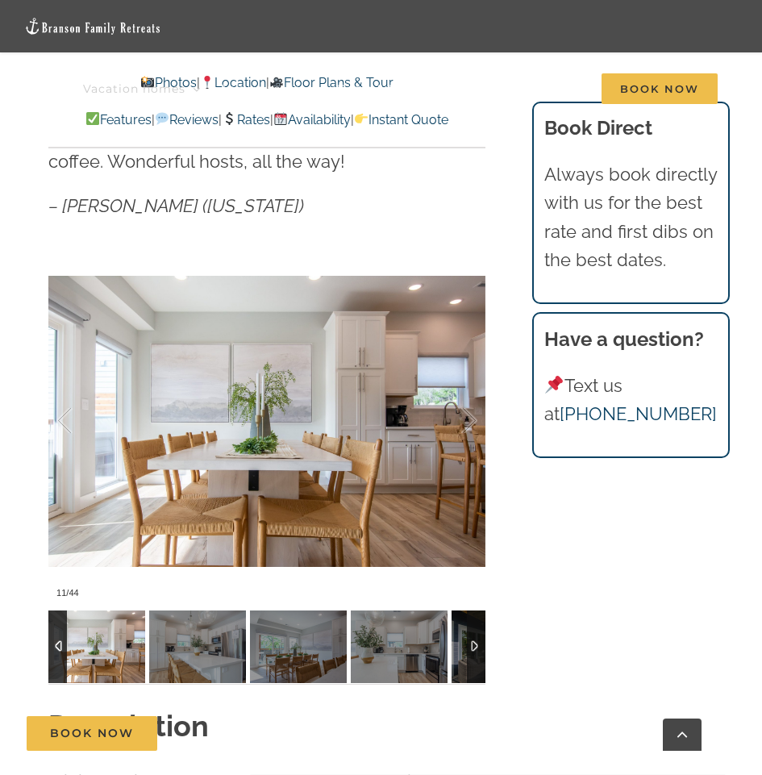
click at [474, 652] on div at bounding box center [476, 647] width 19 height 73
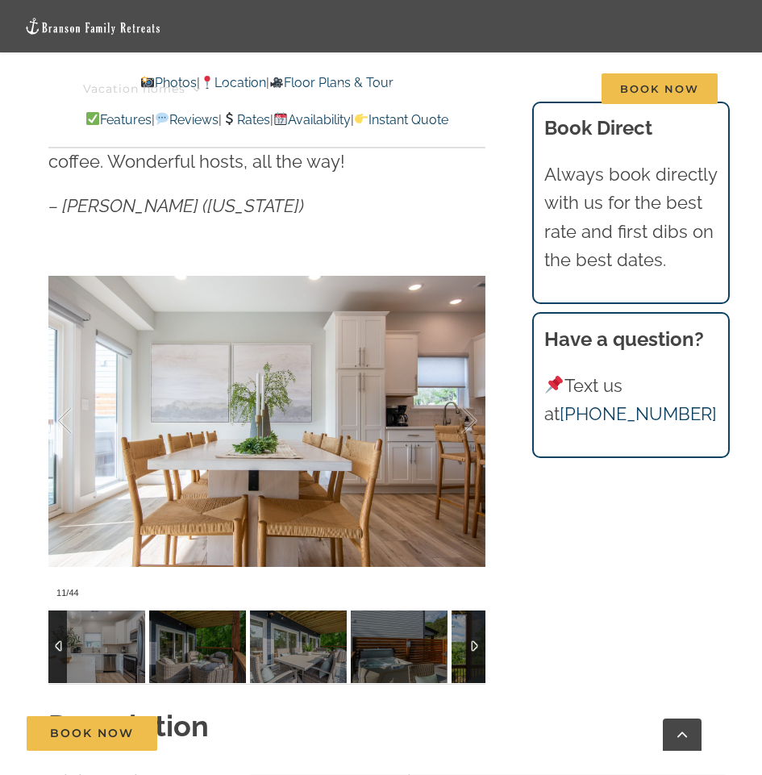
click at [474, 652] on div at bounding box center [476, 647] width 19 height 73
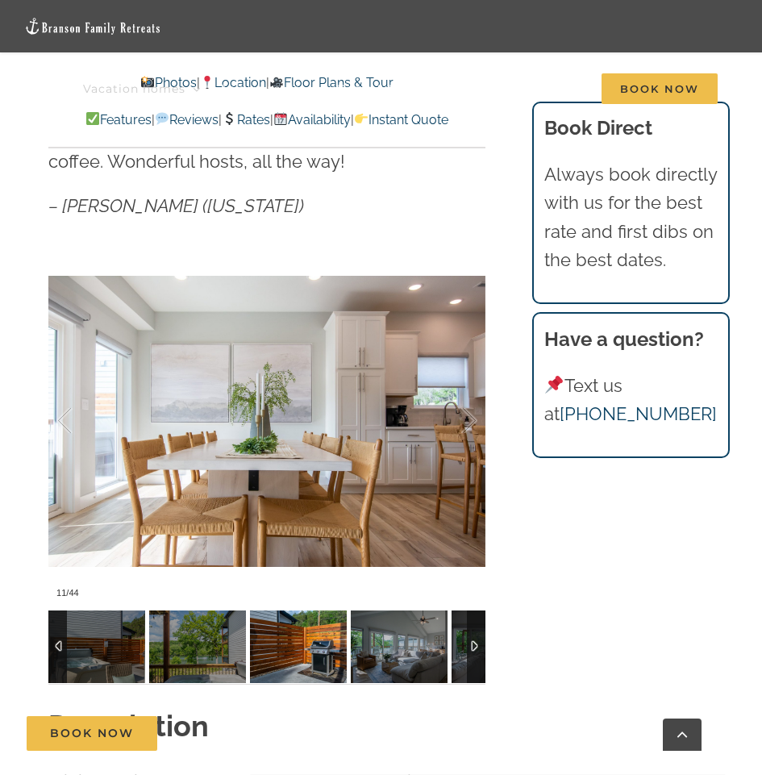
click at [313, 658] on img at bounding box center [298, 647] width 97 height 73
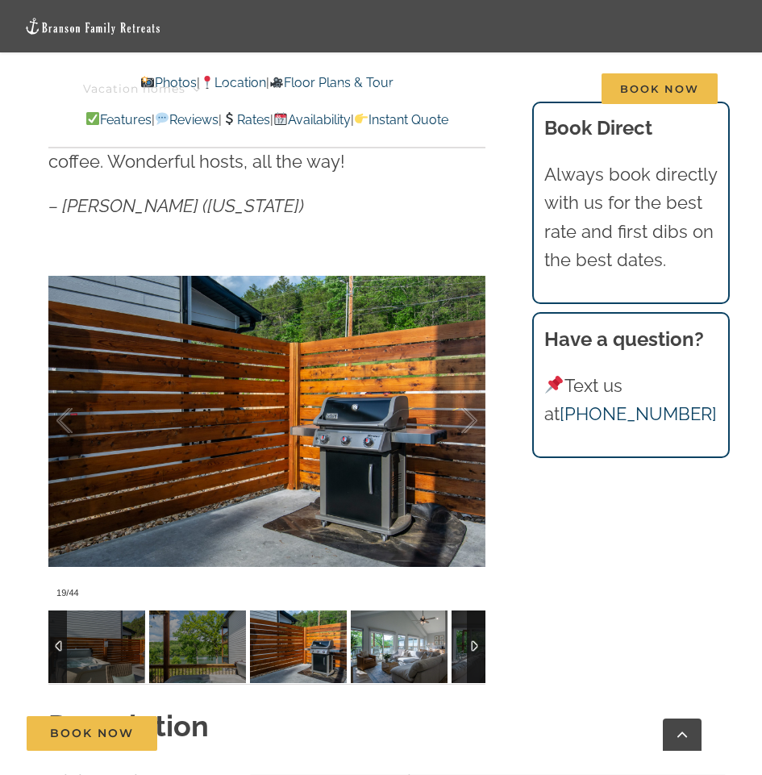
click at [382, 652] on img at bounding box center [399, 647] width 97 height 73
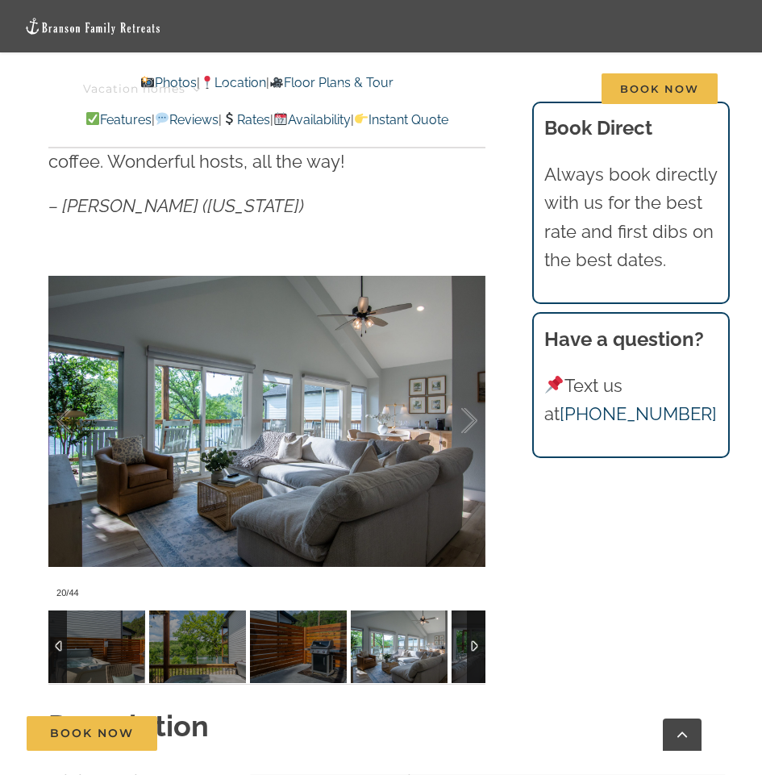
click at [414, 654] on img at bounding box center [399, 647] width 97 height 73
click at [476, 662] on div at bounding box center [476, 647] width 19 height 73
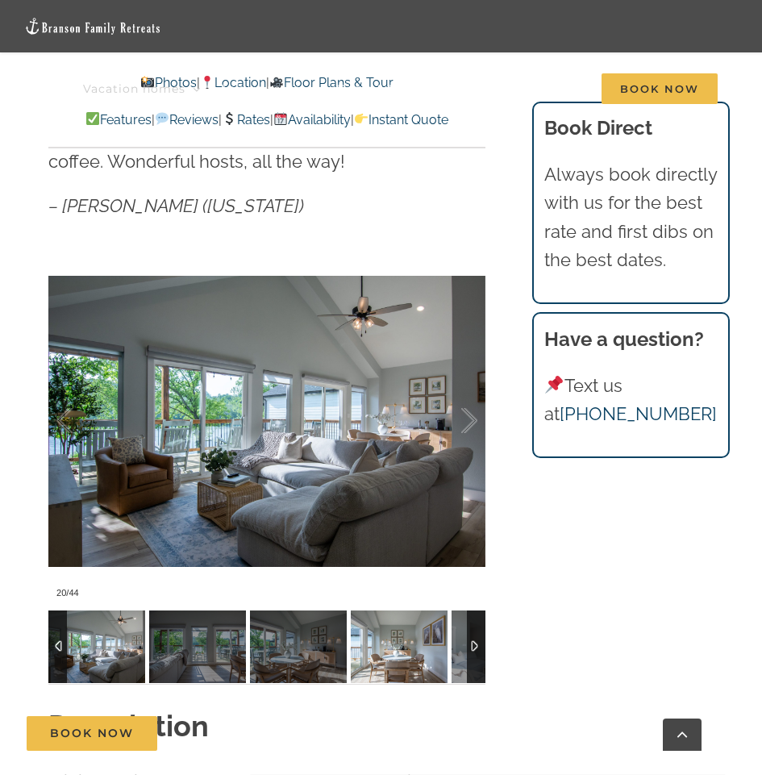
click at [410, 658] on img at bounding box center [399, 647] width 97 height 73
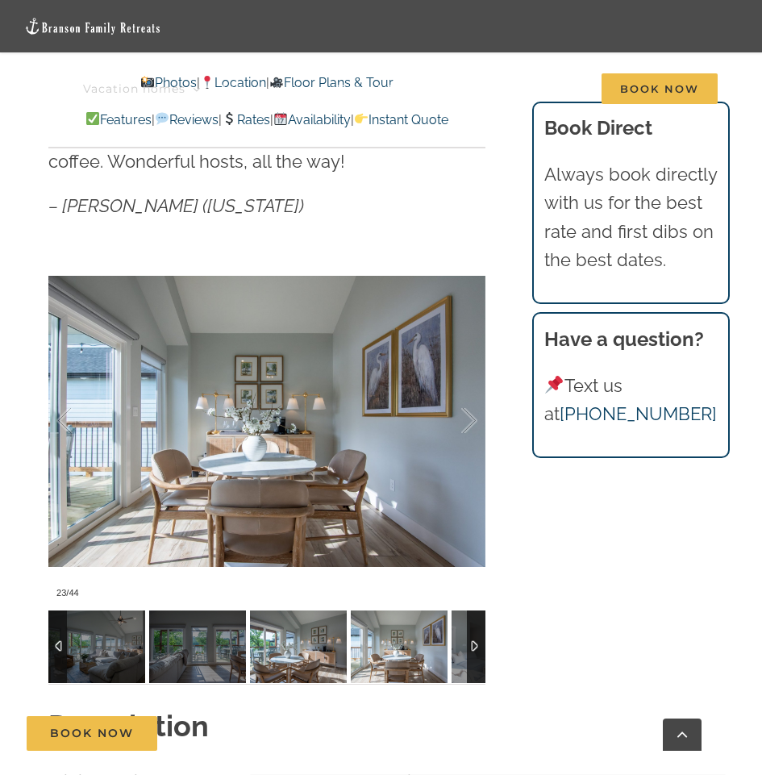
click at [291, 658] on img at bounding box center [298, 647] width 97 height 73
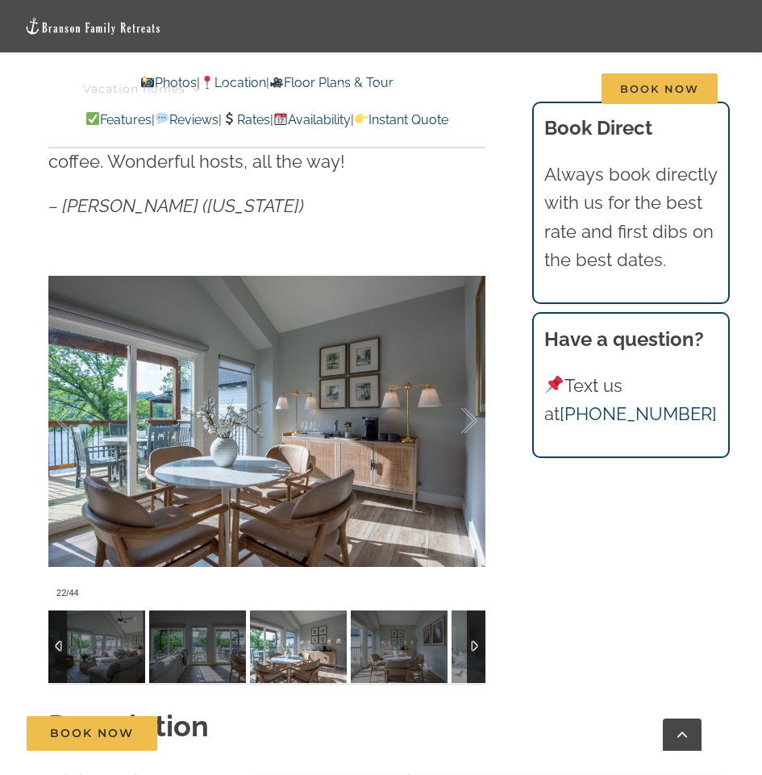
click at [259, 658] on img at bounding box center [298, 647] width 97 height 73
click at [205, 654] on img at bounding box center [197, 647] width 97 height 73
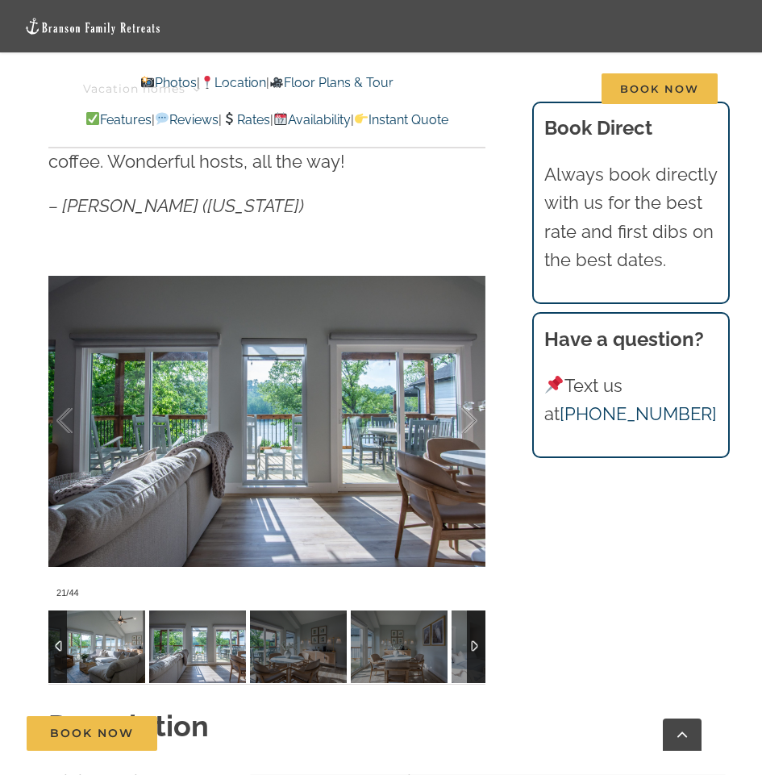
click at [103, 639] on img at bounding box center [96, 647] width 97 height 73
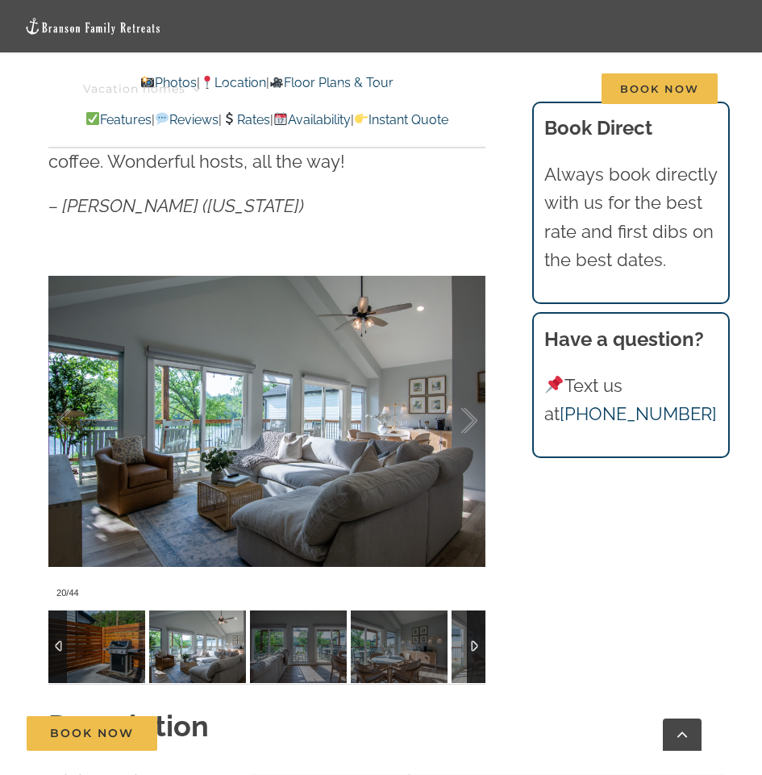
click at [167, 660] on img at bounding box center [197, 647] width 97 height 73
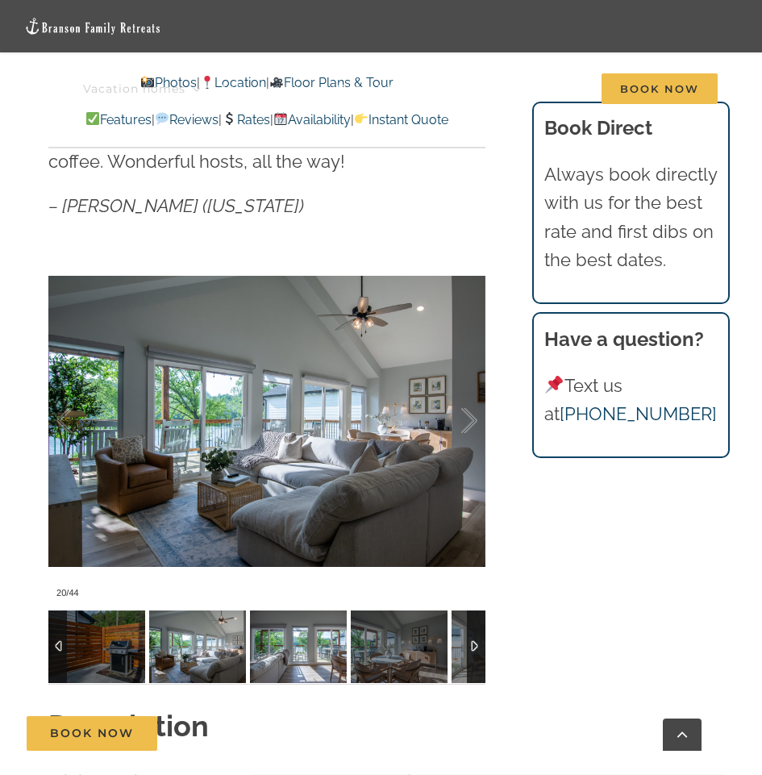
click at [289, 649] on img at bounding box center [298, 647] width 97 height 73
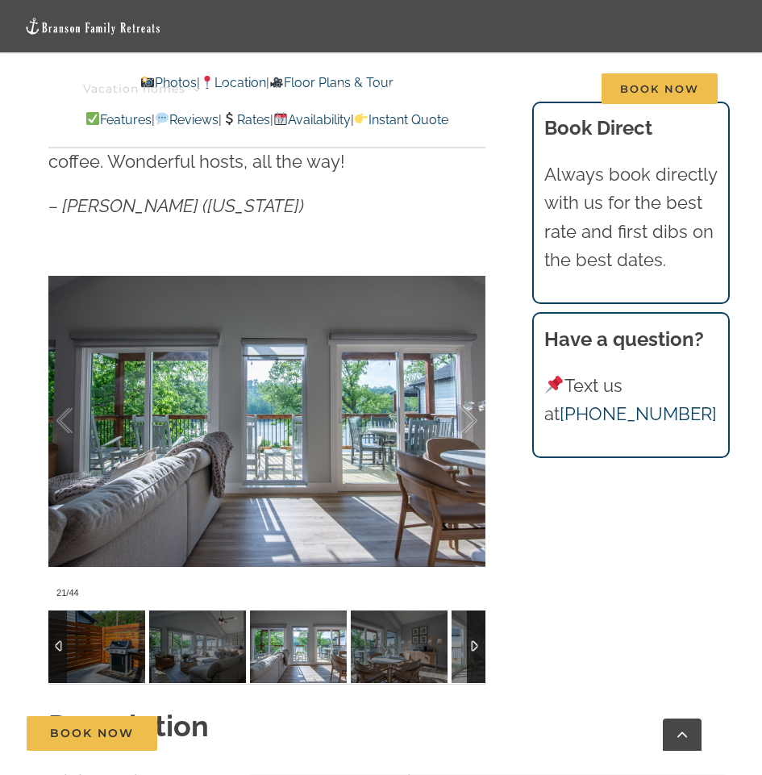
click at [336, 642] on img at bounding box center [298, 647] width 97 height 73
click at [366, 643] on img at bounding box center [399, 647] width 97 height 73
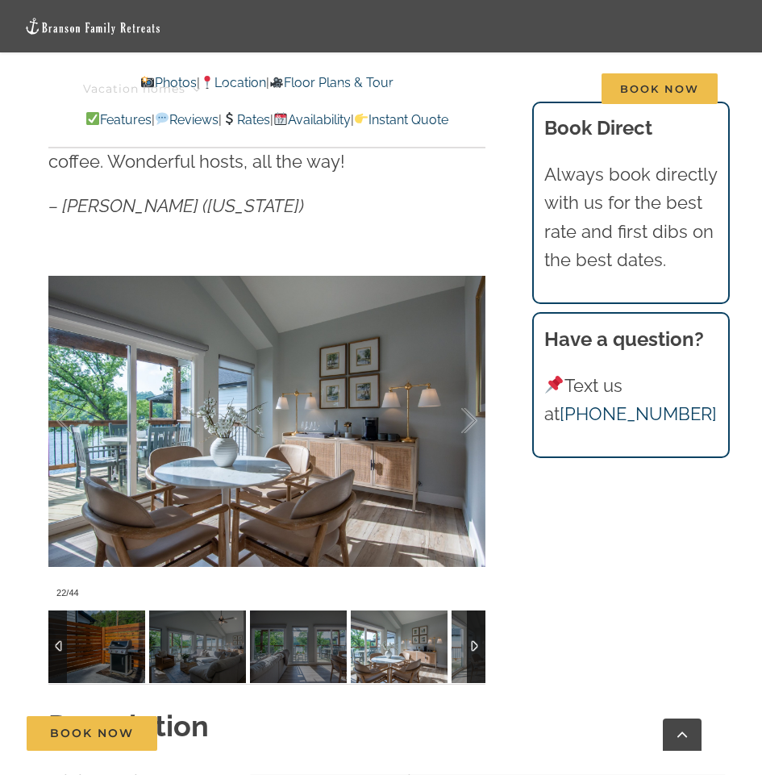
click at [397, 642] on img at bounding box center [399, 647] width 97 height 73
click at [474, 645] on div at bounding box center [476, 647] width 19 height 73
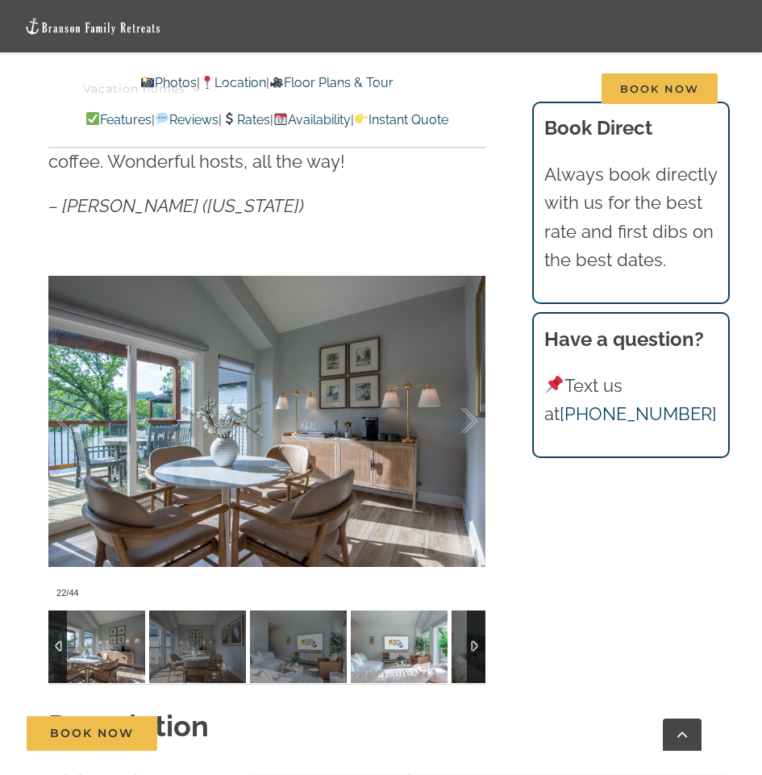
click at [411, 655] on img at bounding box center [399, 647] width 97 height 73
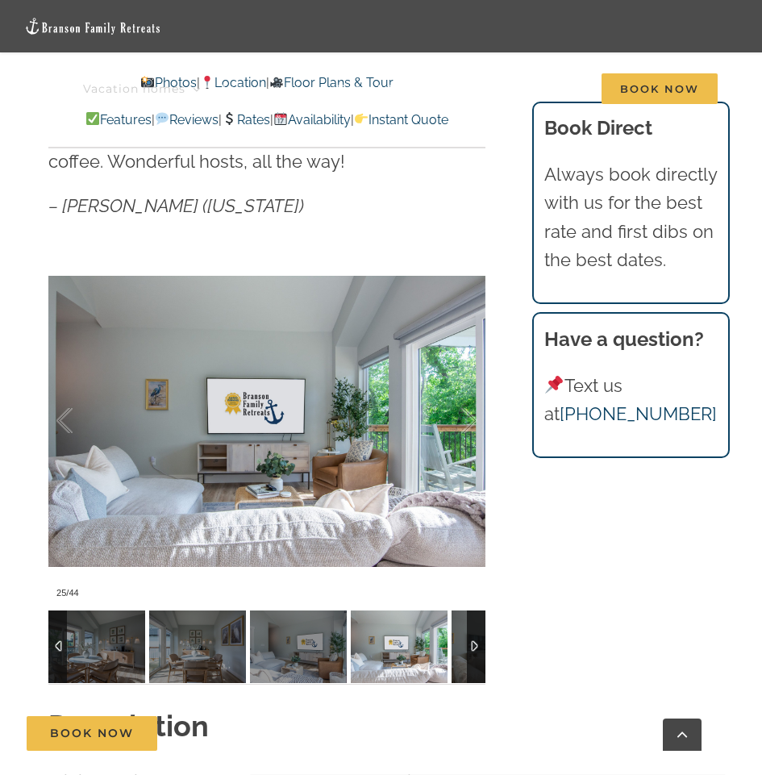
click at [428, 662] on img at bounding box center [399, 647] width 97 height 73
click at [472, 668] on div at bounding box center [476, 647] width 19 height 73
